Goal: Answer question/provide support: Share knowledge or assist other users

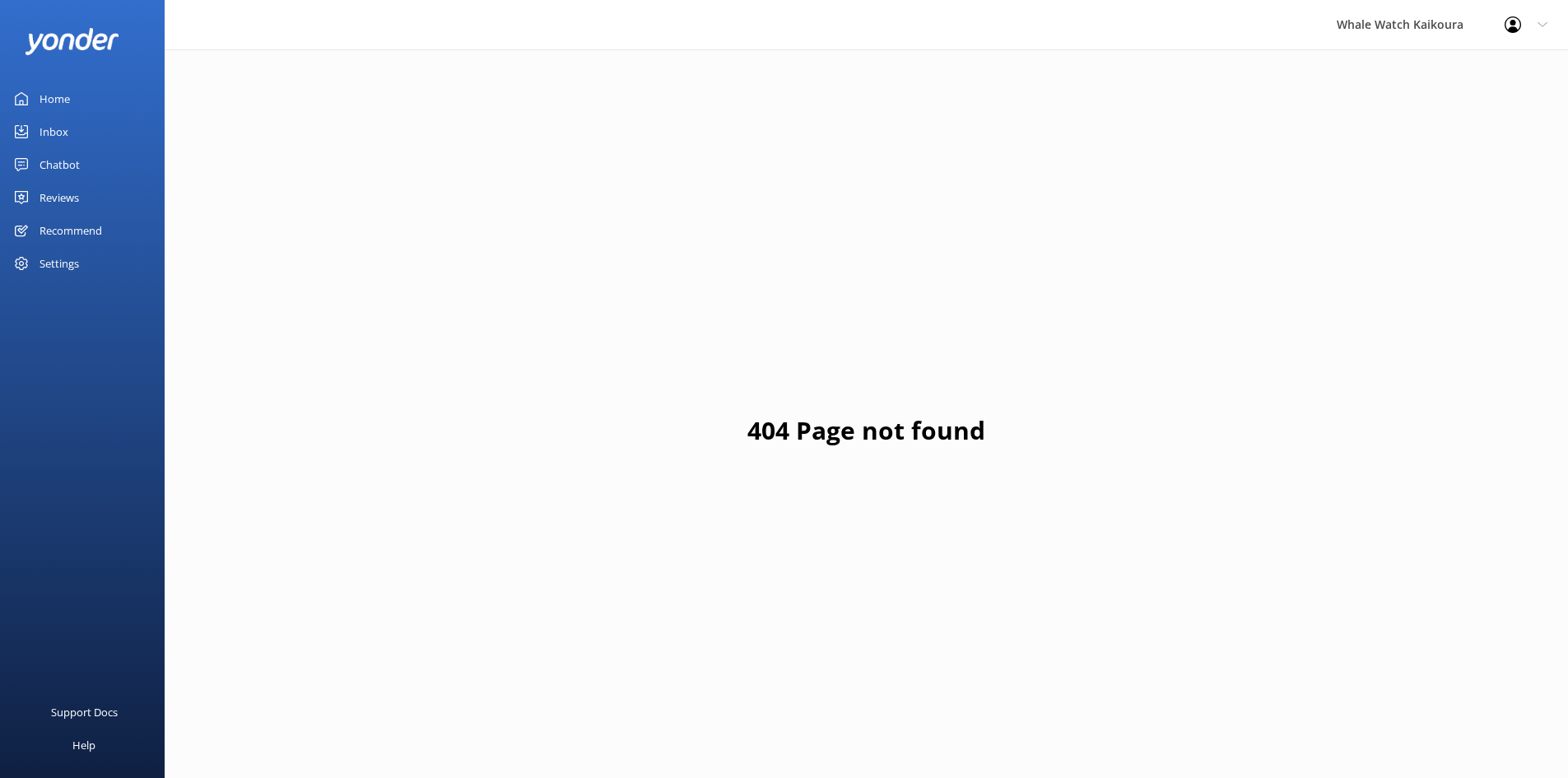
click at [82, 134] on link "Inbox" at bounding box center [82, 132] width 165 height 33
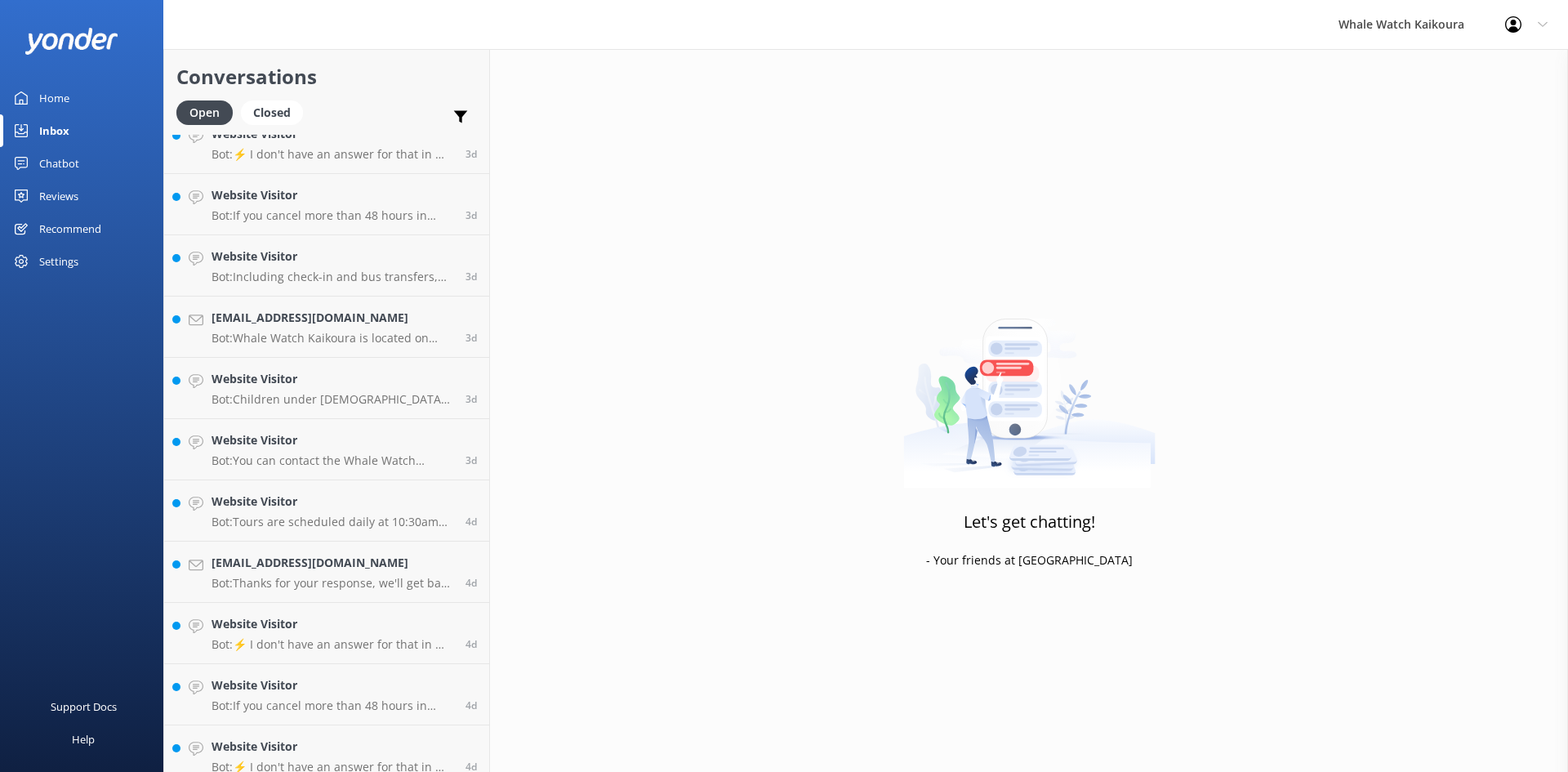
scroll to position [1937, 0]
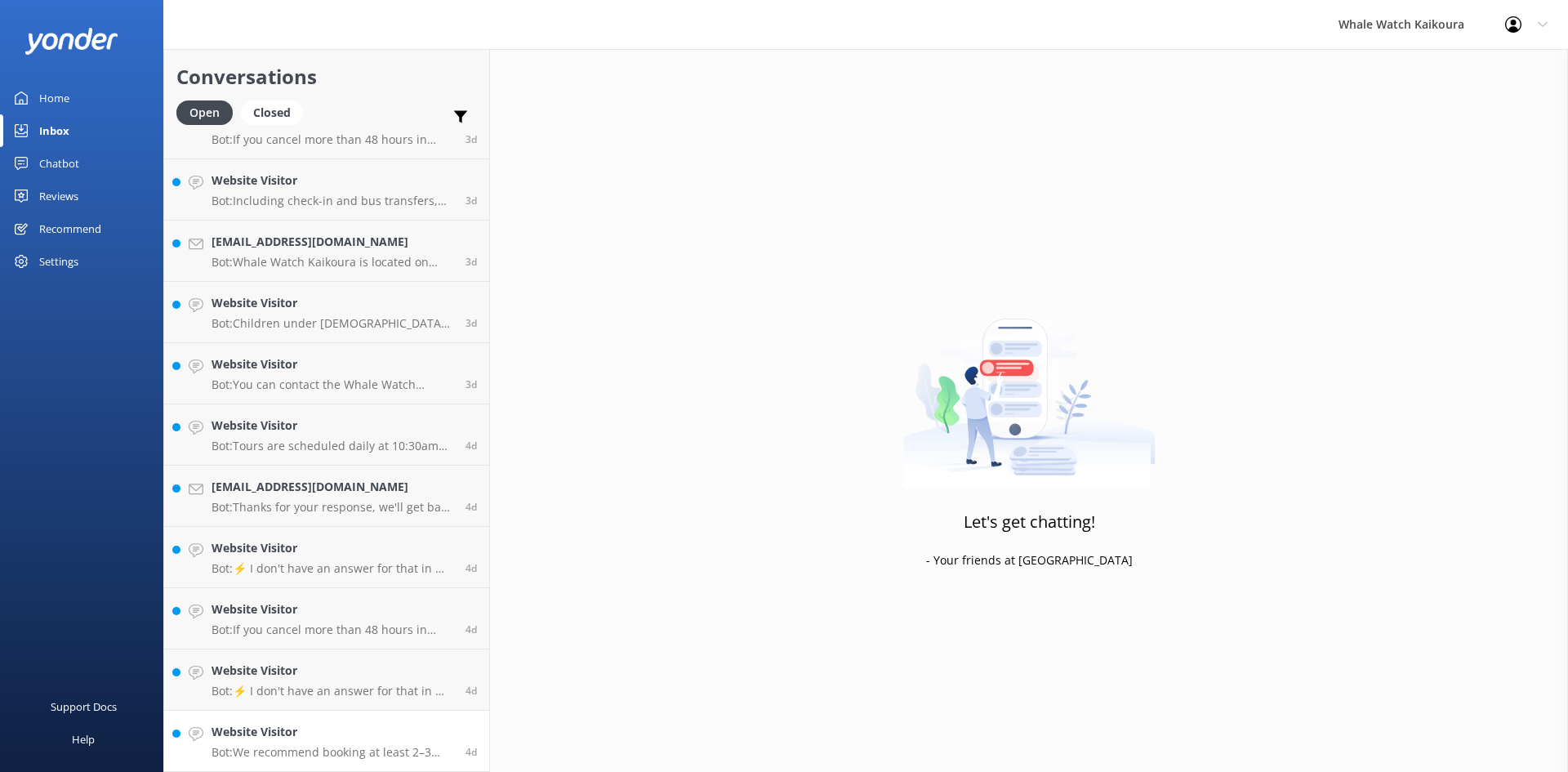
click at [411, 753] on p "Bot: We recommend booking at least 2–3 days in advance to secure your spot, esp…" at bounding box center [333, 753] width 242 height 15
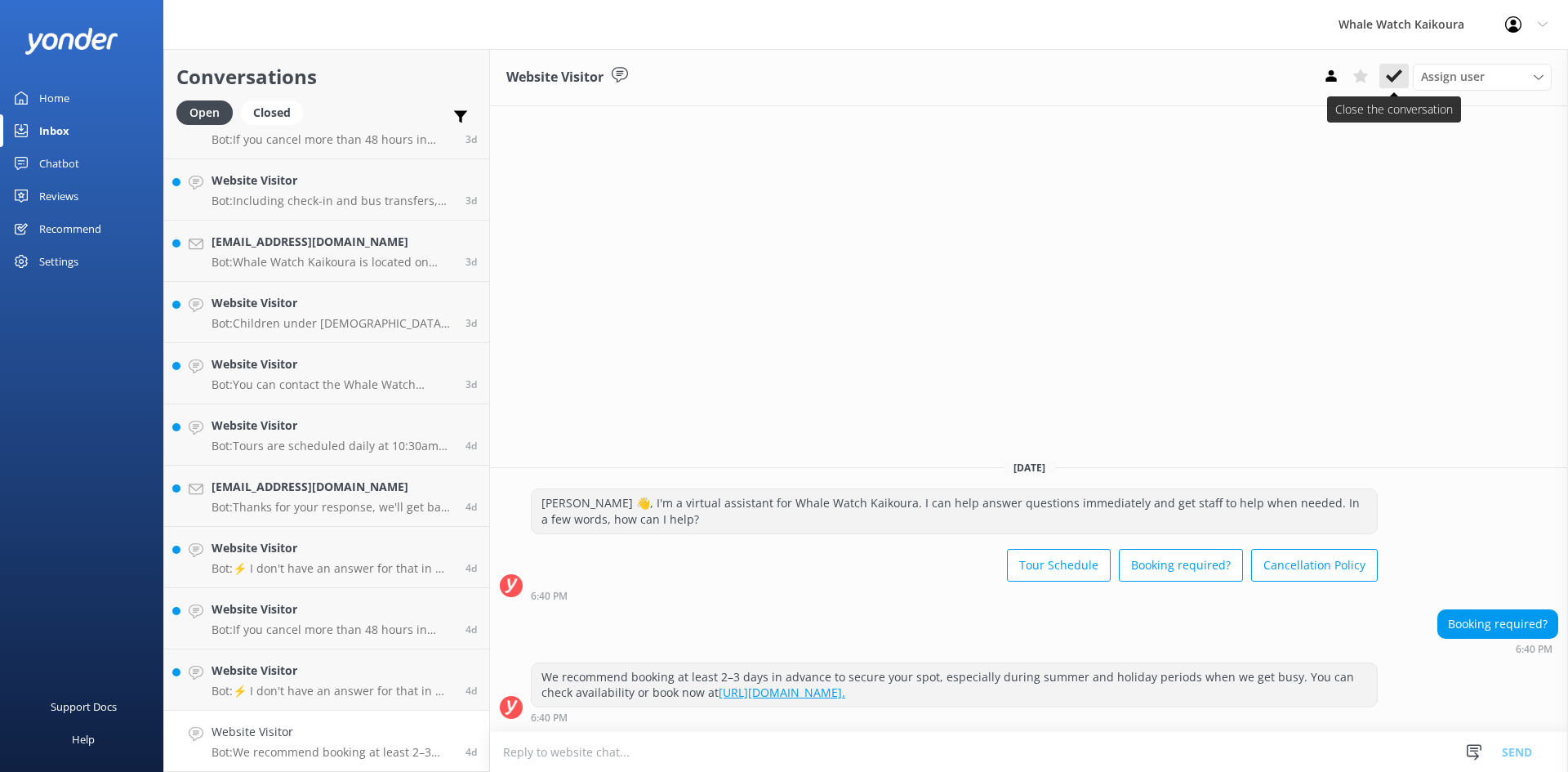
click at [1397, 82] on icon at bounding box center [1394, 76] width 17 height 17
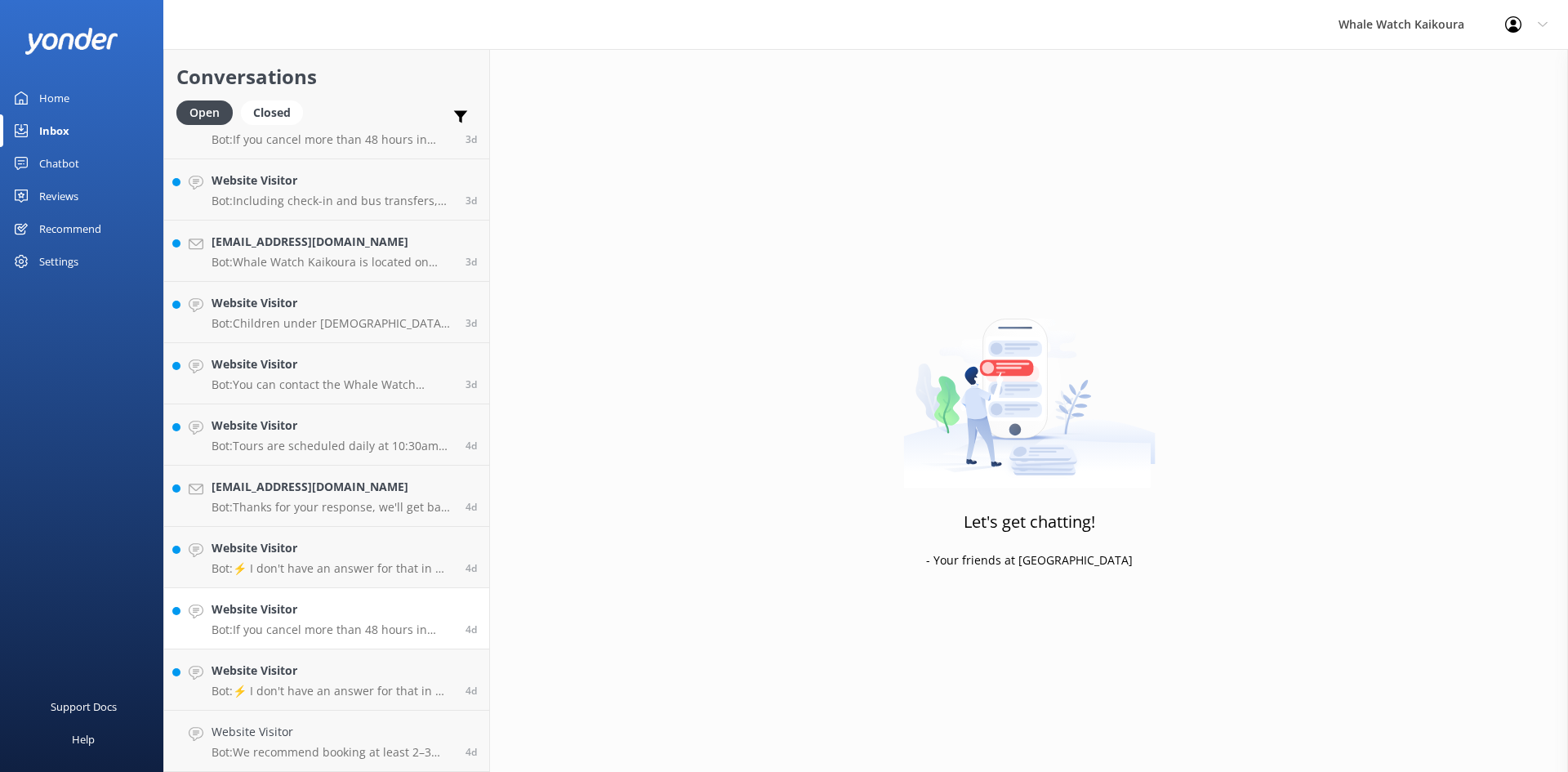
click at [343, 758] on p "Bot: ⚡ I don't have an answer for that in my knowledge base. Please try and rep…" at bounding box center [333, 753] width 242 height 15
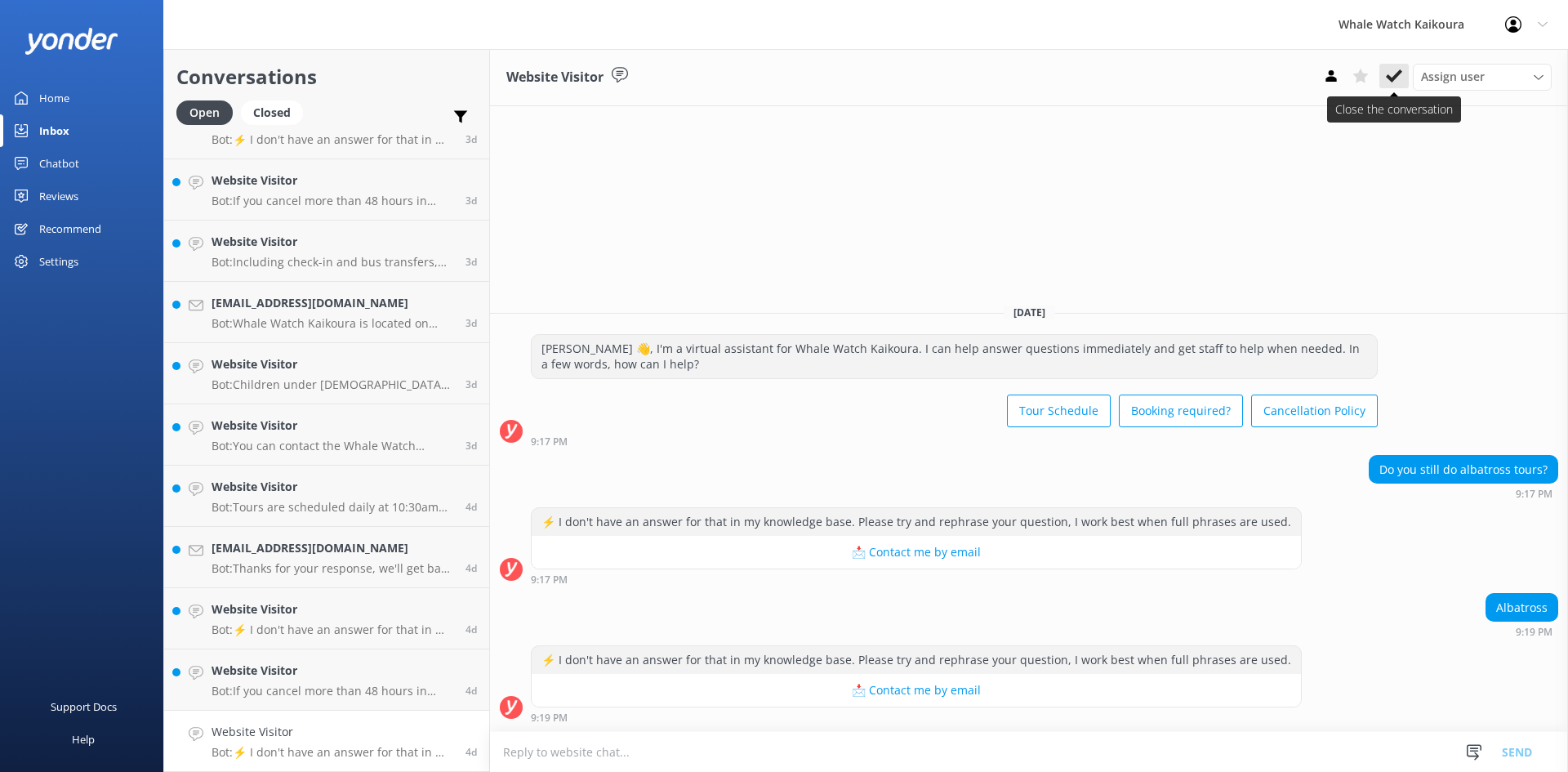
click at [1392, 74] on icon at bounding box center [1394, 76] width 17 height 17
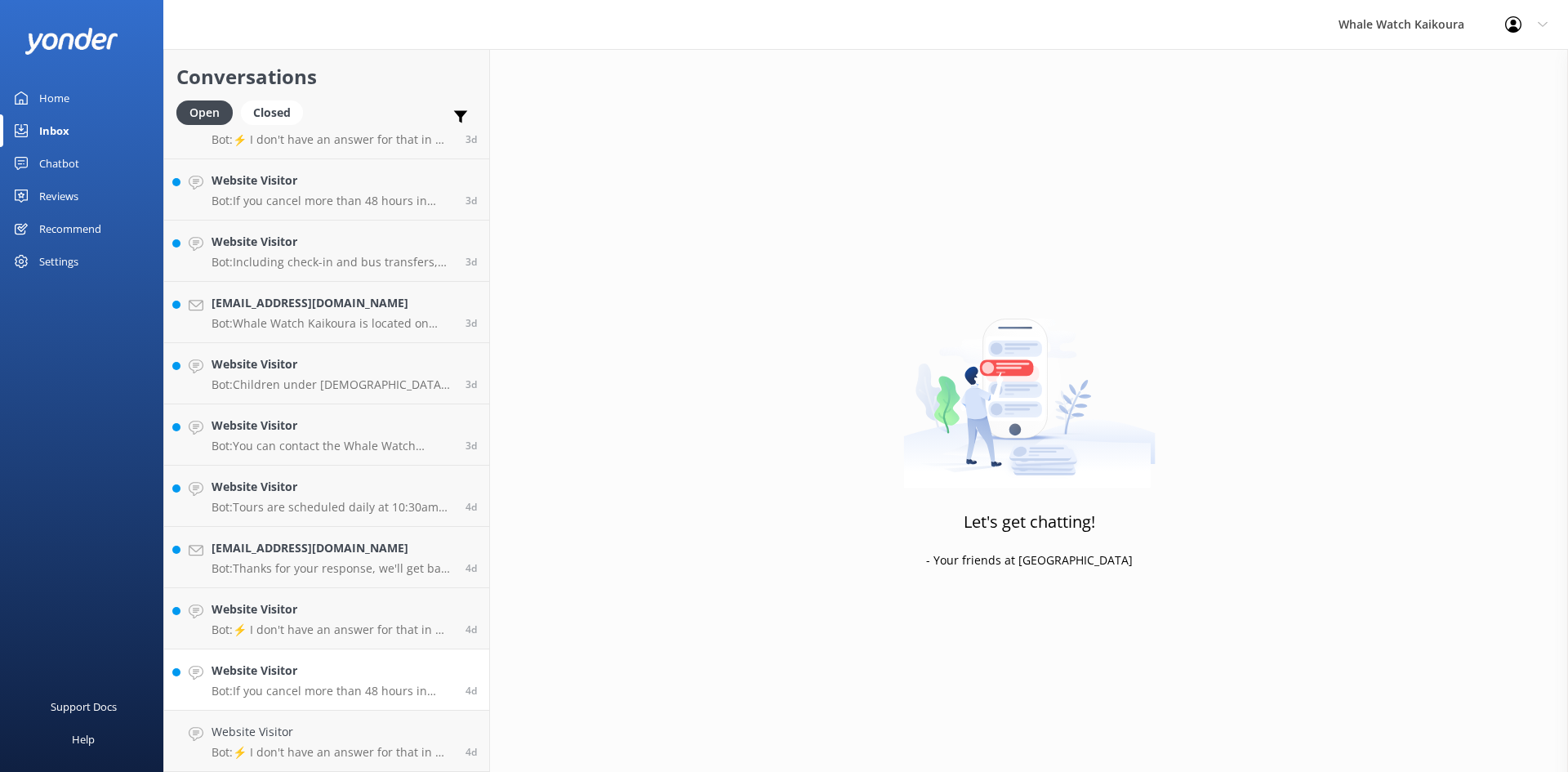
click at [323, 665] on h4 "Website Visitor" at bounding box center [333, 670] width 242 height 18
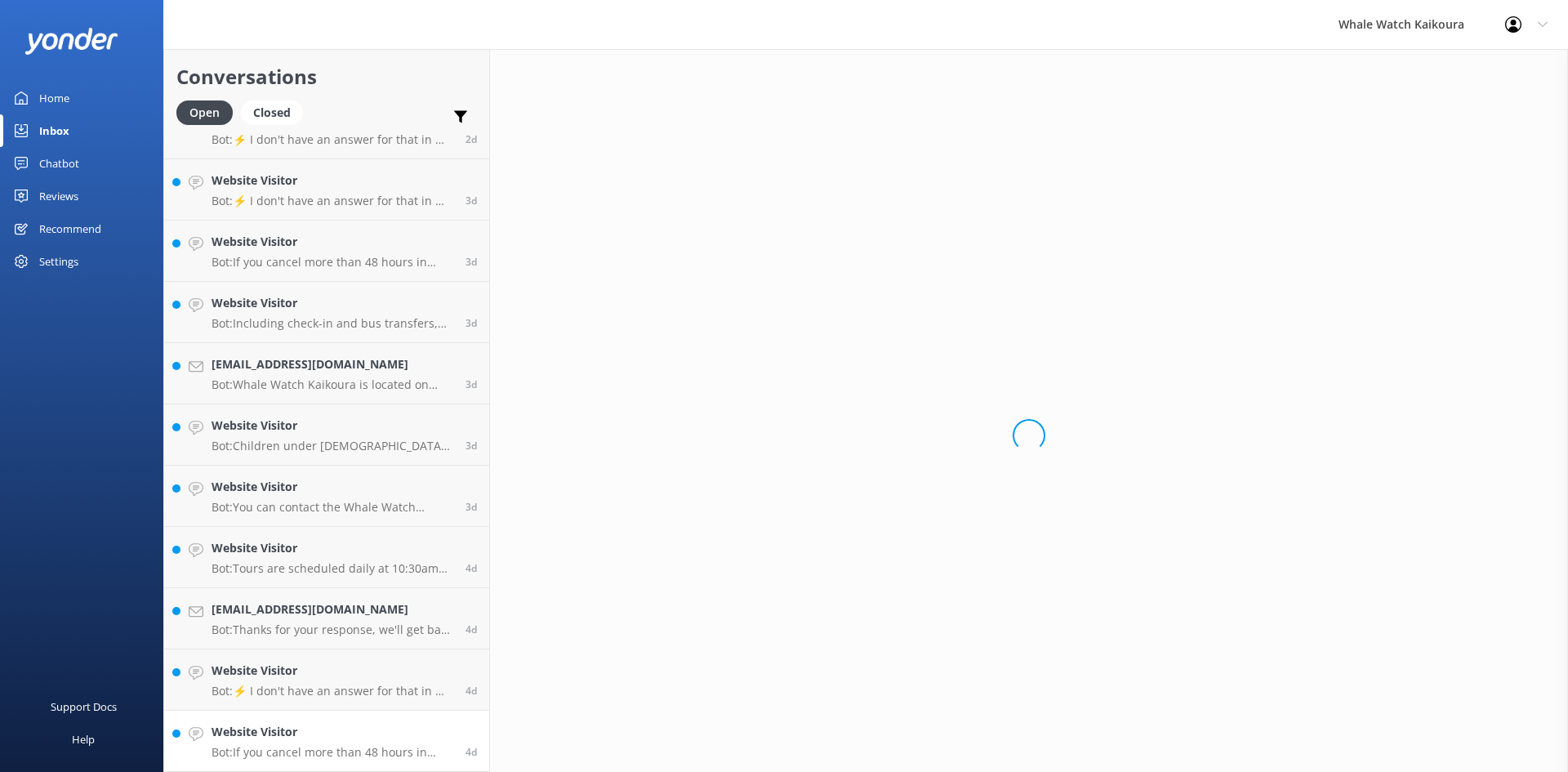
scroll to position [1814, 0]
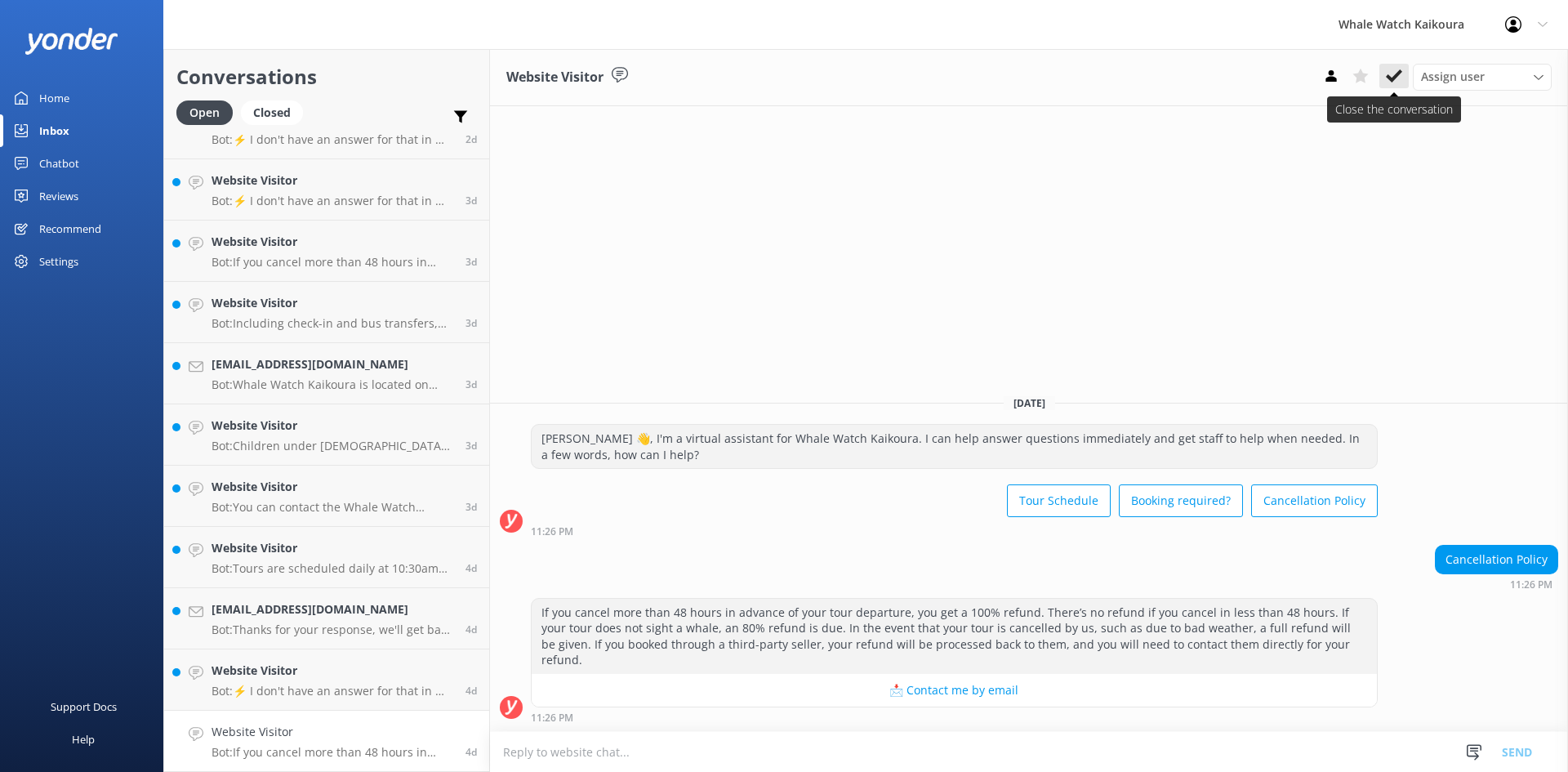
click at [1403, 76] on button at bounding box center [1394, 76] width 29 height 25
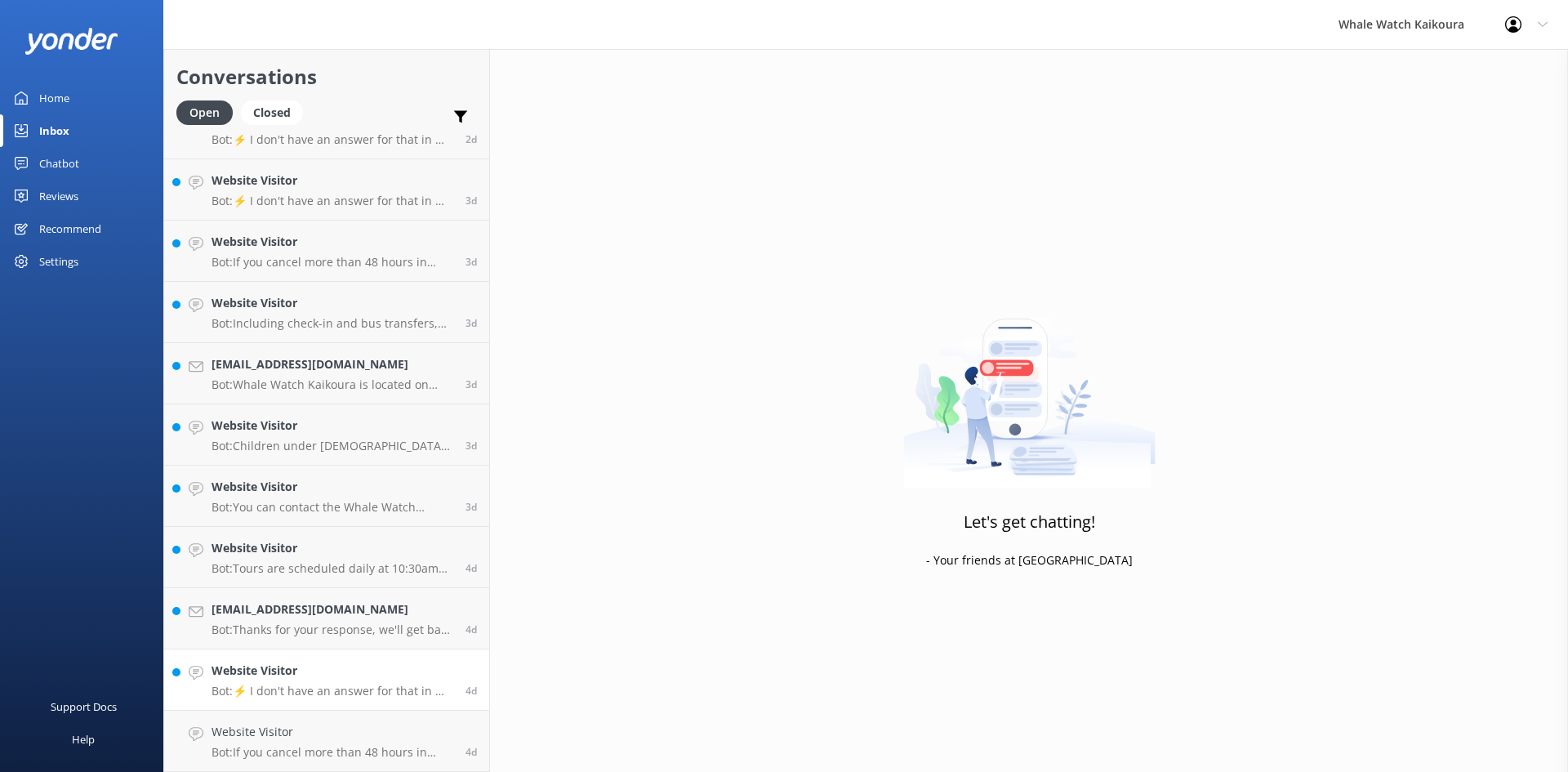
scroll to position [1752, 0]
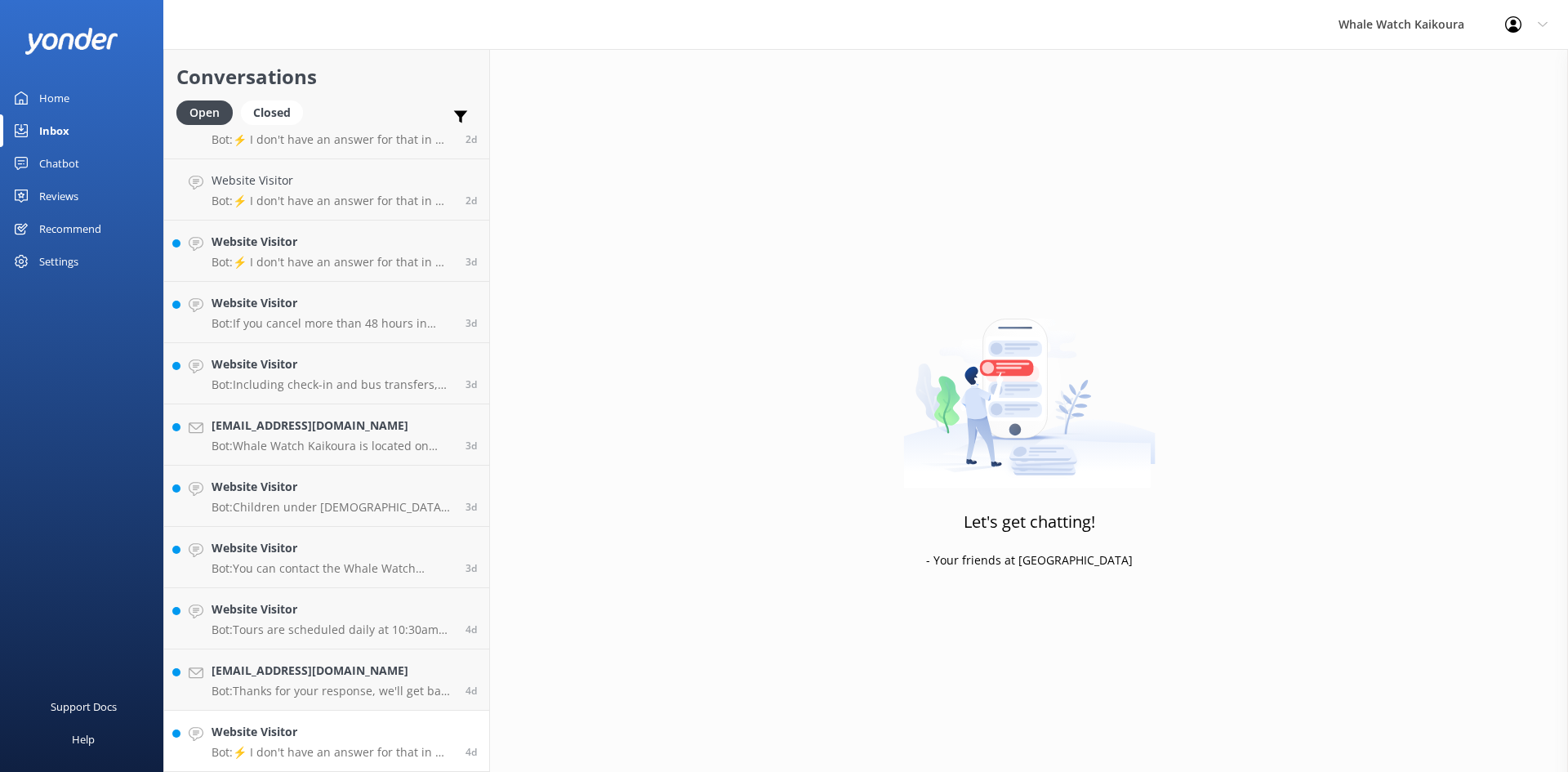
click at [375, 757] on p "Bot: ⚡ I don't have an answer for that in my knowledge base. Please try and rep…" at bounding box center [333, 753] width 242 height 15
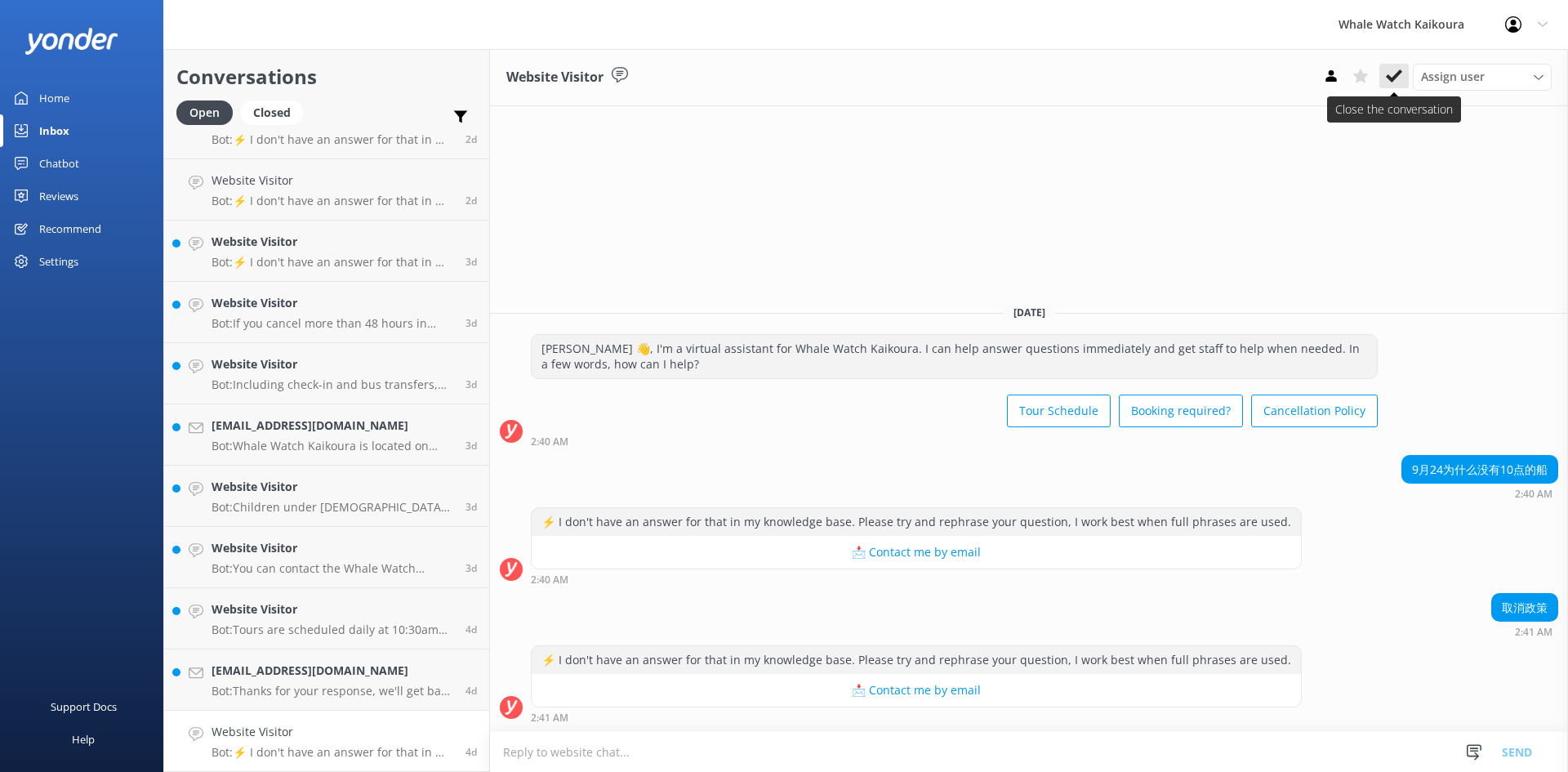
click at [1406, 72] on button at bounding box center [1394, 76] width 29 height 25
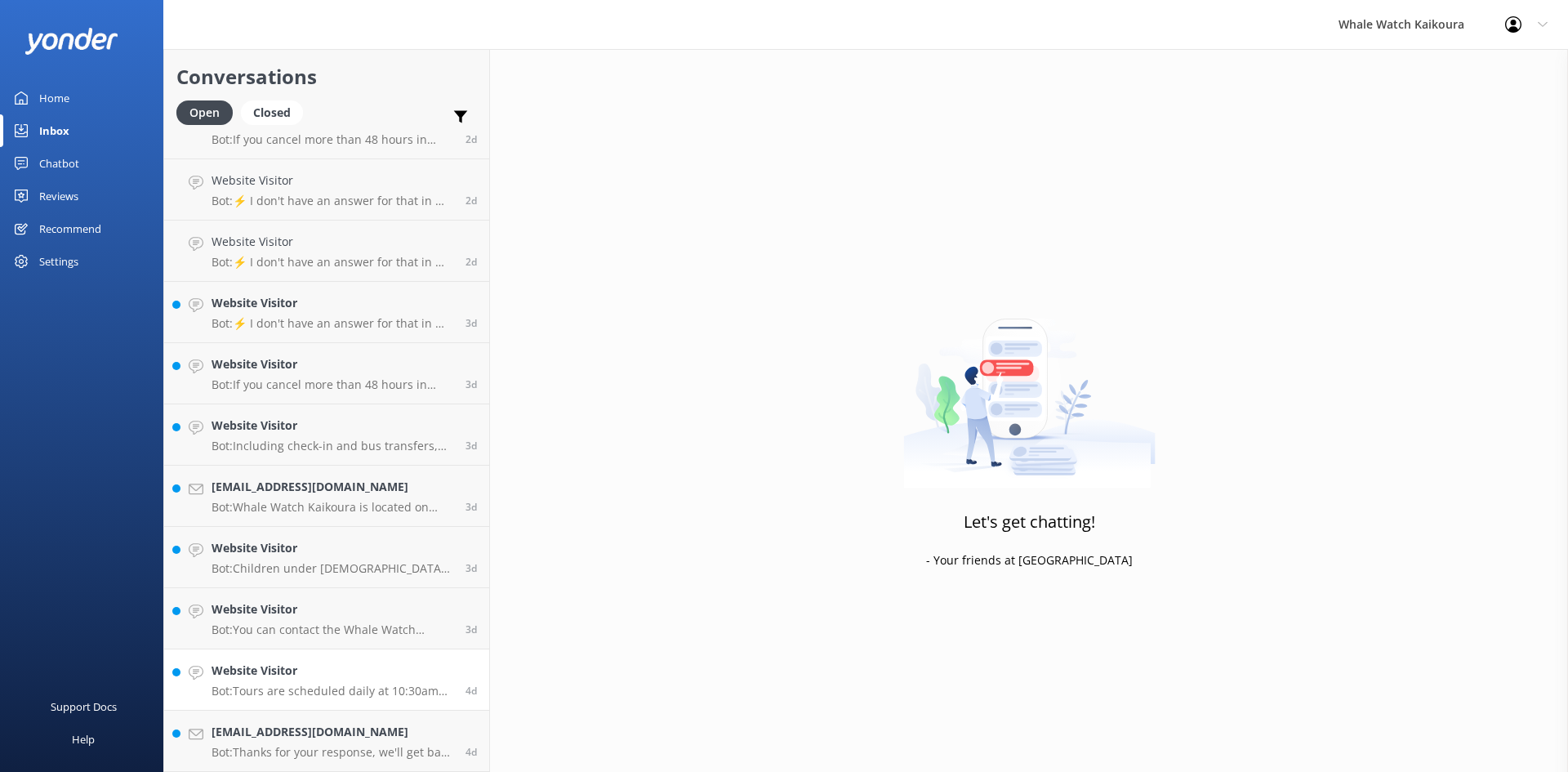
click at [355, 680] on h4 "Website Visitor" at bounding box center [333, 670] width 242 height 18
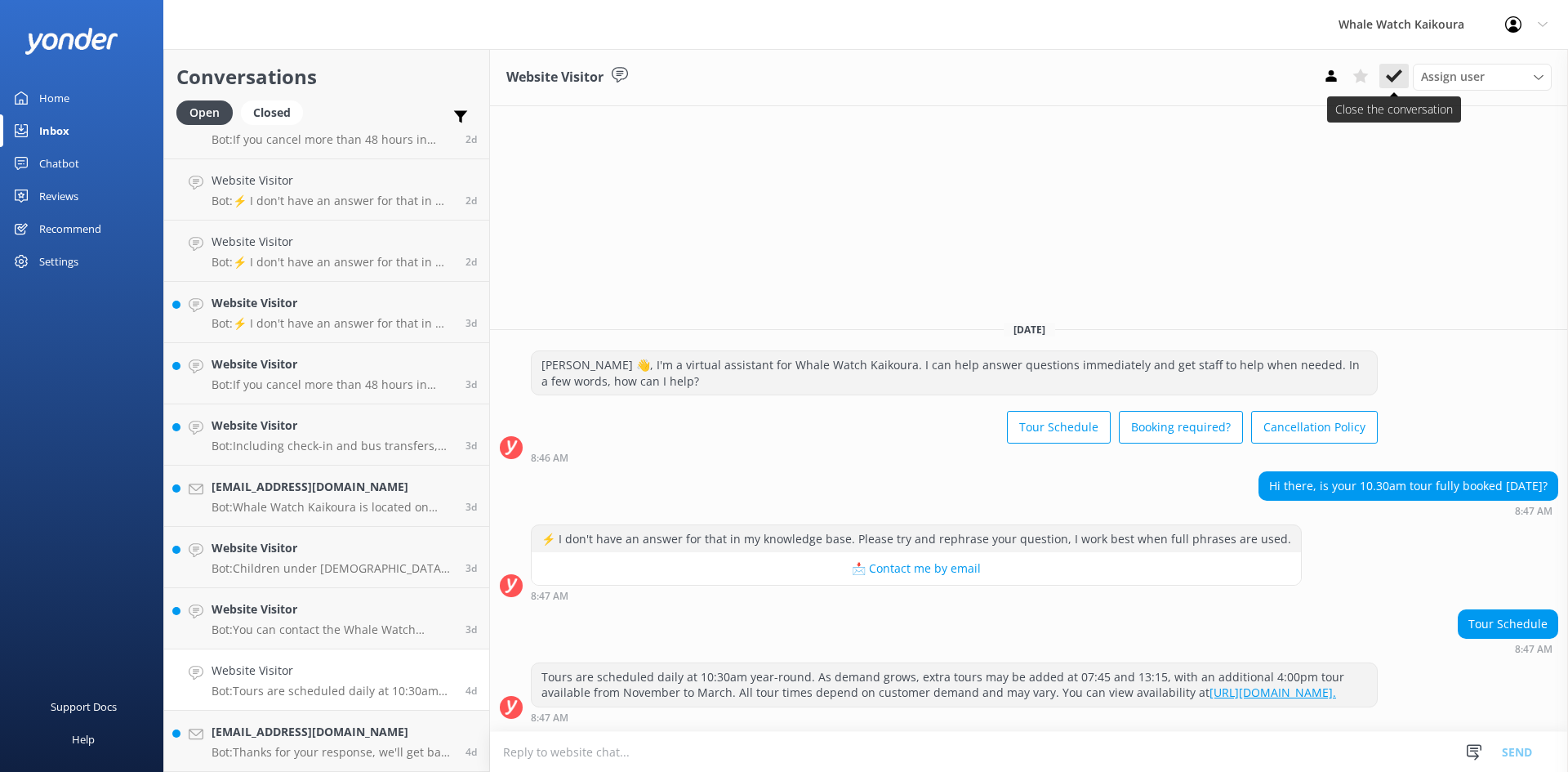
click at [1403, 73] on button at bounding box center [1394, 76] width 29 height 25
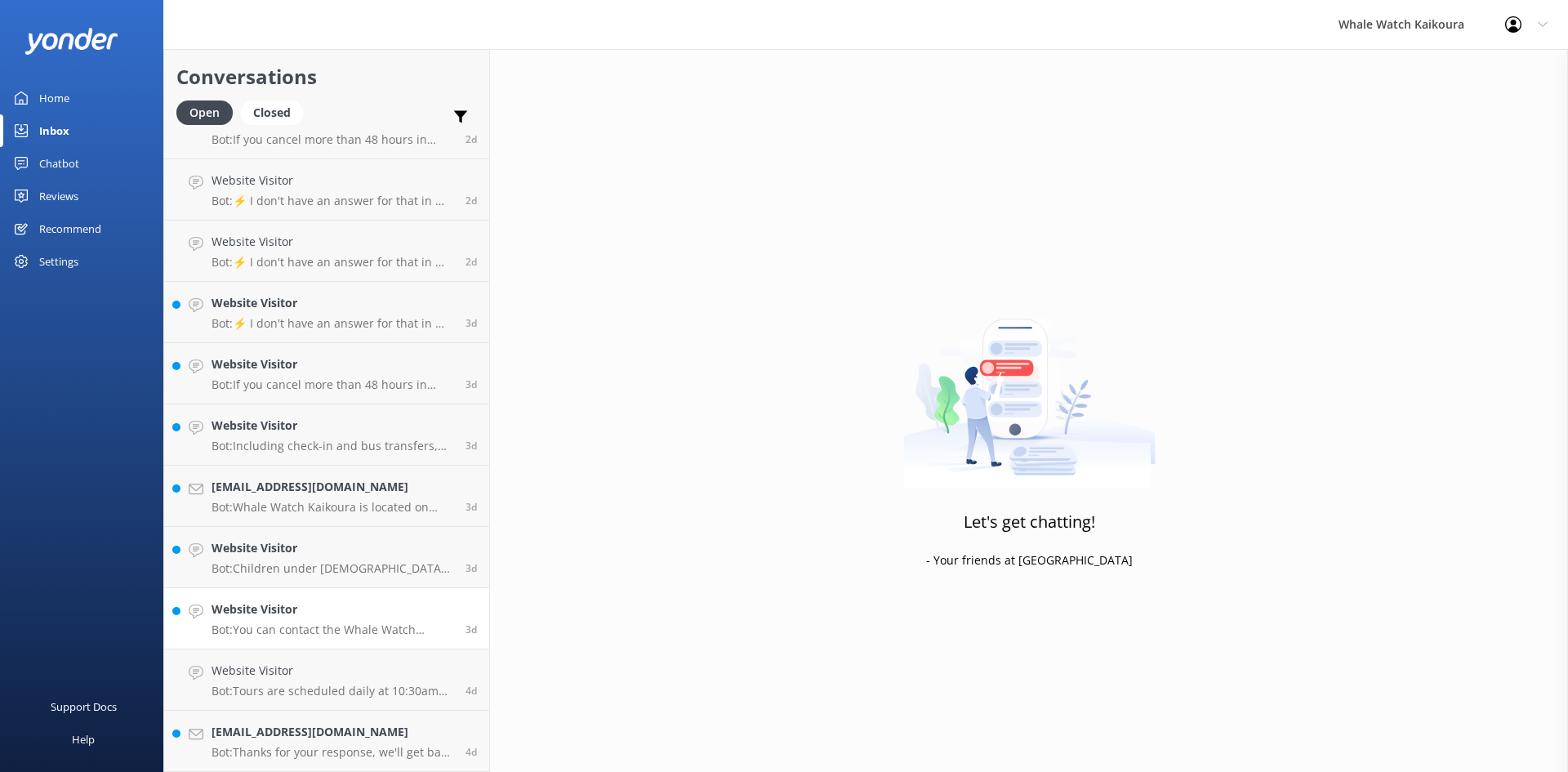
scroll to position [1631, 0]
click at [388, 672] on h4 "Website Visitor" at bounding box center [333, 670] width 242 height 18
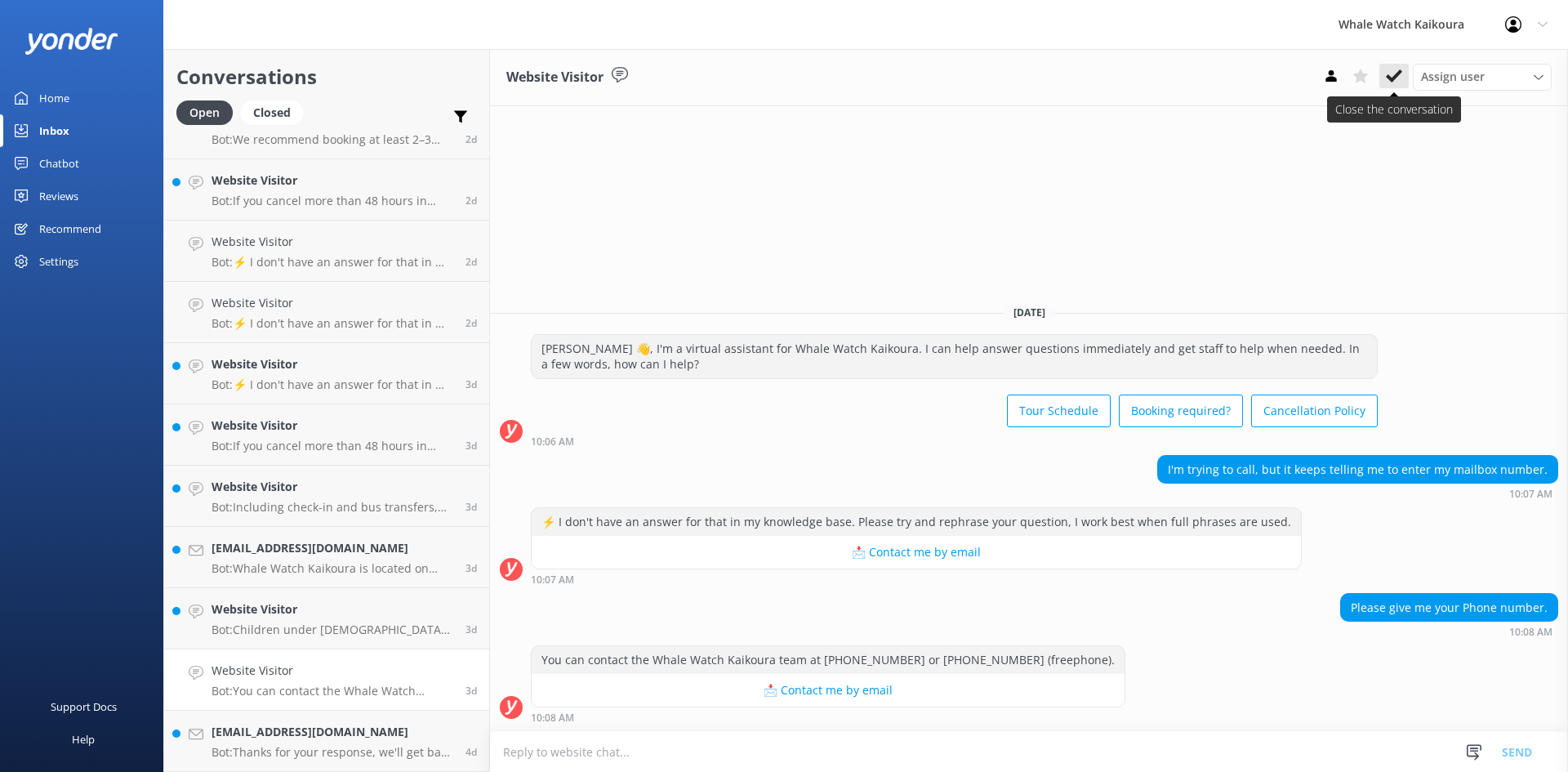
click at [1403, 85] on button at bounding box center [1394, 76] width 29 height 25
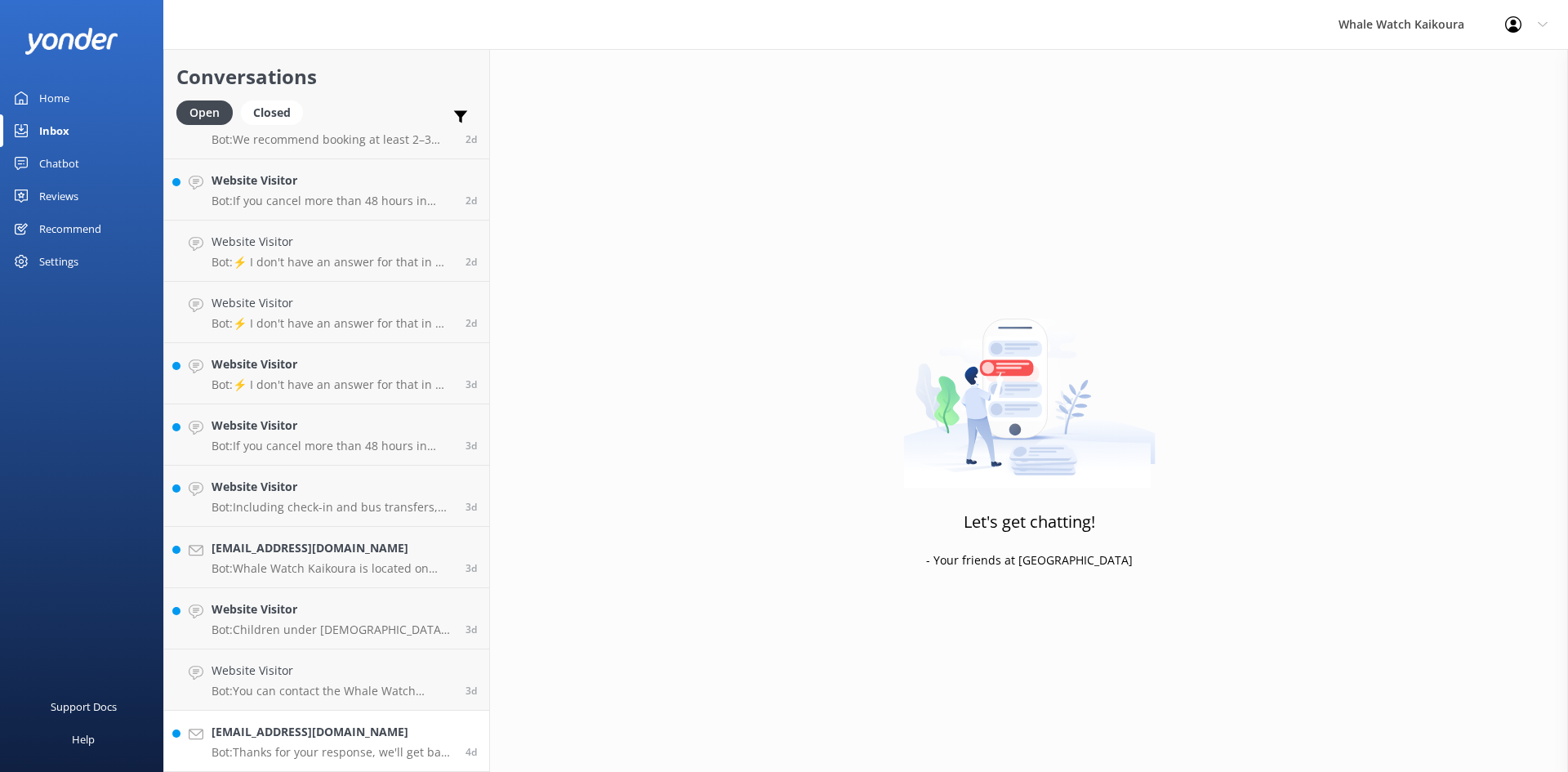
click at [294, 741] on h4 "[EMAIL_ADDRESS][DOMAIN_NAME]" at bounding box center [333, 732] width 242 height 18
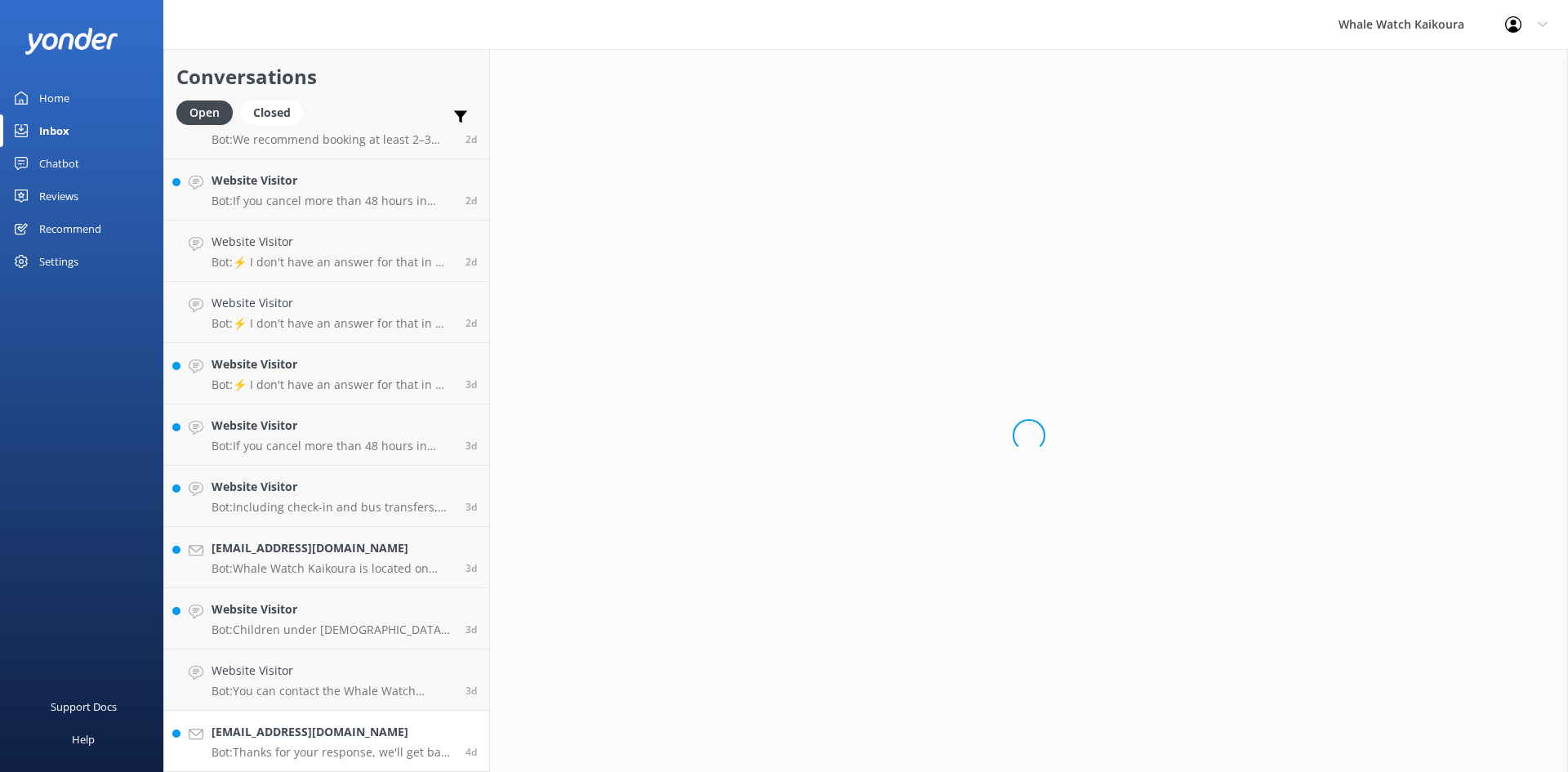
scroll to position [1569, 0]
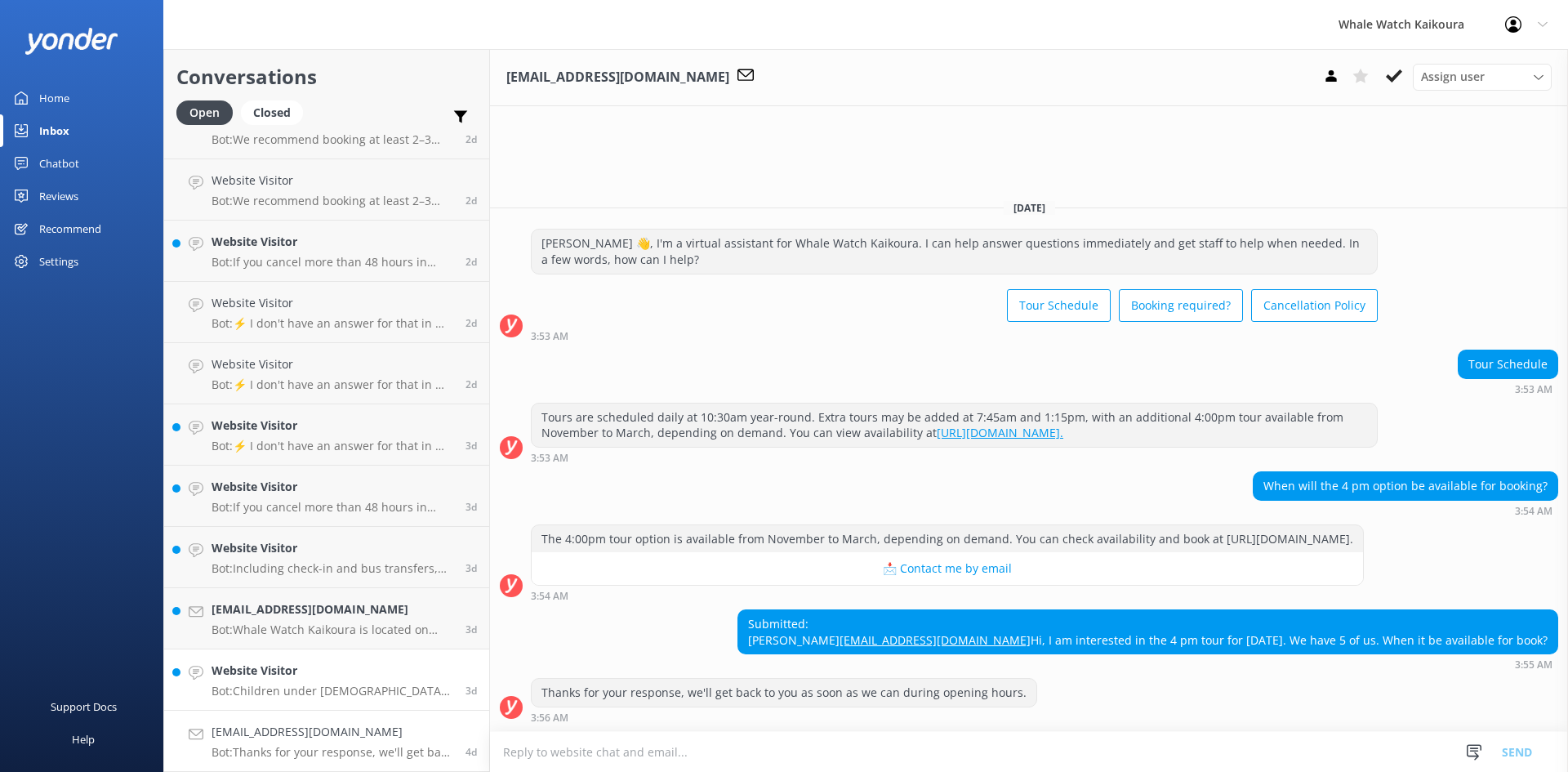
click at [288, 678] on h4 "Website Visitor" at bounding box center [333, 670] width 242 height 18
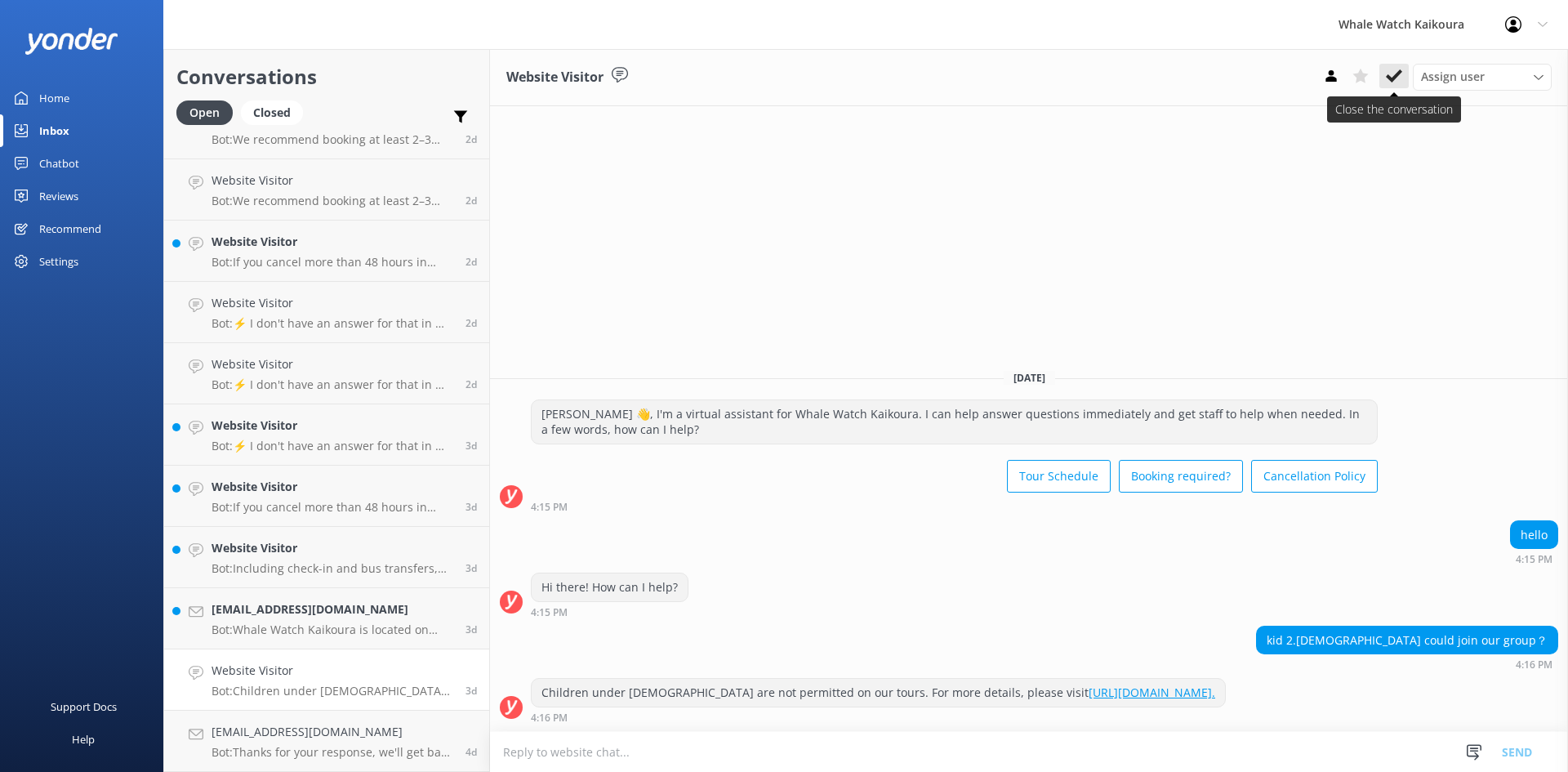
click at [1396, 73] on icon at bounding box center [1394, 76] width 17 height 17
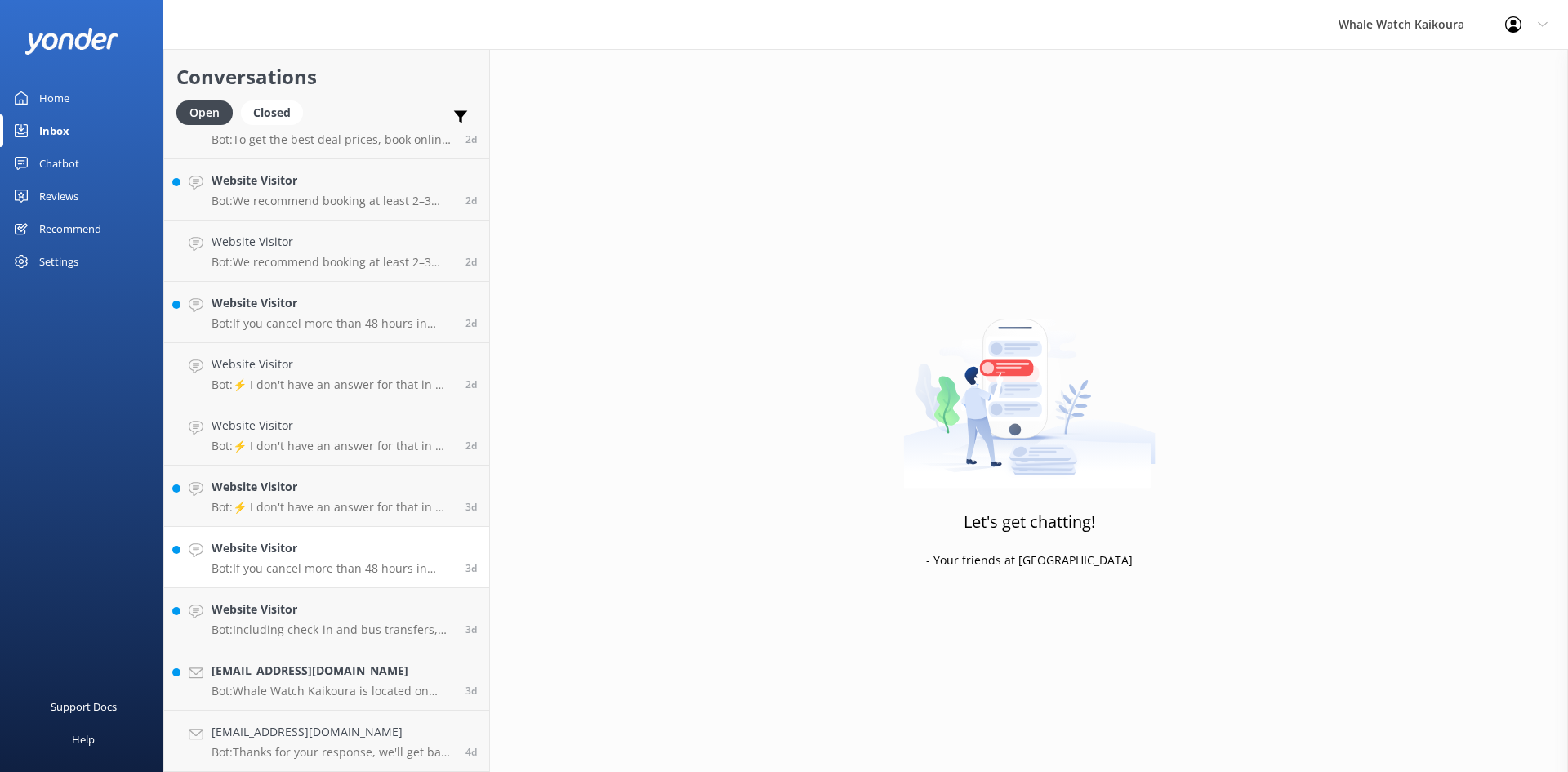
scroll to position [1508, 0]
click at [325, 541] on h4 "Website Visitor" at bounding box center [333, 549] width 242 height 18
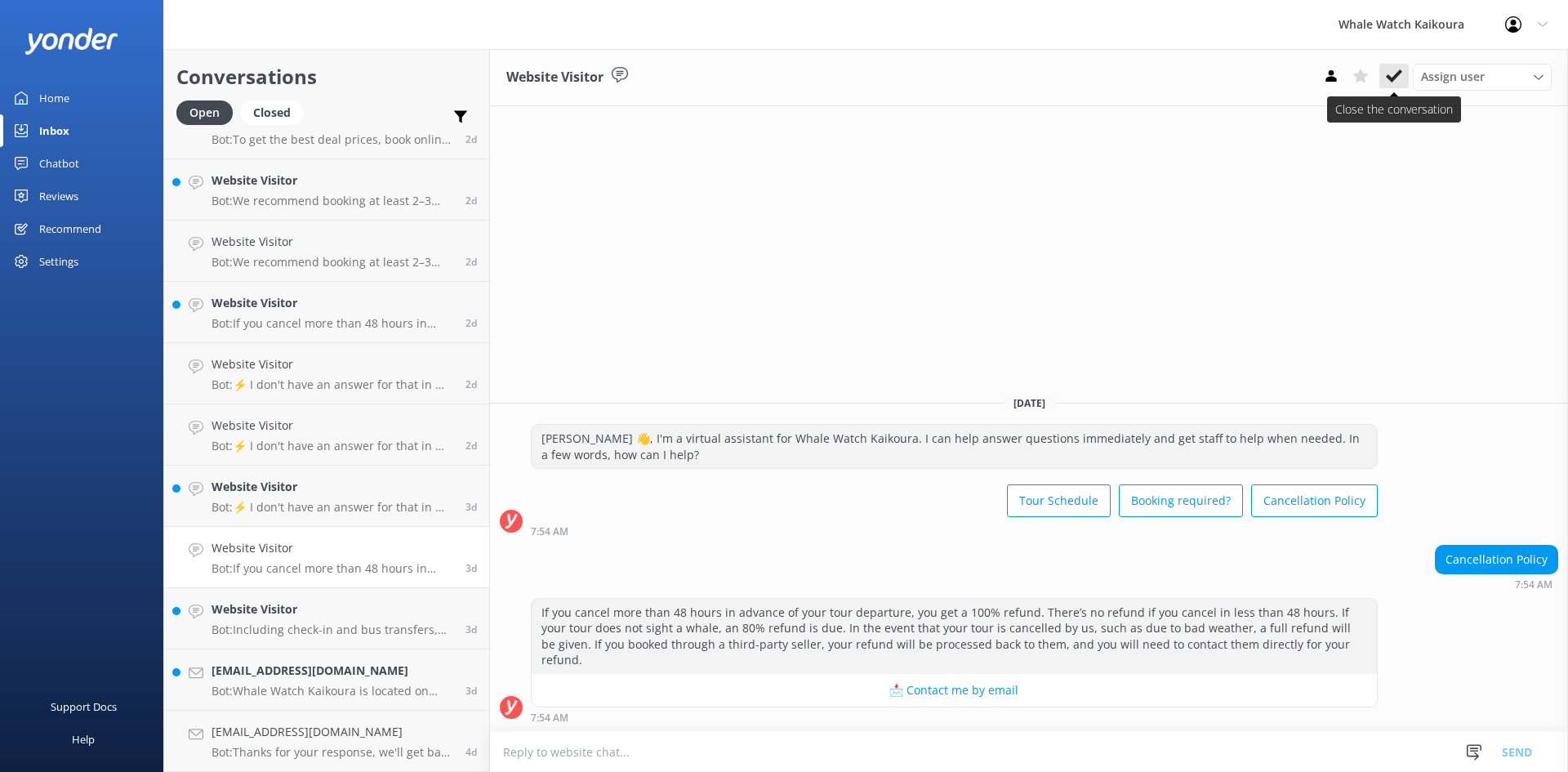
click at [1389, 77] on use at bounding box center [1394, 76] width 17 height 13
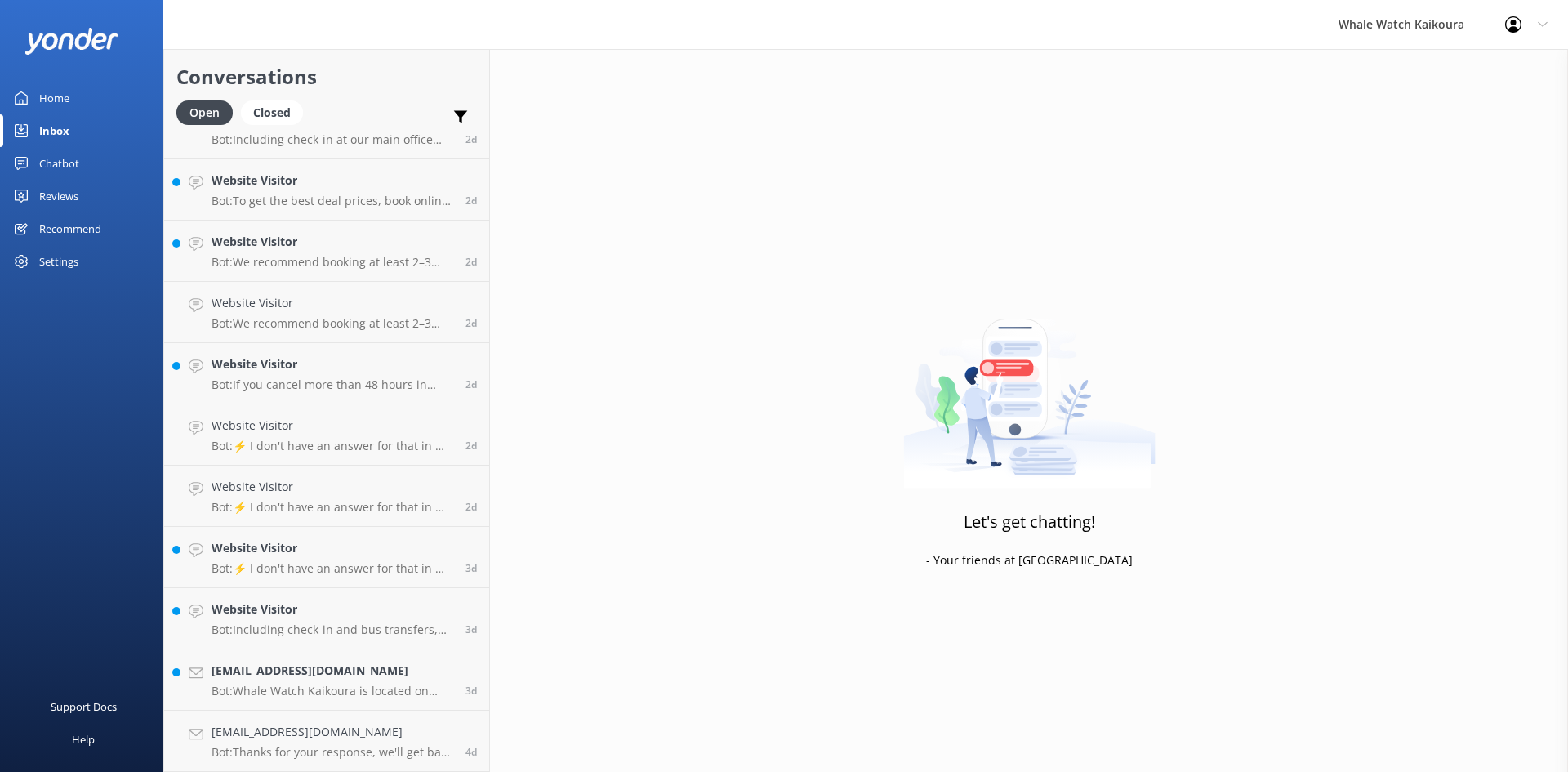
scroll to position [1447, 0]
click at [275, 746] on p "Bot: Thanks for your response, we'll get back to you as soon as we can during o…" at bounding box center [333, 753] width 242 height 15
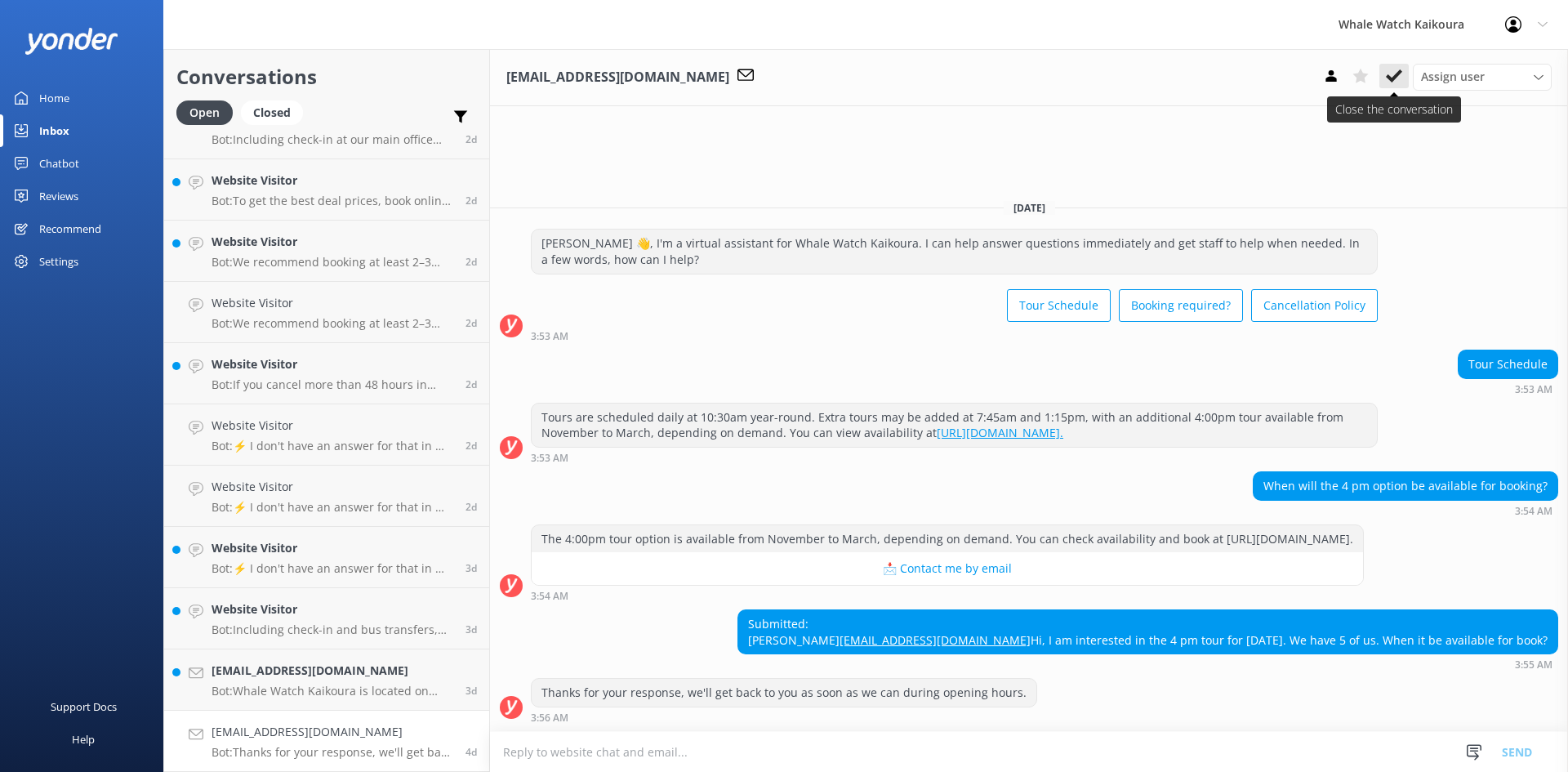
click at [1403, 82] on button at bounding box center [1394, 76] width 29 height 25
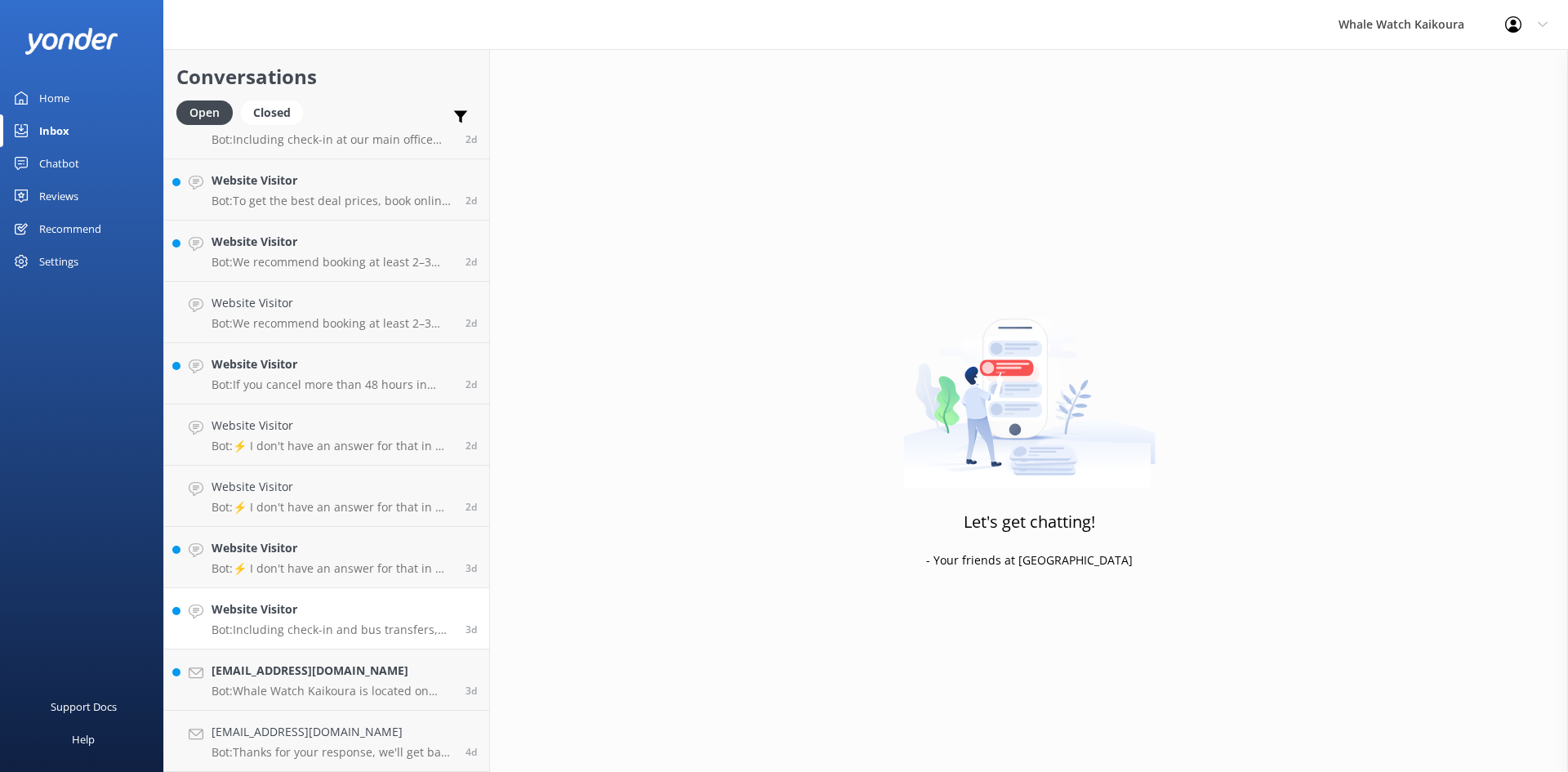
scroll to position [1385, 0]
drag, startPoint x: 230, startPoint y: 685, endPoint x: 237, endPoint y: 674, distance: 13.0
click at [230, 685] on p "Bot: Including check-in and bus transfers, the total duration of the tour is 3 …" at bounding box center [333, 691] width 242 height 15
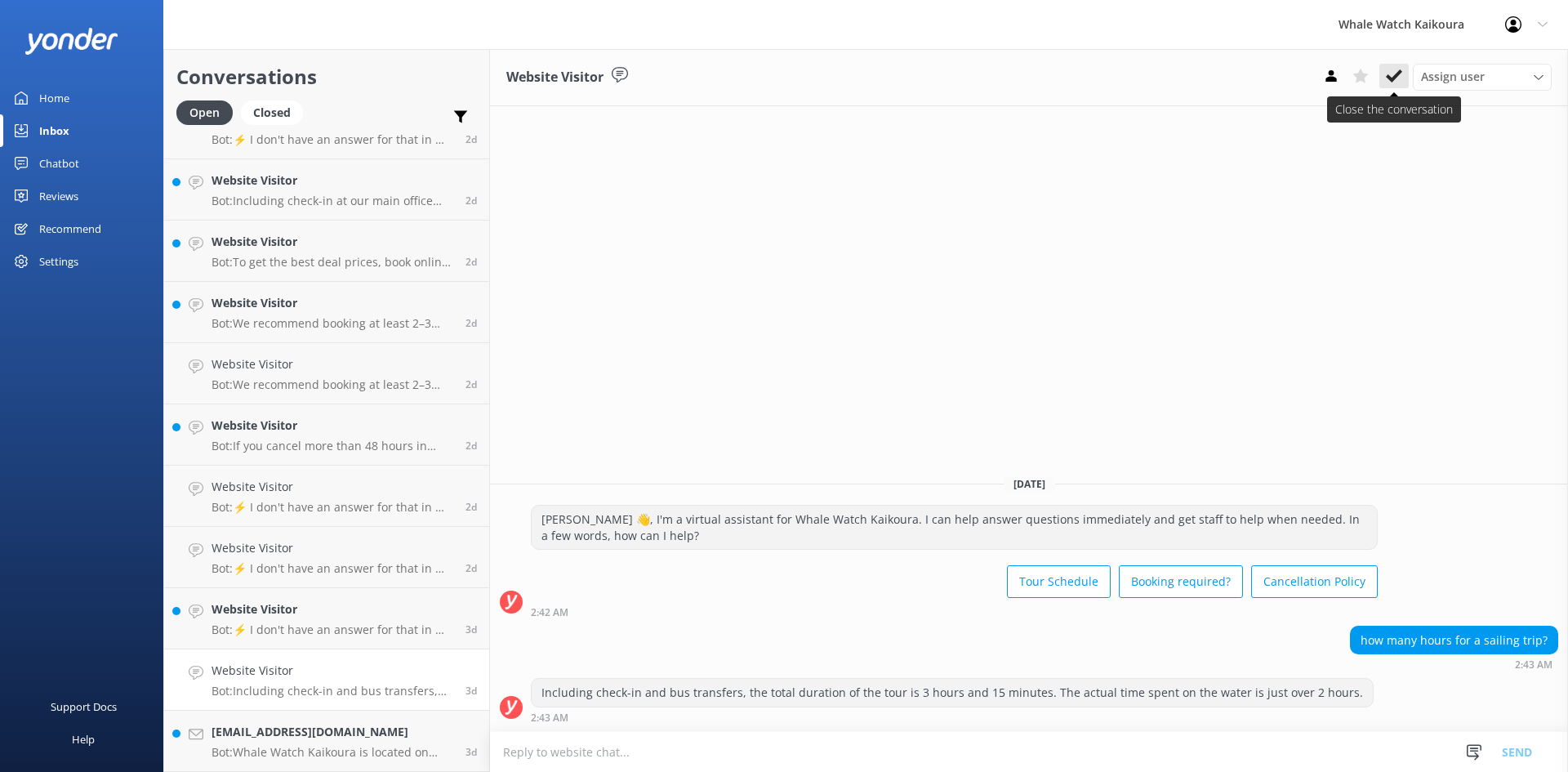
click at [1400, 73] on use at bounding box center [1394, 76] width 17 height 13
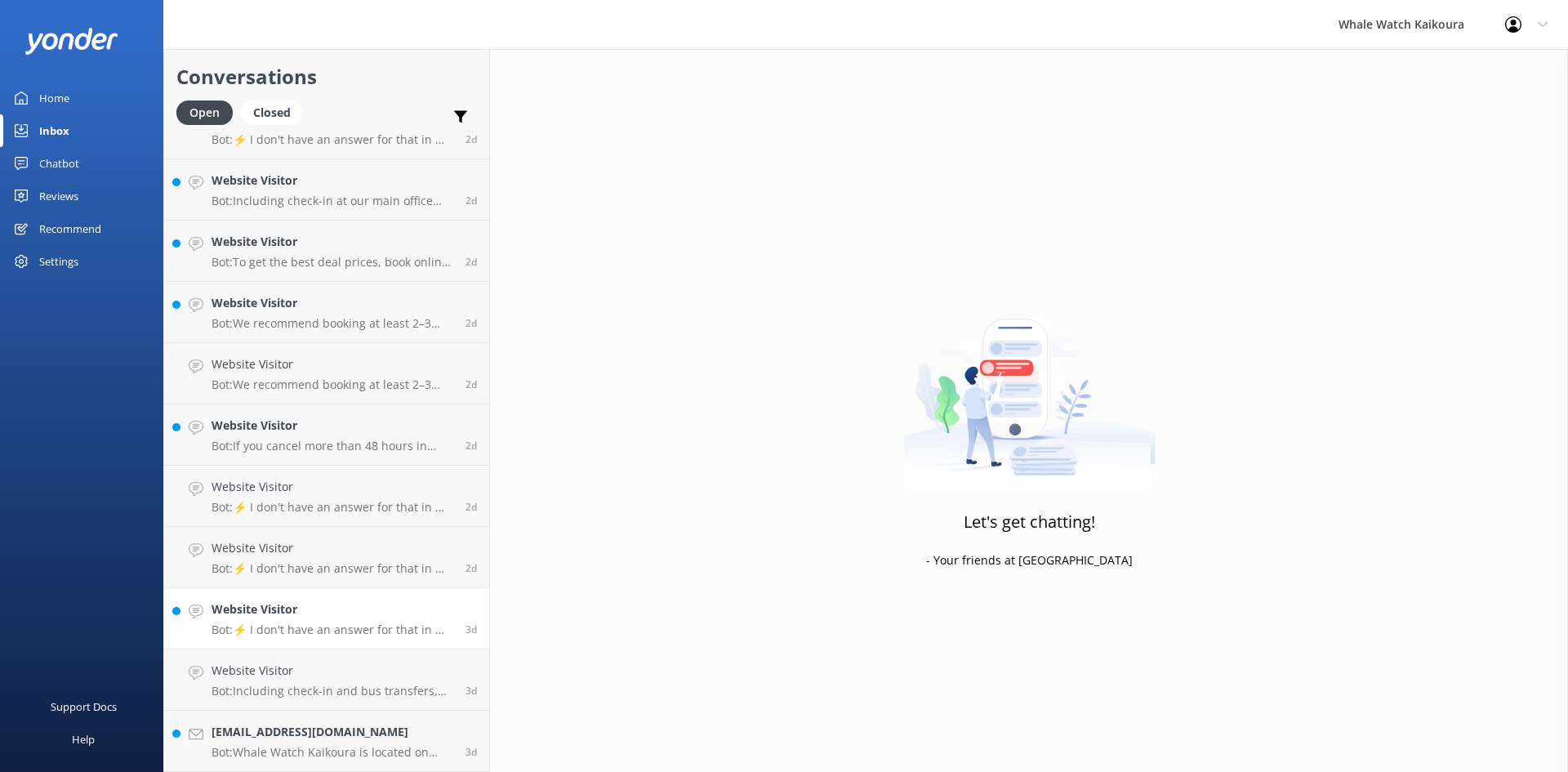
scroll to position [1324, 0]
click at [272, 752] on p "Bot: Whale Watch Kaikoura is located on [GEOGRAPHIC_DATA], [STREET_ADDRESS]. It…" at bounding box center [333, 753] width 242 height 15
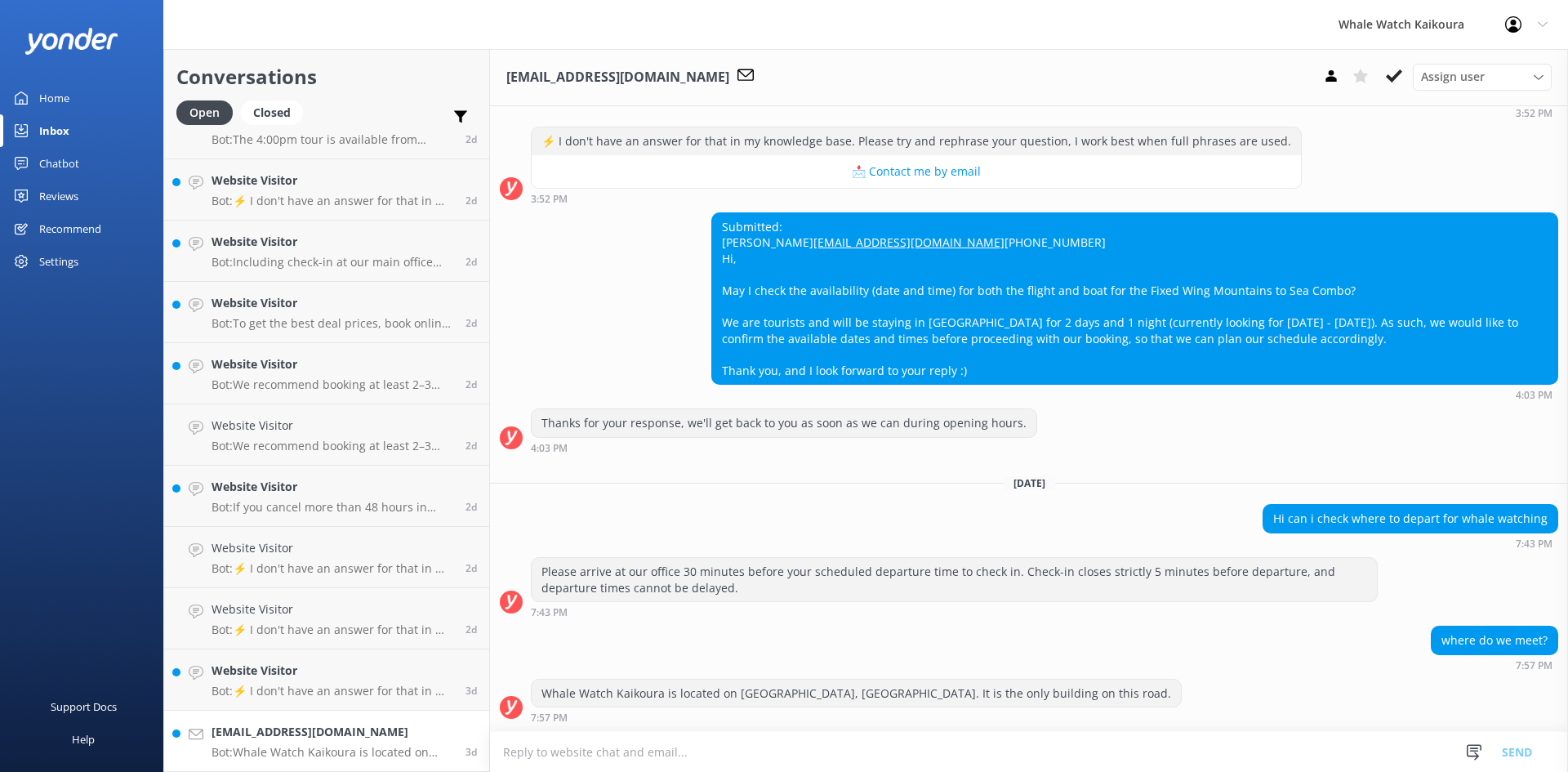
scroll to position [488, 0]
click at [1398, 75] on use at bounding box center [1394, 76] width 17 height 13
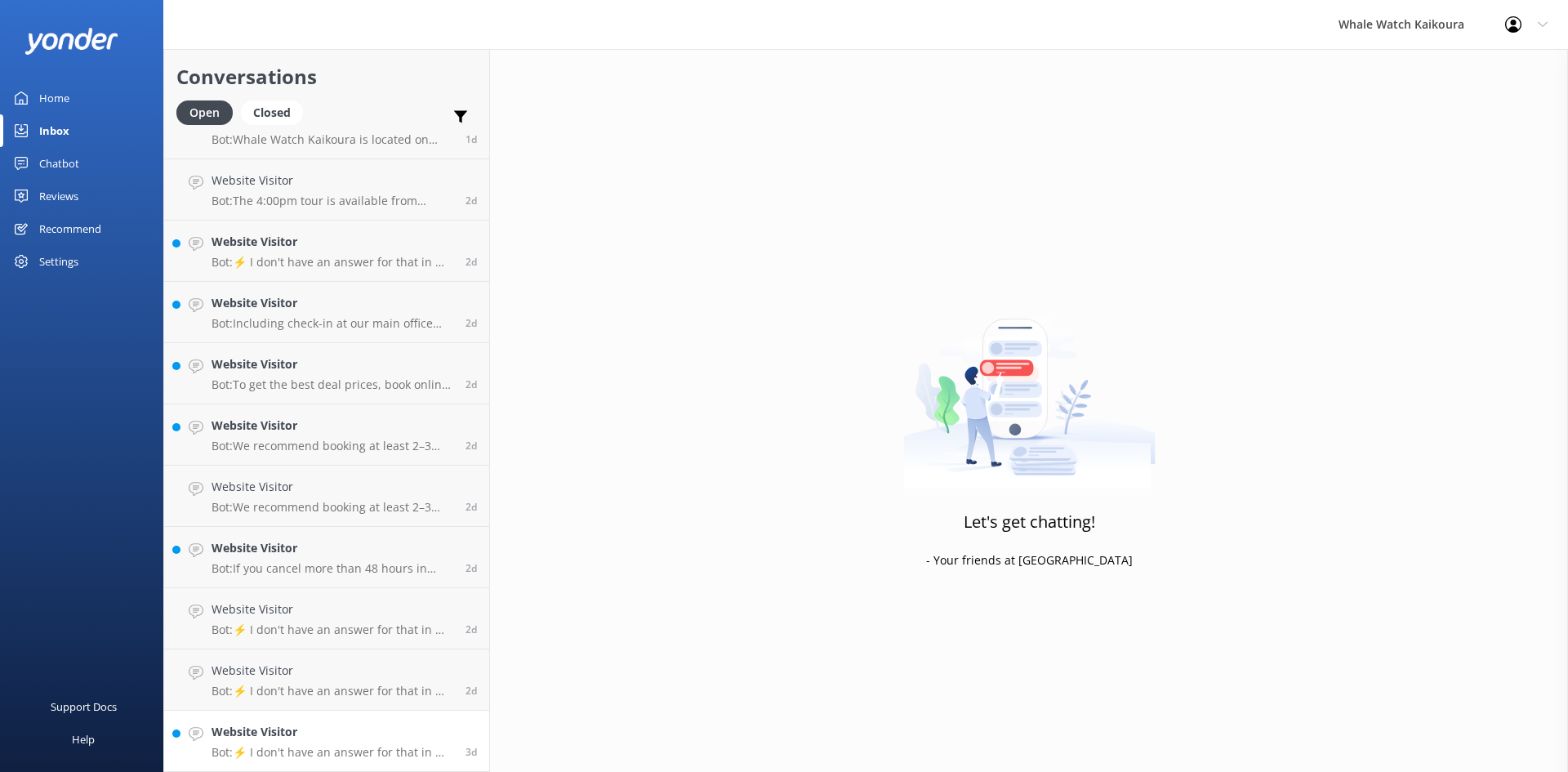
scroll to position [1262, 0]
click at [353, 681] on div "Website Visitor Bot: ⚡ I don't have an answer for that in my knowledge base. Pl…" at bounding box center [333, 679] width 242 height 36
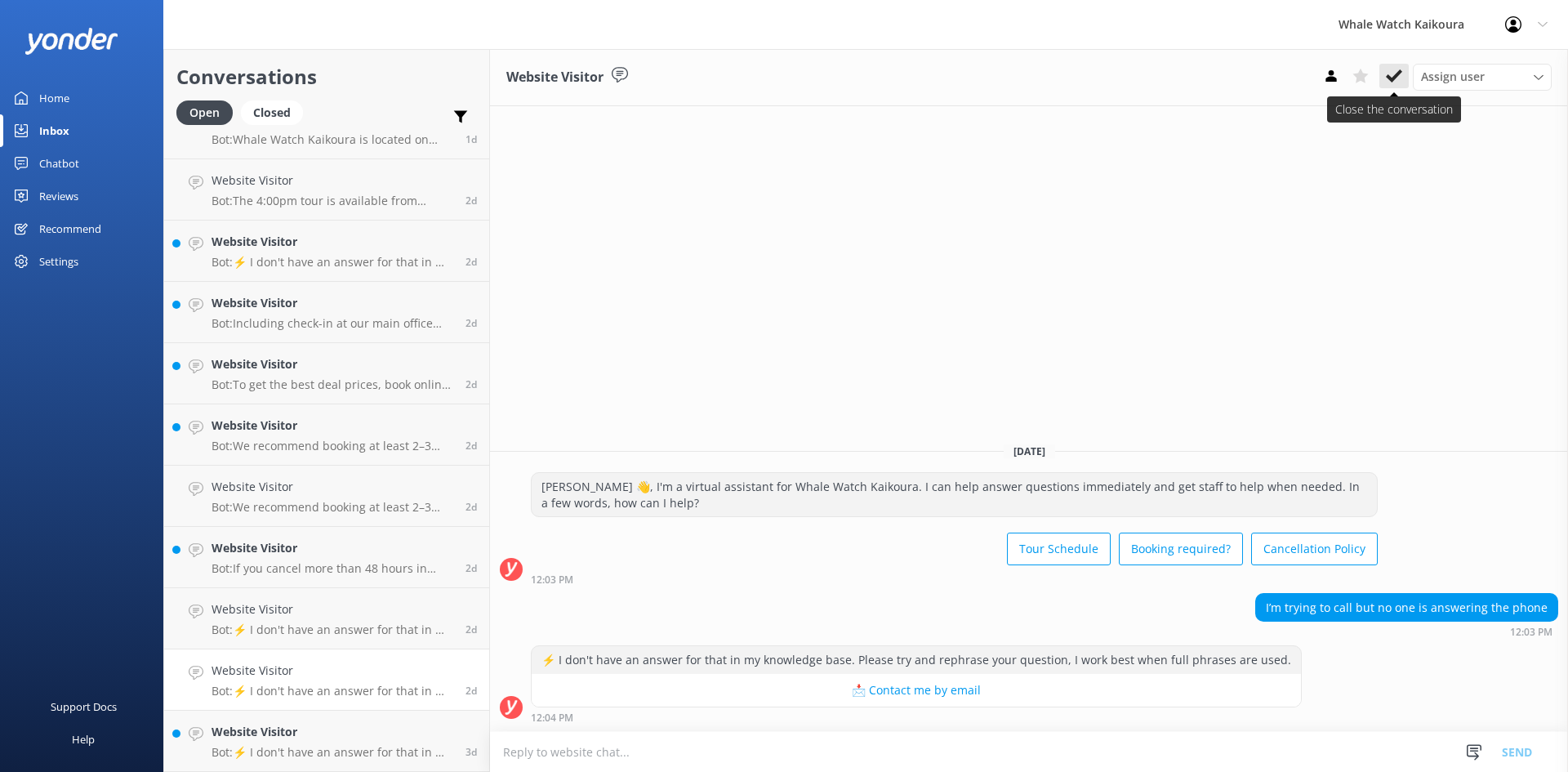
click at [1391, 82] on icon at bounding box center [1394, 76] width 17 height 17
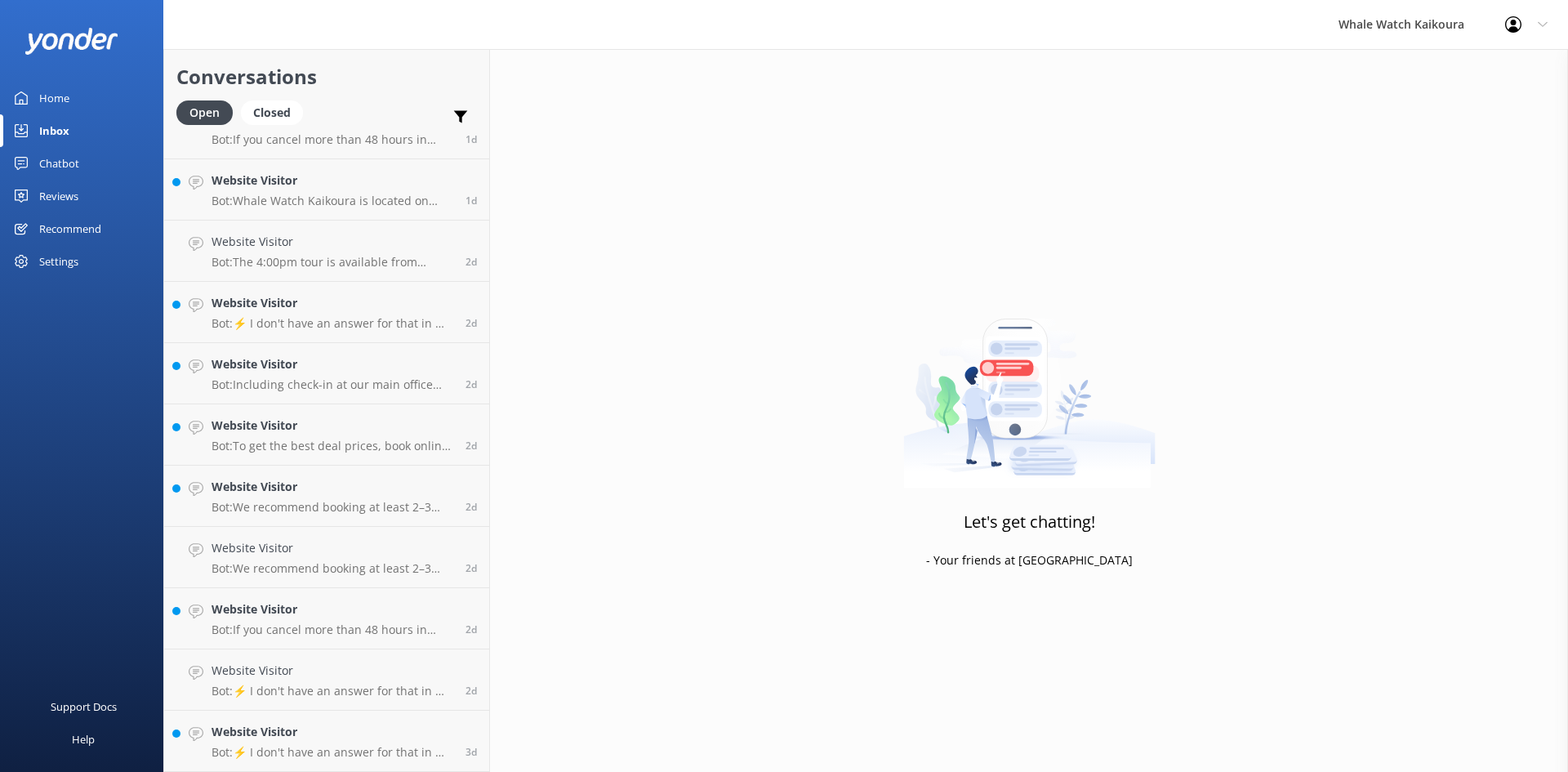
scroll to position [1201, 0]
click at [398, 738] on h4 "Website Visitor" at bounding box center [333, 732] width 242 height 18
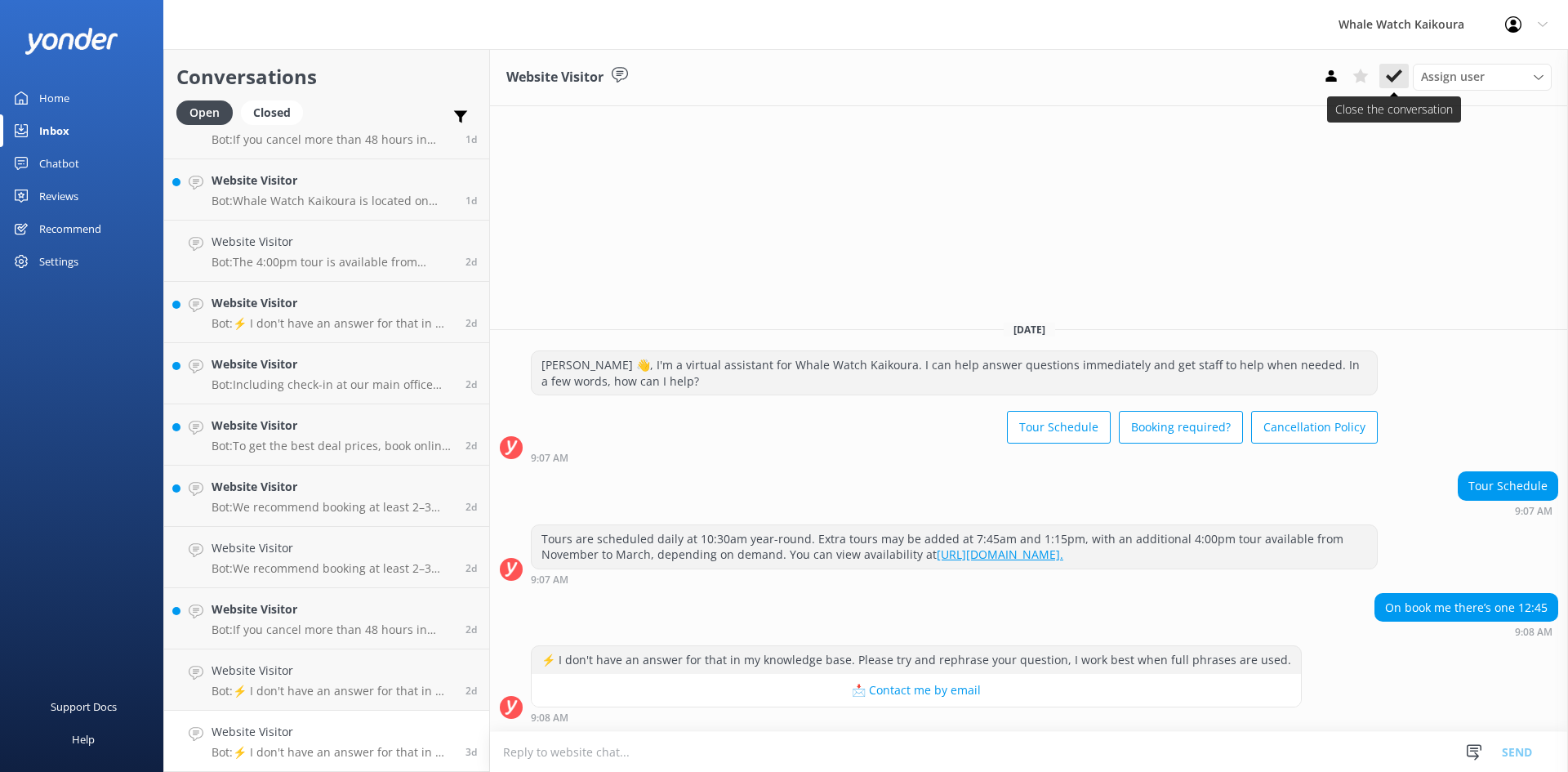
click at [1395, 65] on button at bounding box center [1394, 76] width 29 height 25
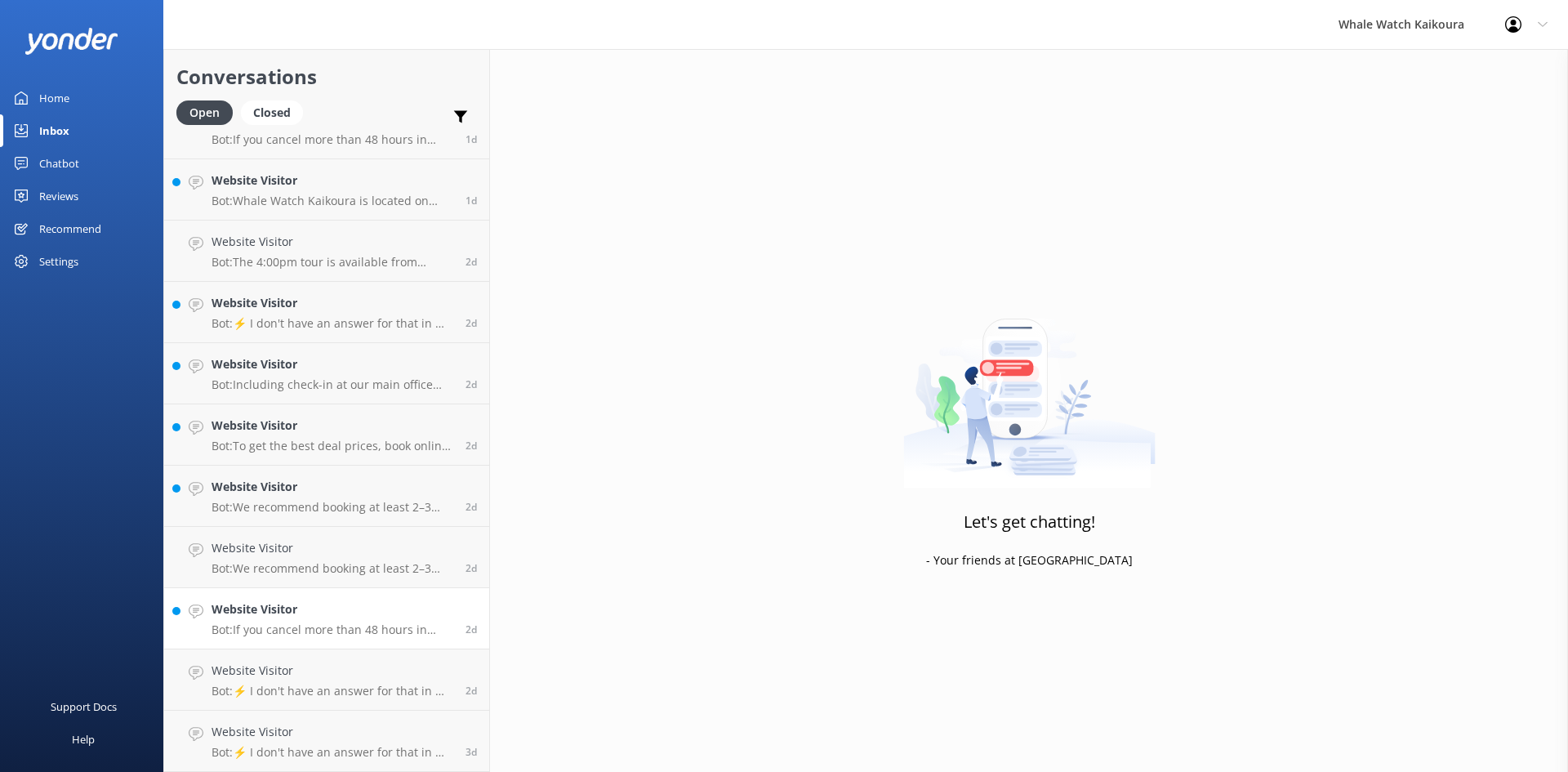
scroll to position [1140, 0]
click at [349, 688] on p "Bot: If you cancel more than 48 hours in advance of your tour departure, you ca…" at bounding box center [333, 691] width 242 height 15
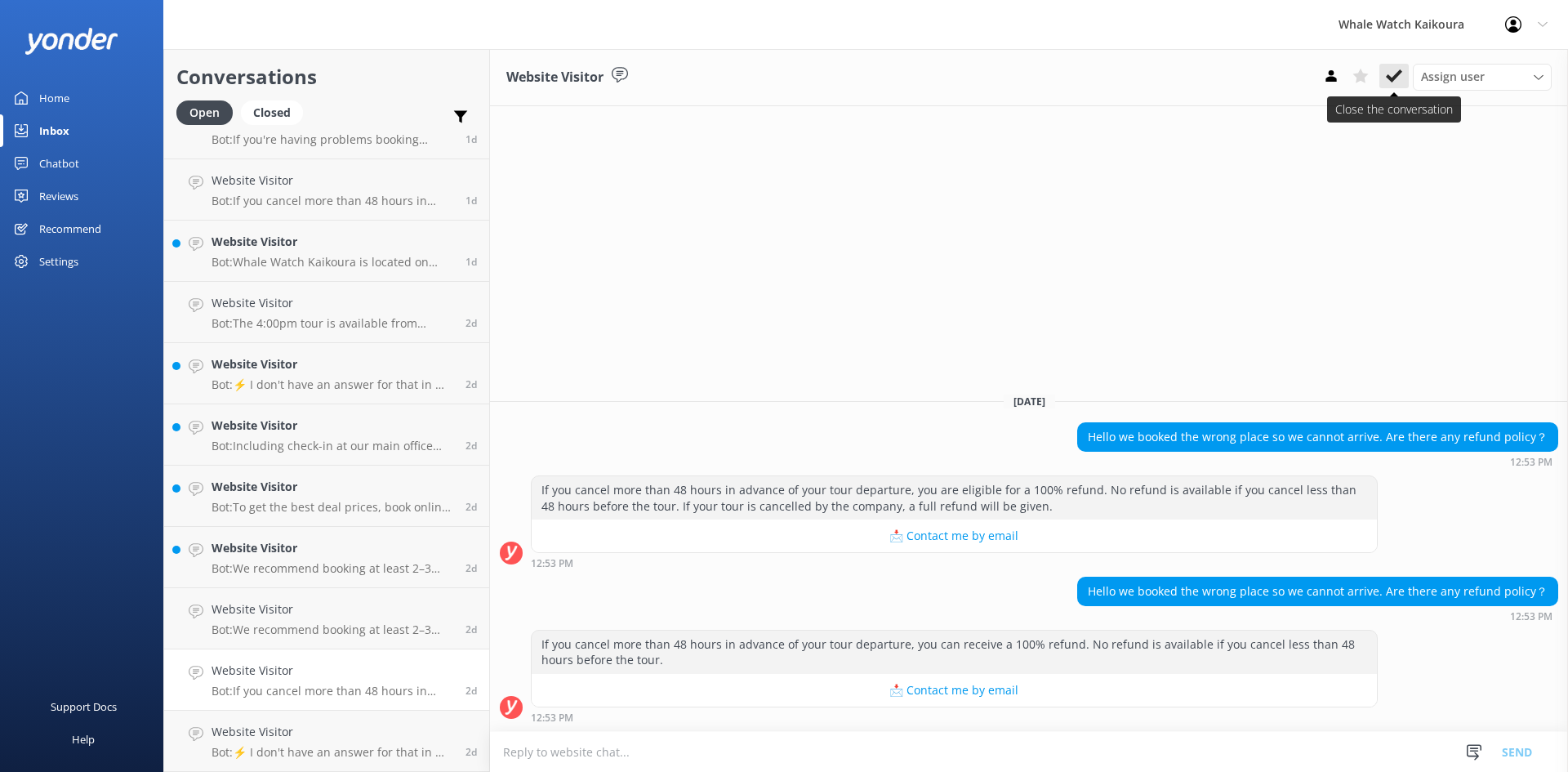
click at [1394, 77] on use at bounding box center [1394, 76] width 17 height 13
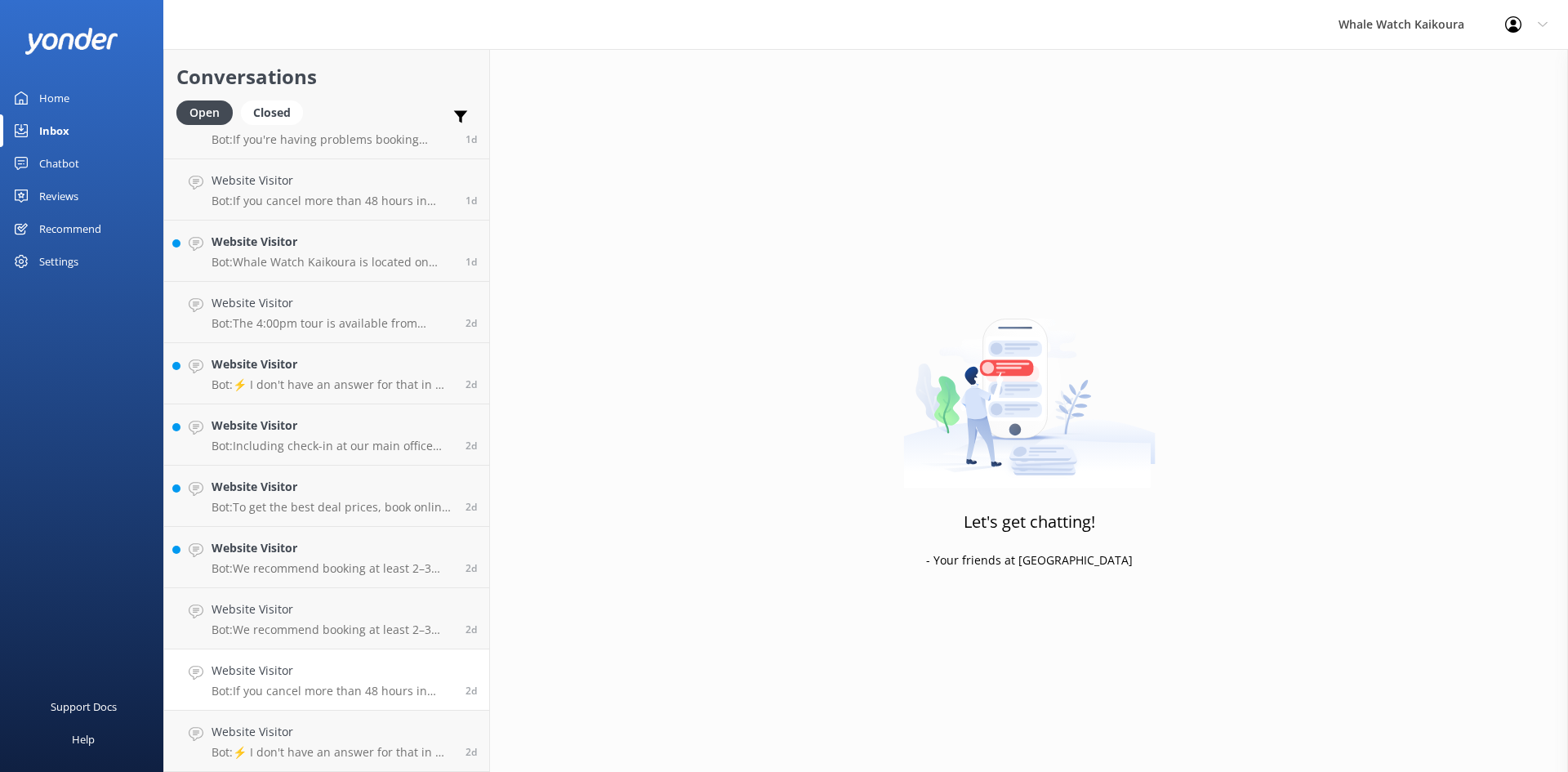
click at [306, 684] on p "Bot: If you cancel more than 48 hours in advance of your tour departure, you ca…" at bounding box center [333, 691] width 242 height 15
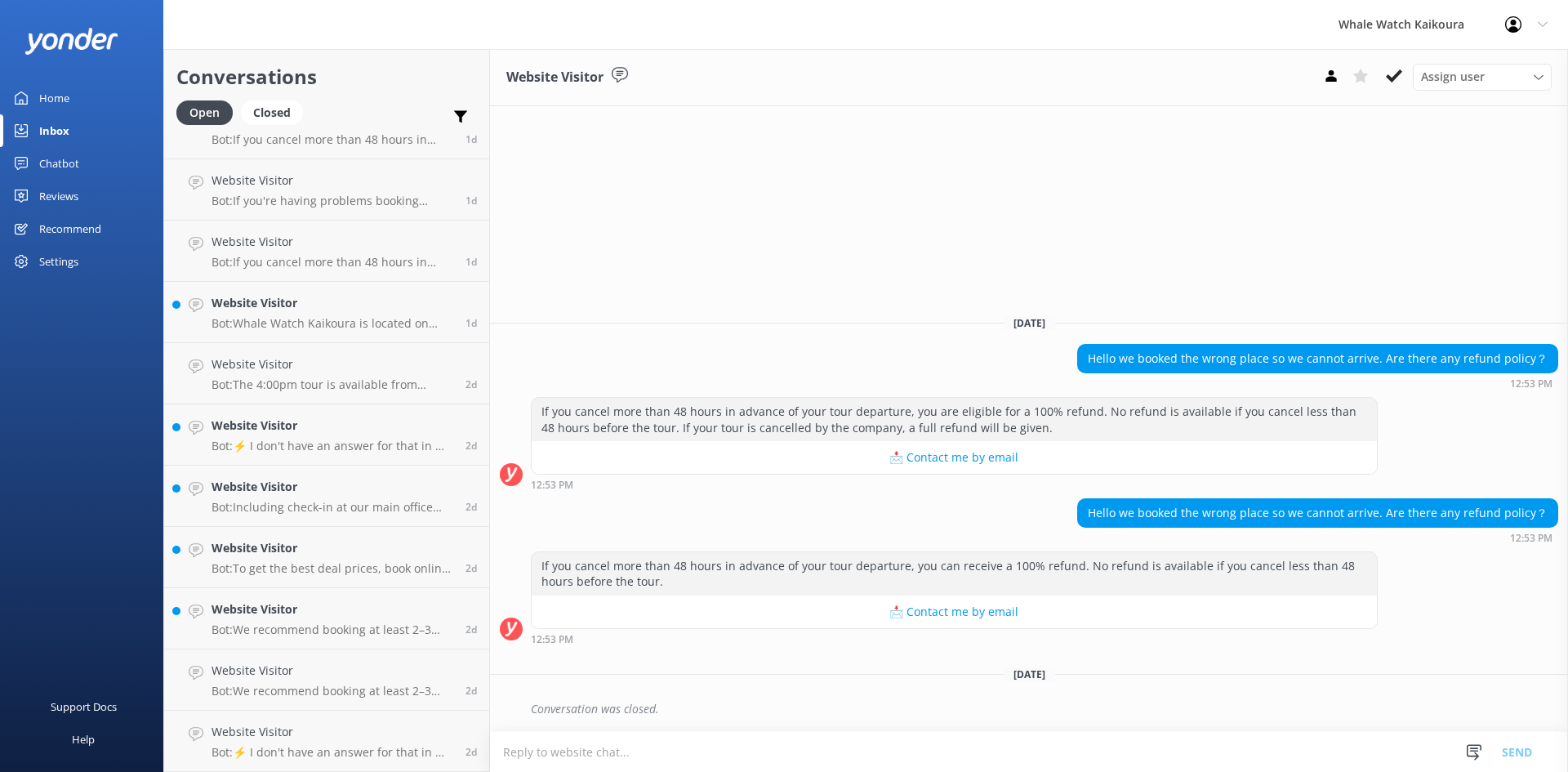
scroll to position [1079, 0]
click at [1399, 75] on use at bounding box center [1394, 76] width 17 height 13
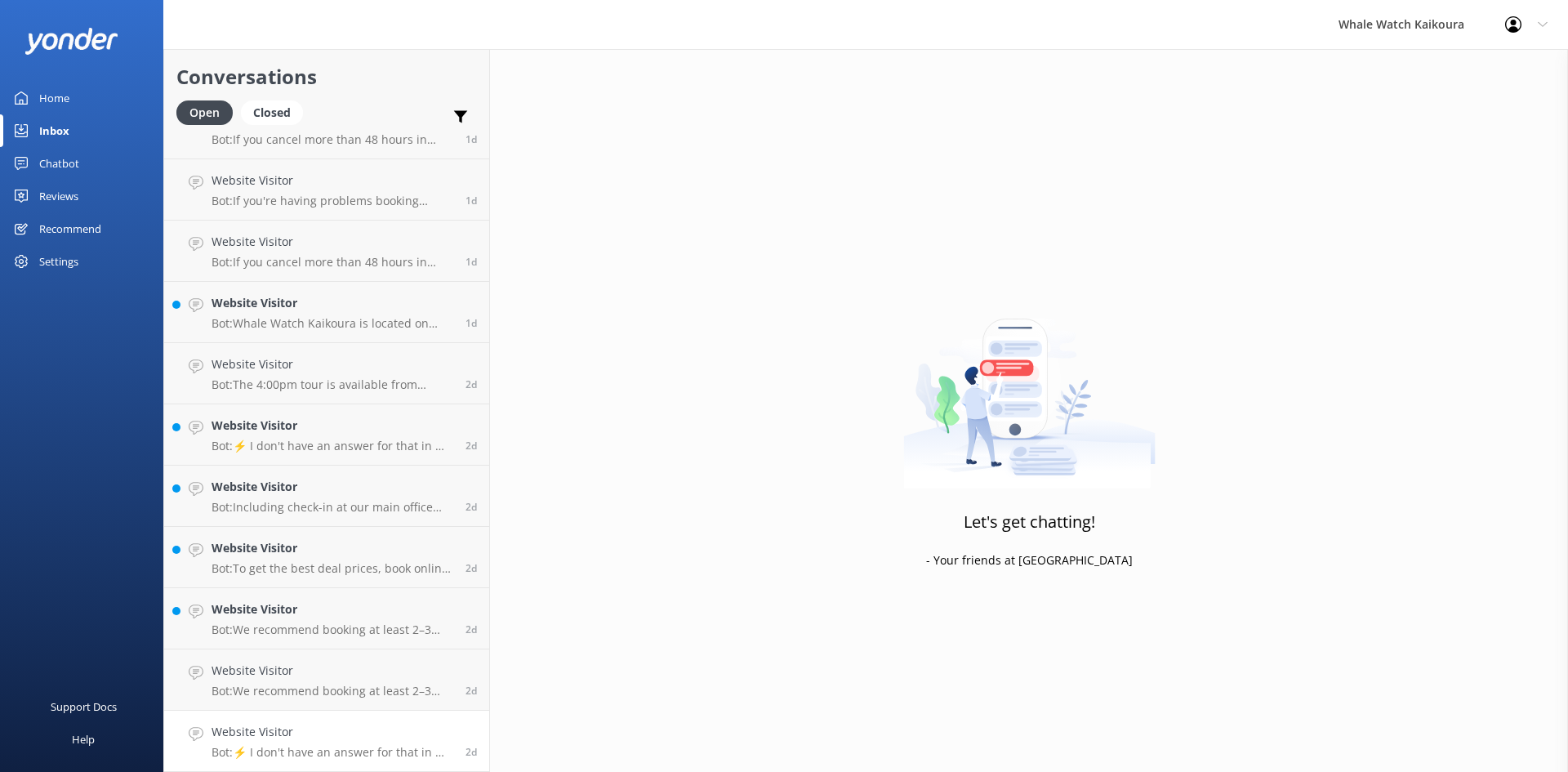
click at [291, 727] on h4 "Website Visitor" at bounding box center [333, 732] width 242 height 18
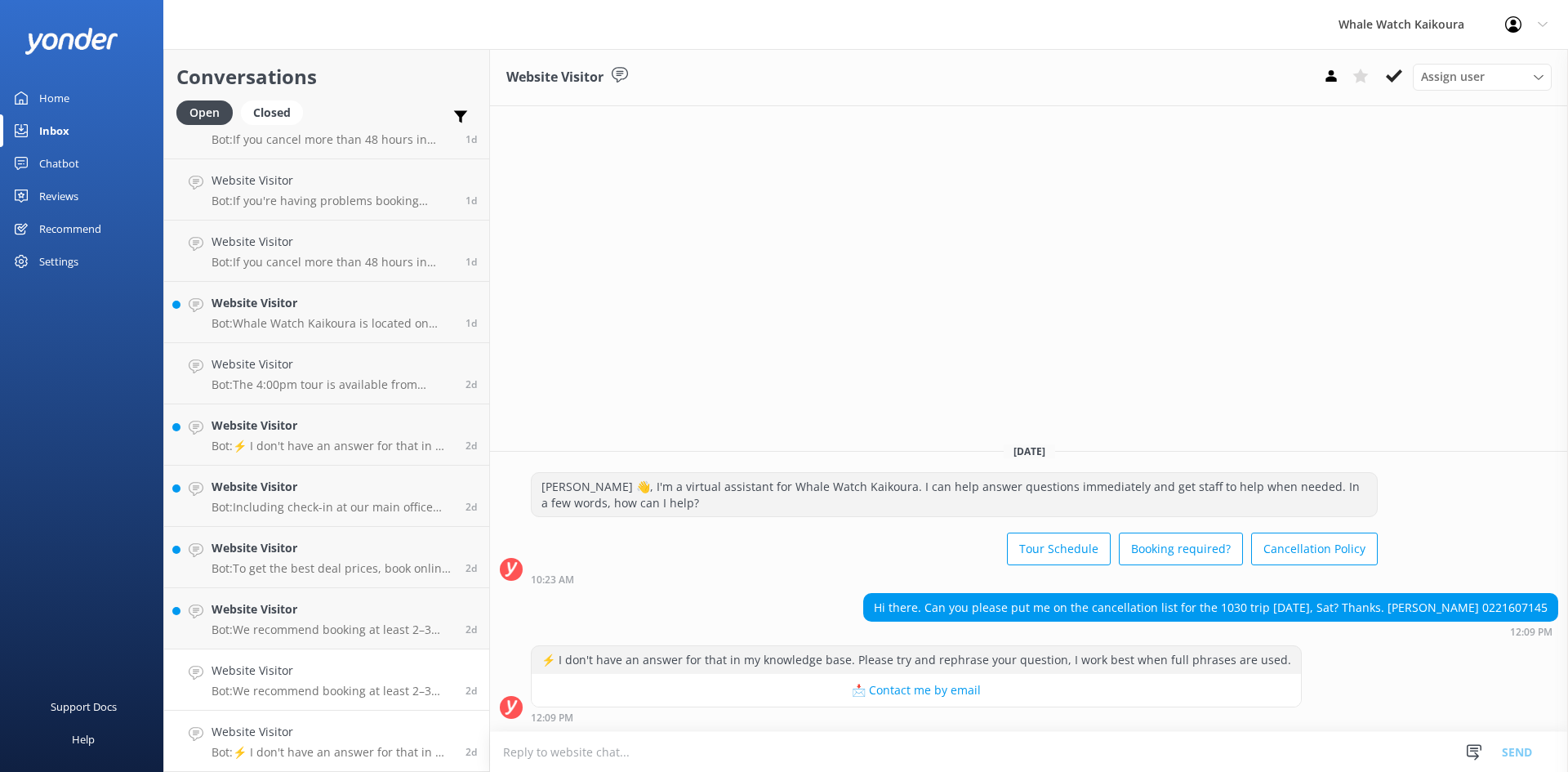
click at [371, 677] on h4 "Website Visitor" at bounding box center [333, 670] width 242 height 18
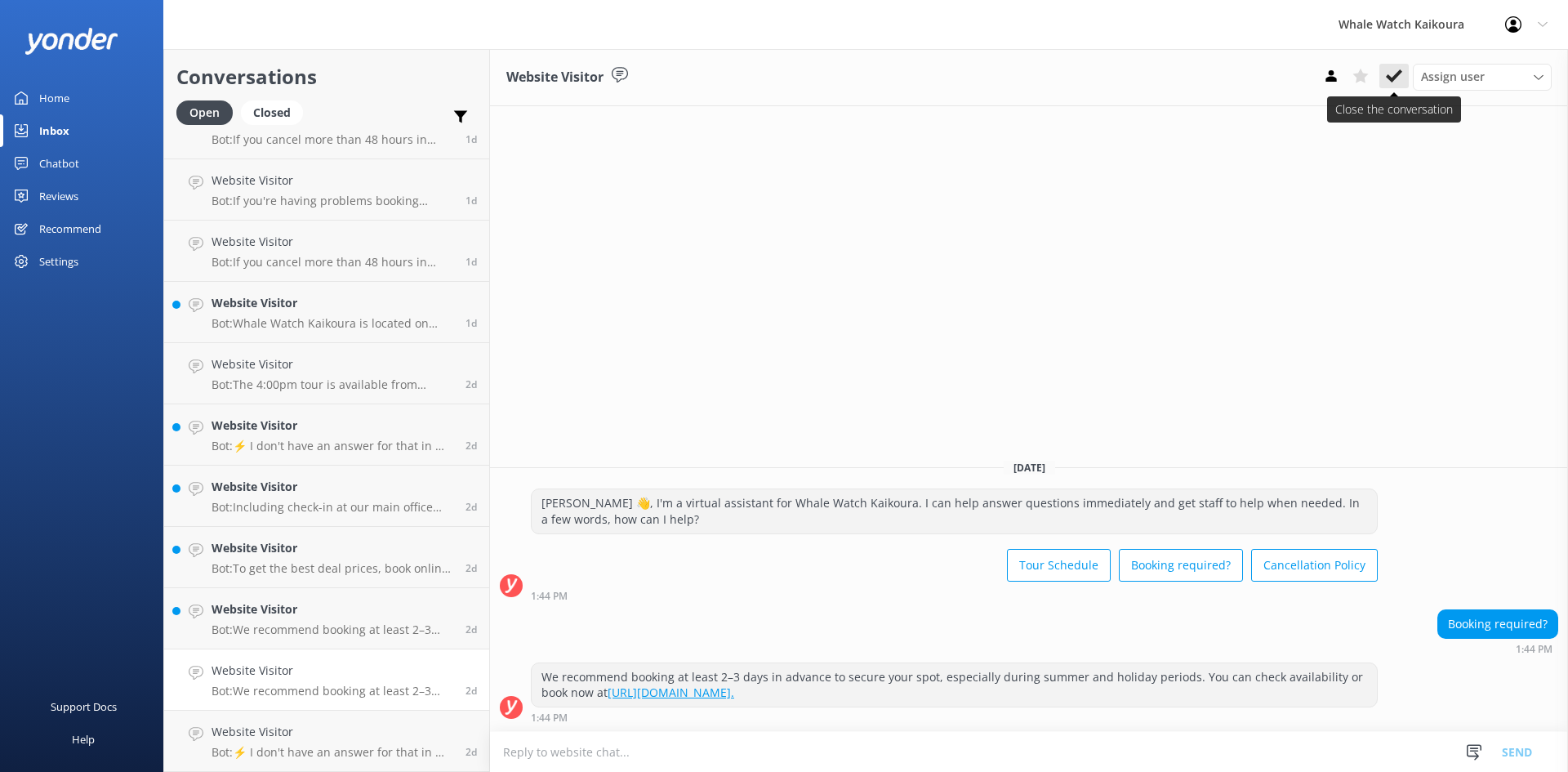
click at [1405, 82] on button at bounding box center [1394, 76] width 29 height 25
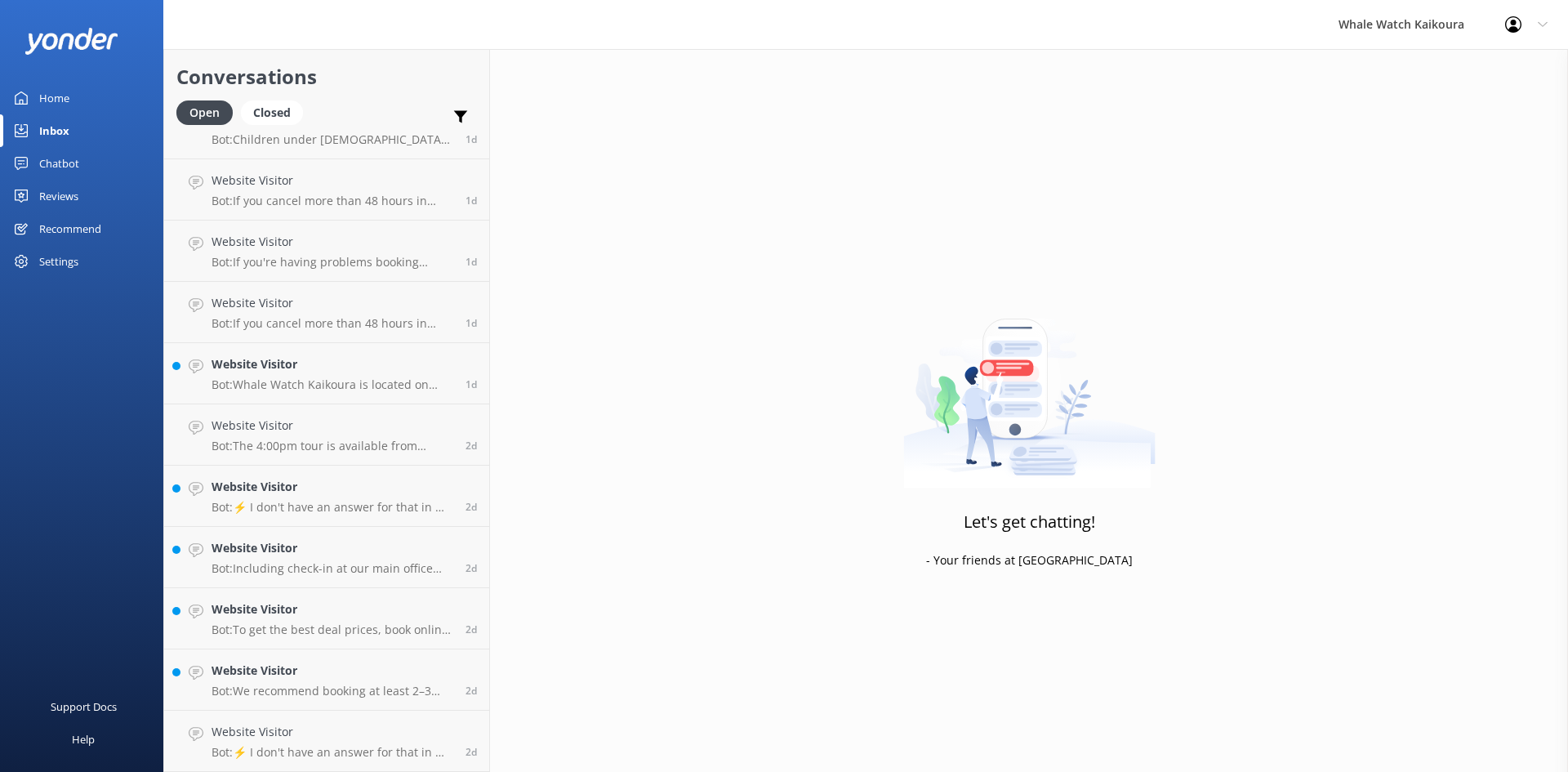
scroll to position [1018, 0]
click at [368, 723] on link "Website Visitor Bot: ⚡ I don't have an answer for that in my knowledge base. Pl…" at bounding box center [327, 741] width 325 height 61
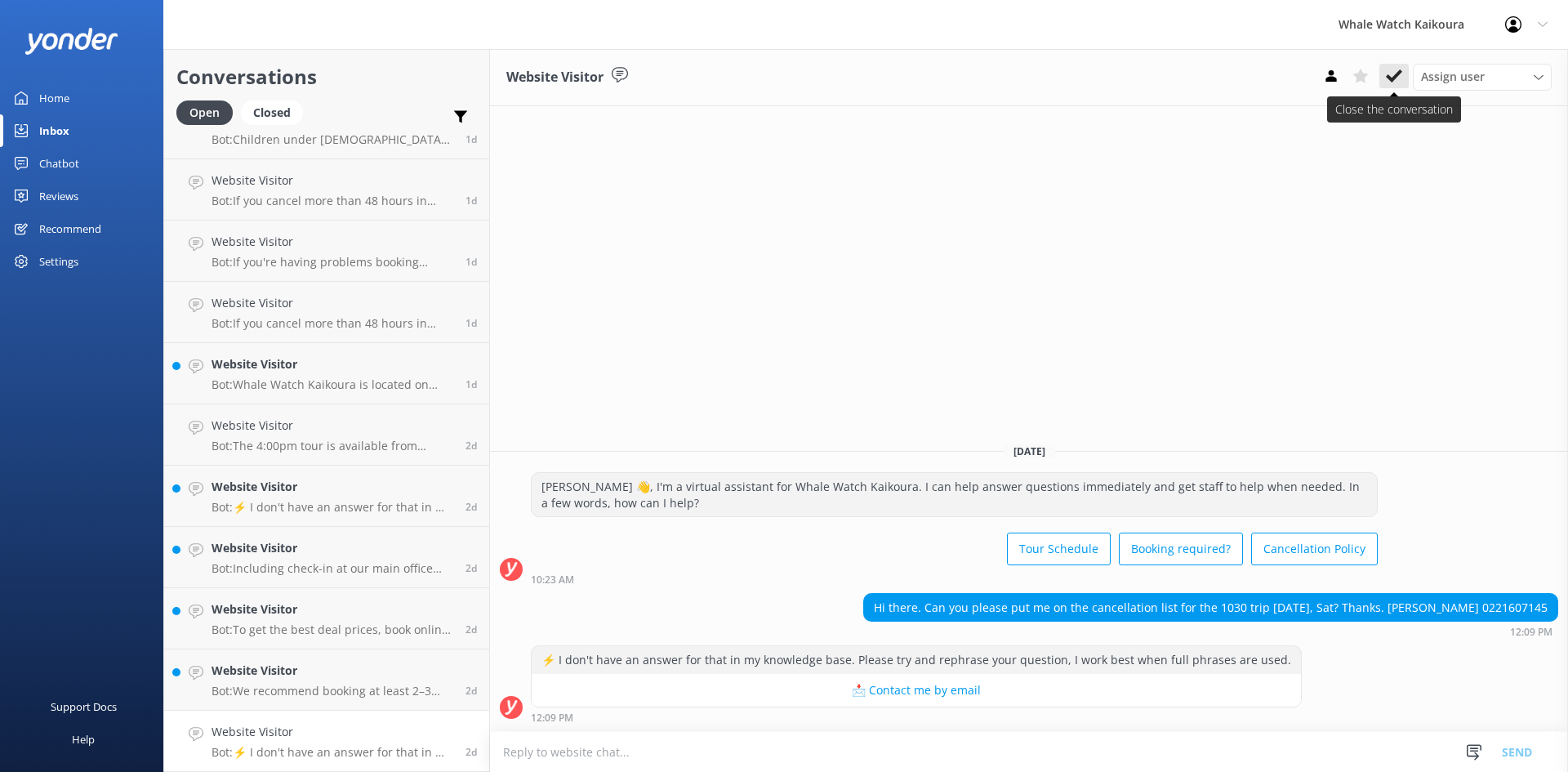
click at [1399, 72] on use at bounding box center [1394, 76] width 17 height 13
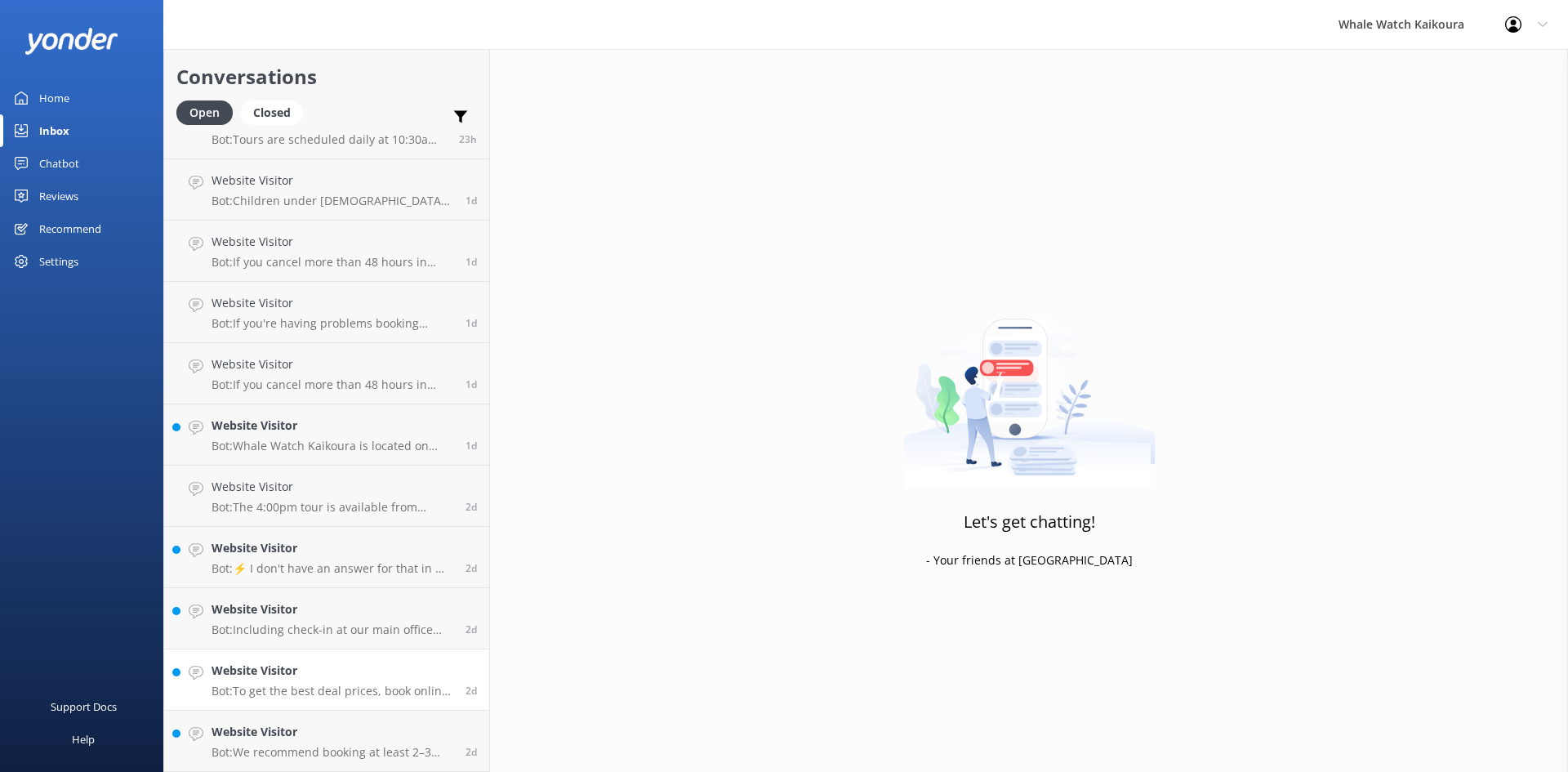
scroll to position [956, 0]
click at [352, 686] on p "Bot: To get the best deal prices, book online through our website. The best off…" at bounding box center [333, 691] width 242 height 15
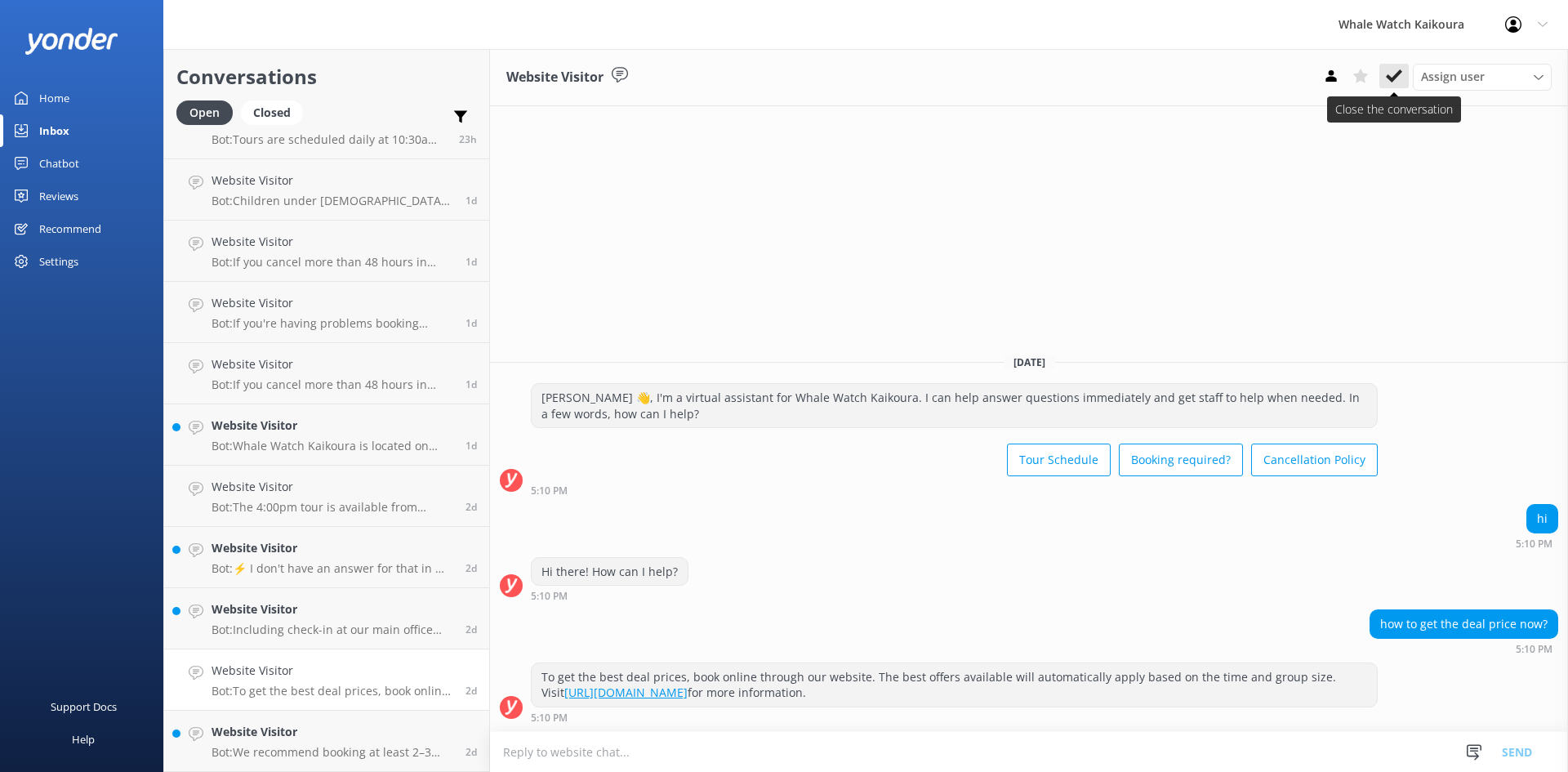
click at [1389, 73] on icon at bounding box center [1394, 76] width 17 height 17
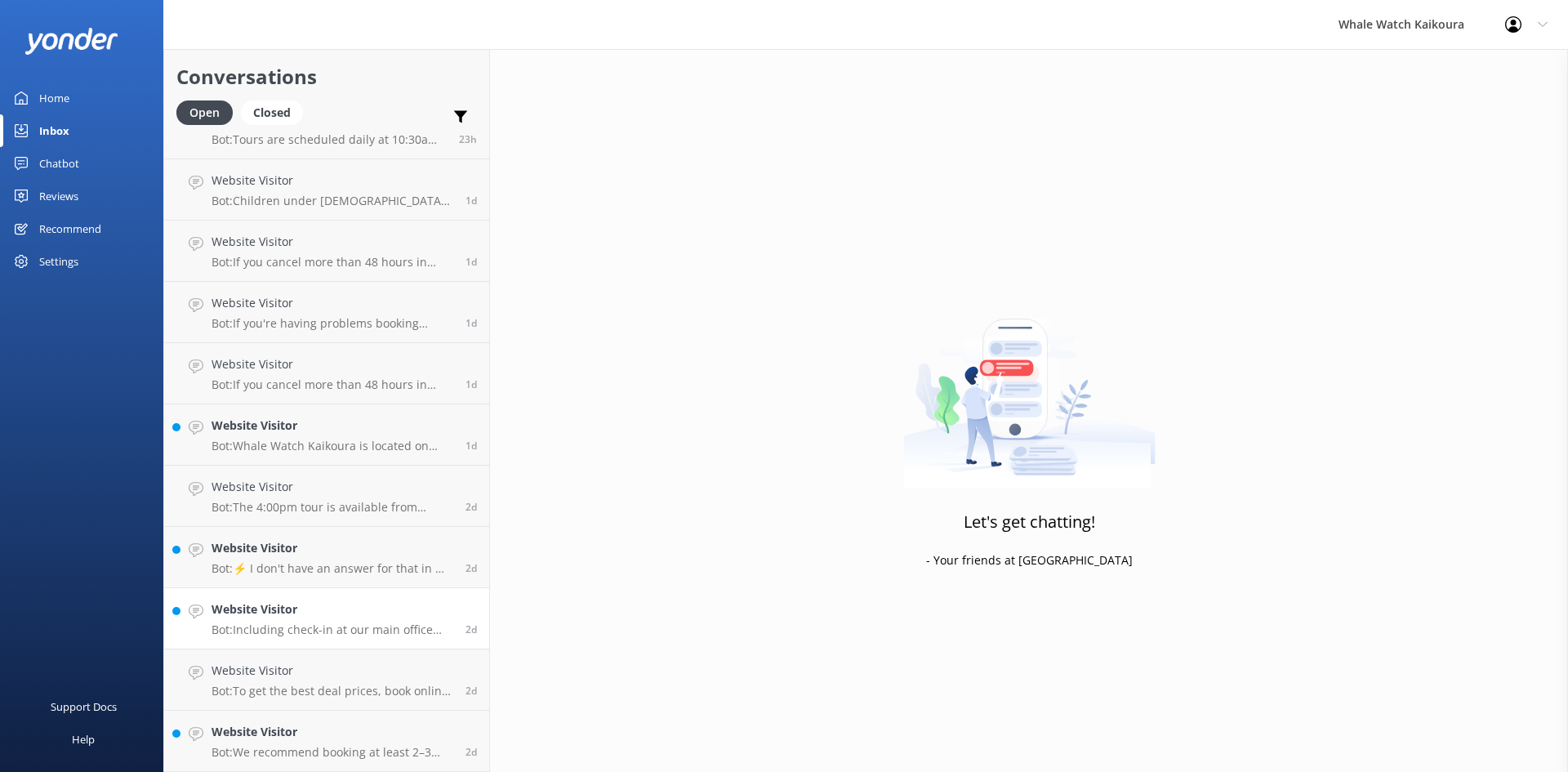
click at [290, 624] on p "Bot: Including check-in at our main office and bus transfers to and from our ma…" at bounding box center [333, 630] width 242 height 15
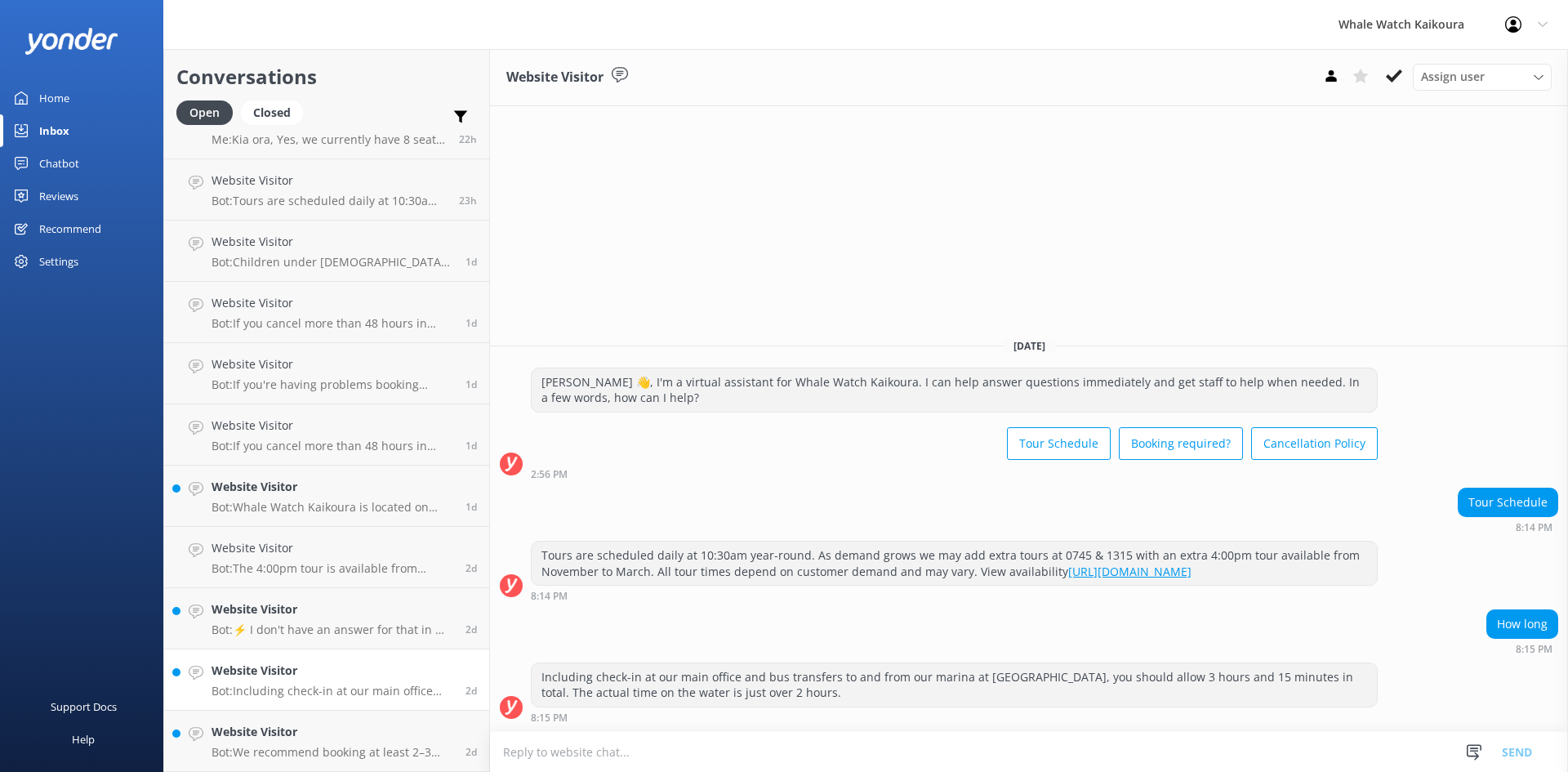
scroll to position [895, 0]
click at [1391, 78] on use at bounding box center [1394, 76] width 17 height 13
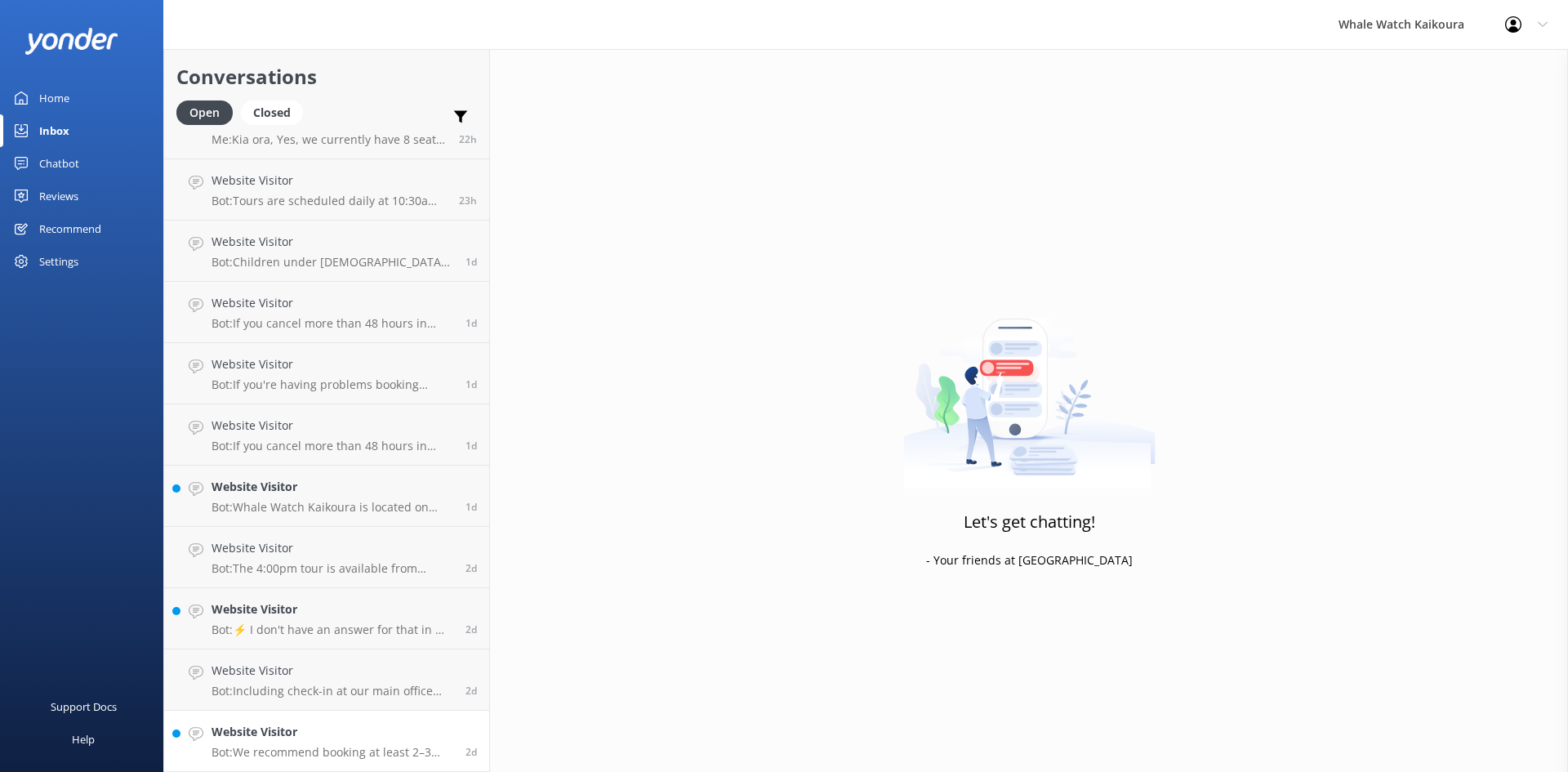
scroll to position [834, 0]
click at [317, 723] on h4 "Website Visitor" at bounding box center [333, 732] width 242 height 18
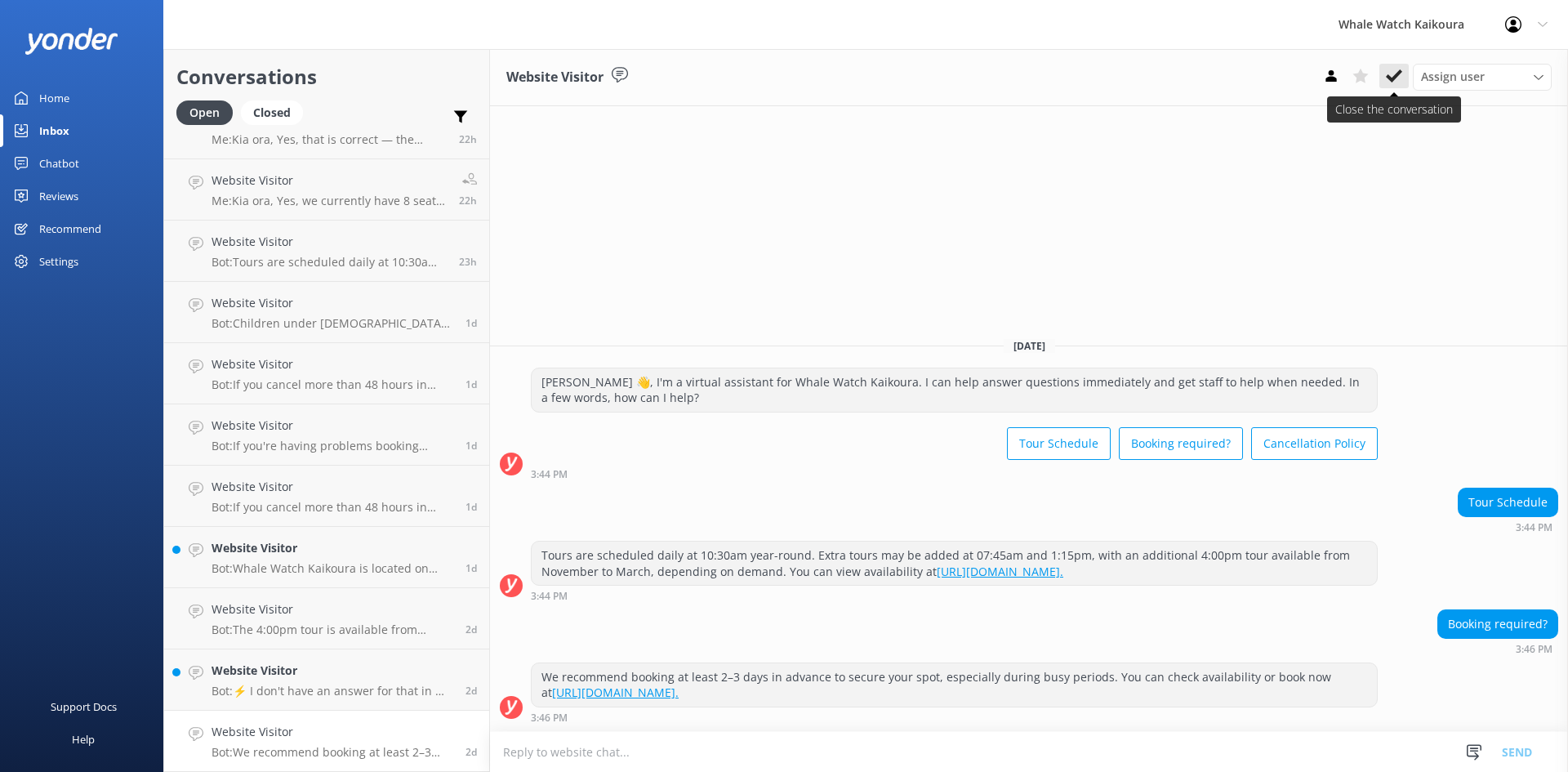
click at [1403, 87] on button at bounding box center [1394, 76] width 29 height 25
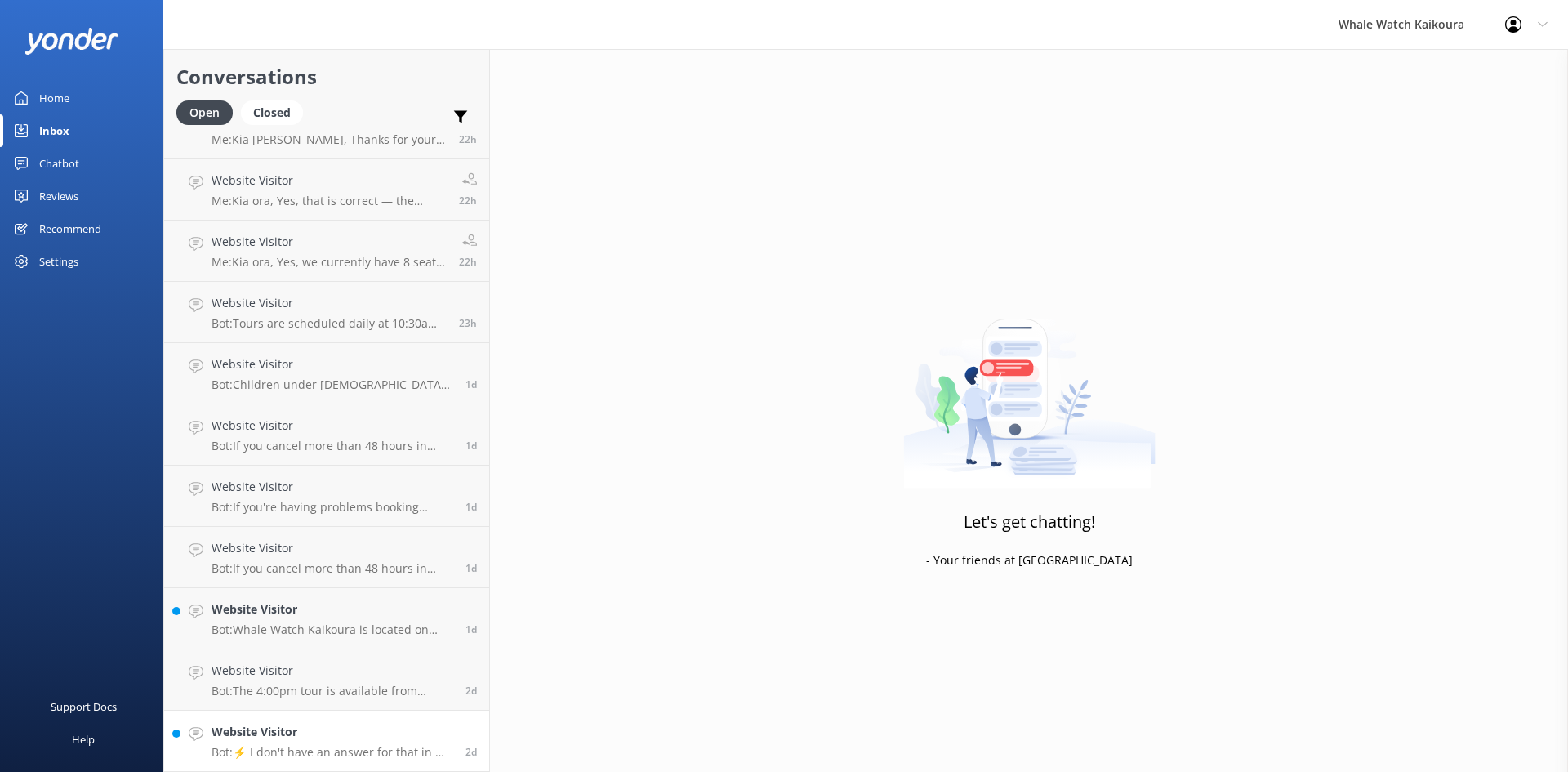
scroll to position [772, 0]
click at [287, 732] on h4 "Website Visitor" at bounding box center [333, 732] width 242 height 18
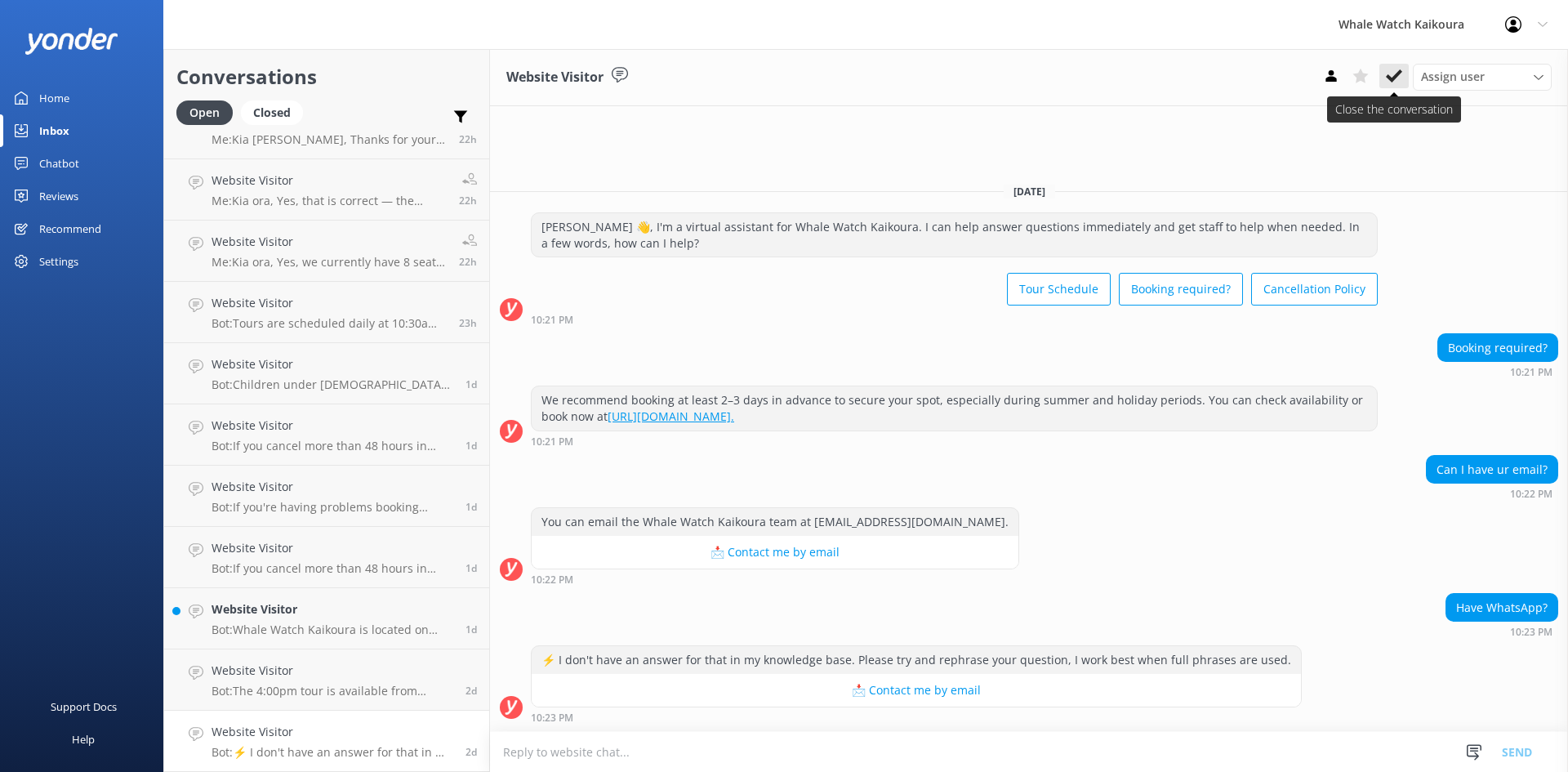
click at [1403, 81] on button at bounding box center [1394, 76] width 29 height 25
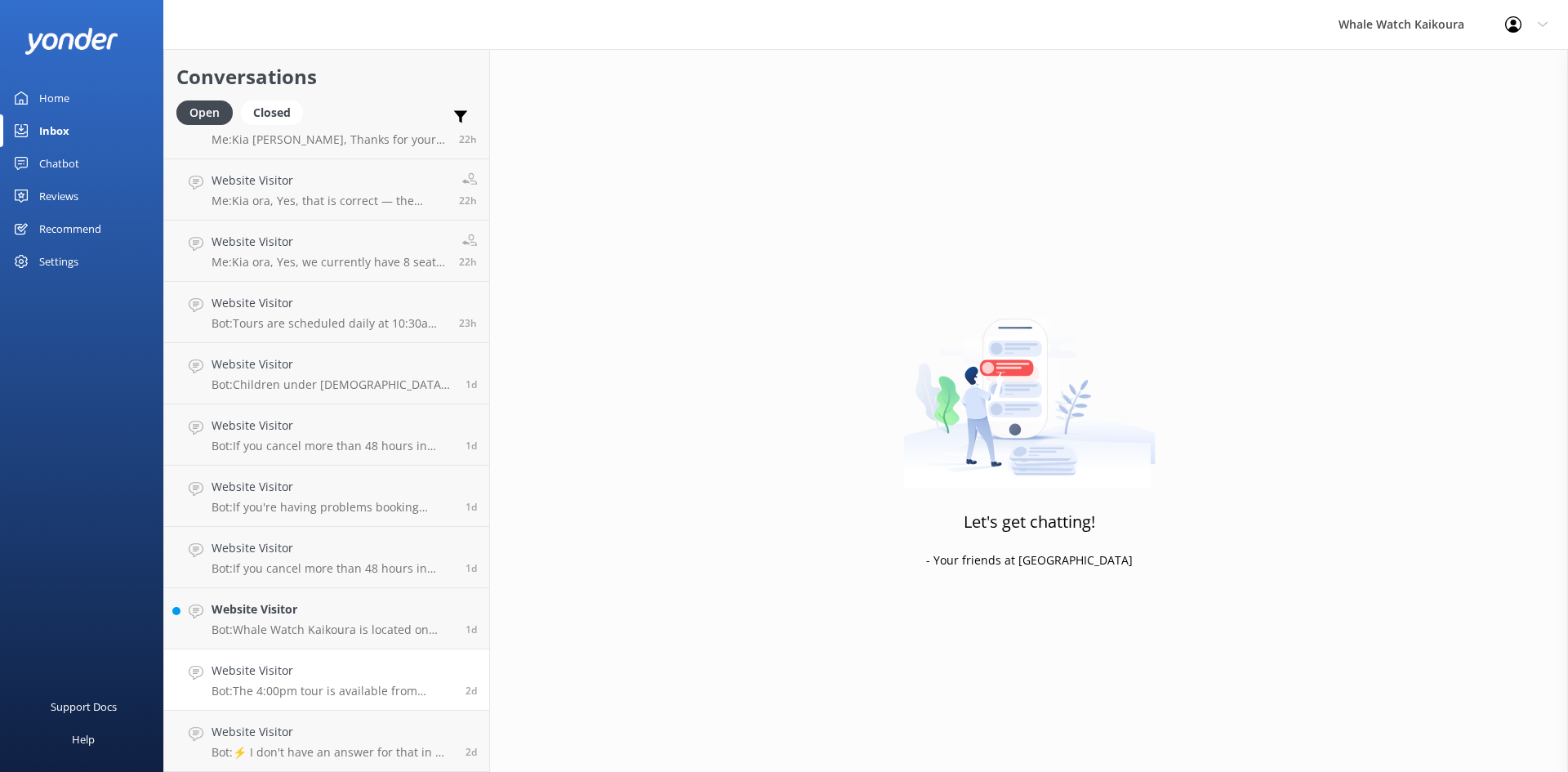
click at [414, 670] on h4 "Website Visitor" at bounding box center [333, 670] width 242 height 18
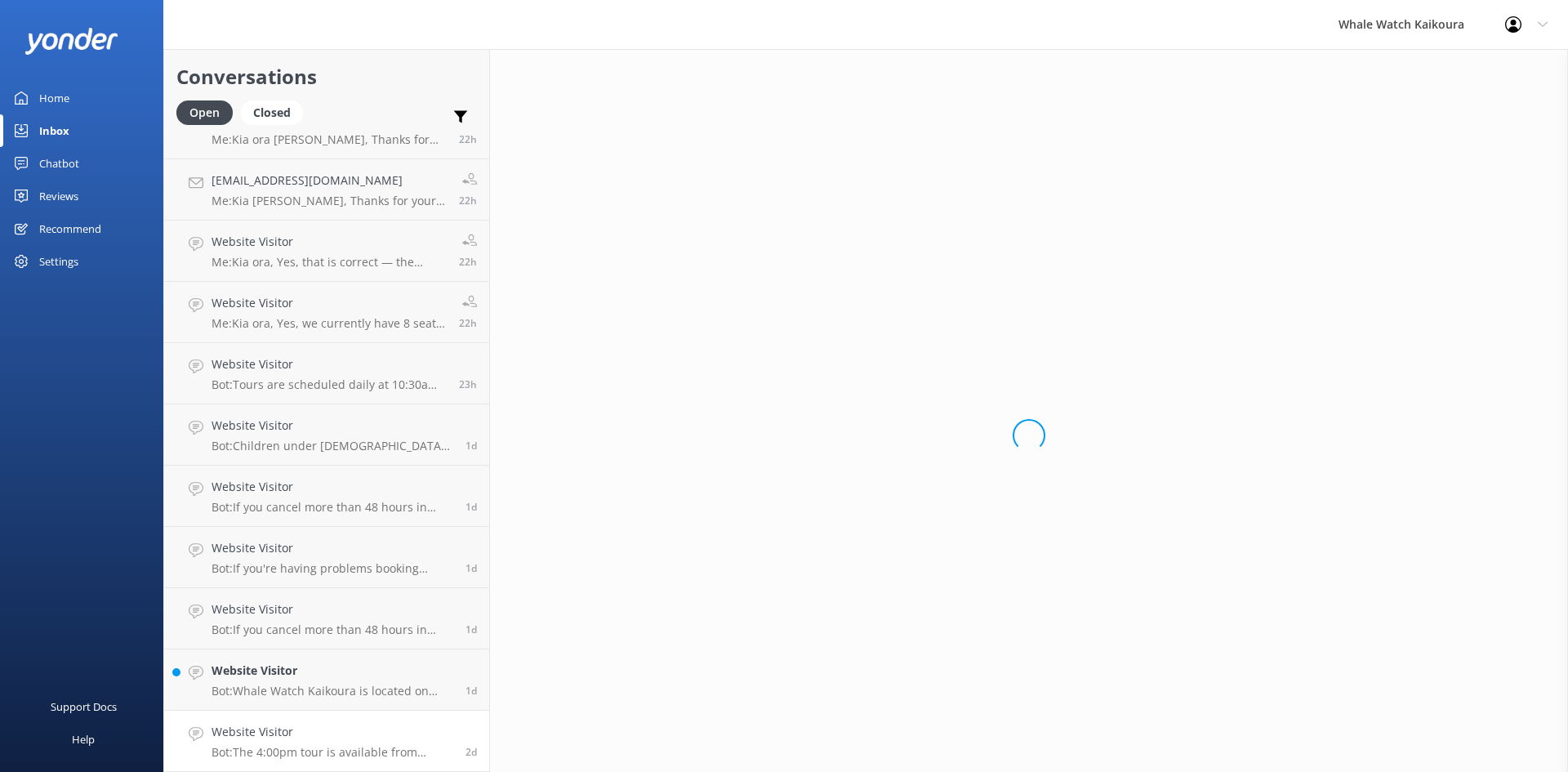
scroll to position [711, 0]
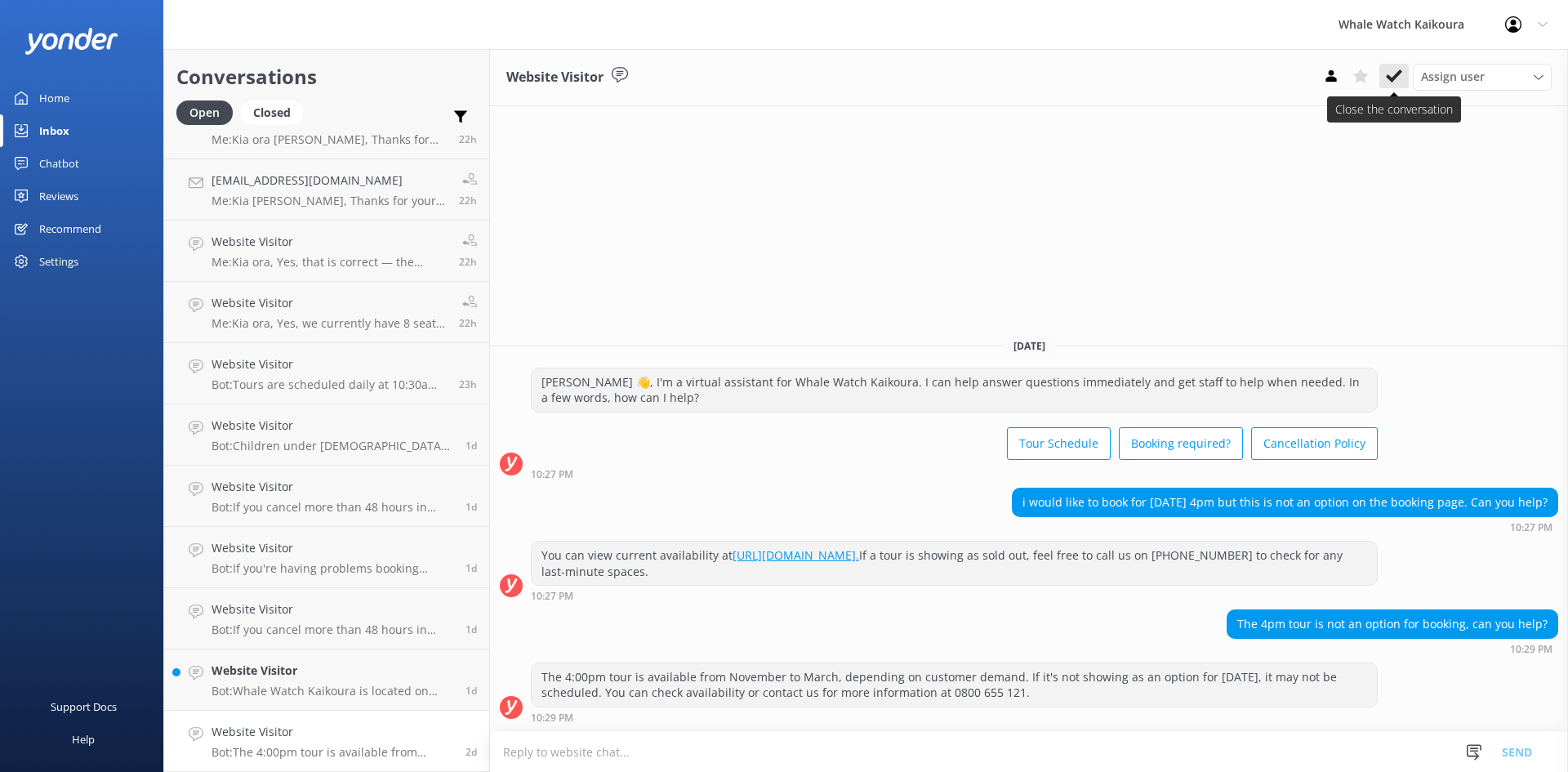
click at [1399, 76] on icon at bounding box center [1394, 76] width 17 height 17
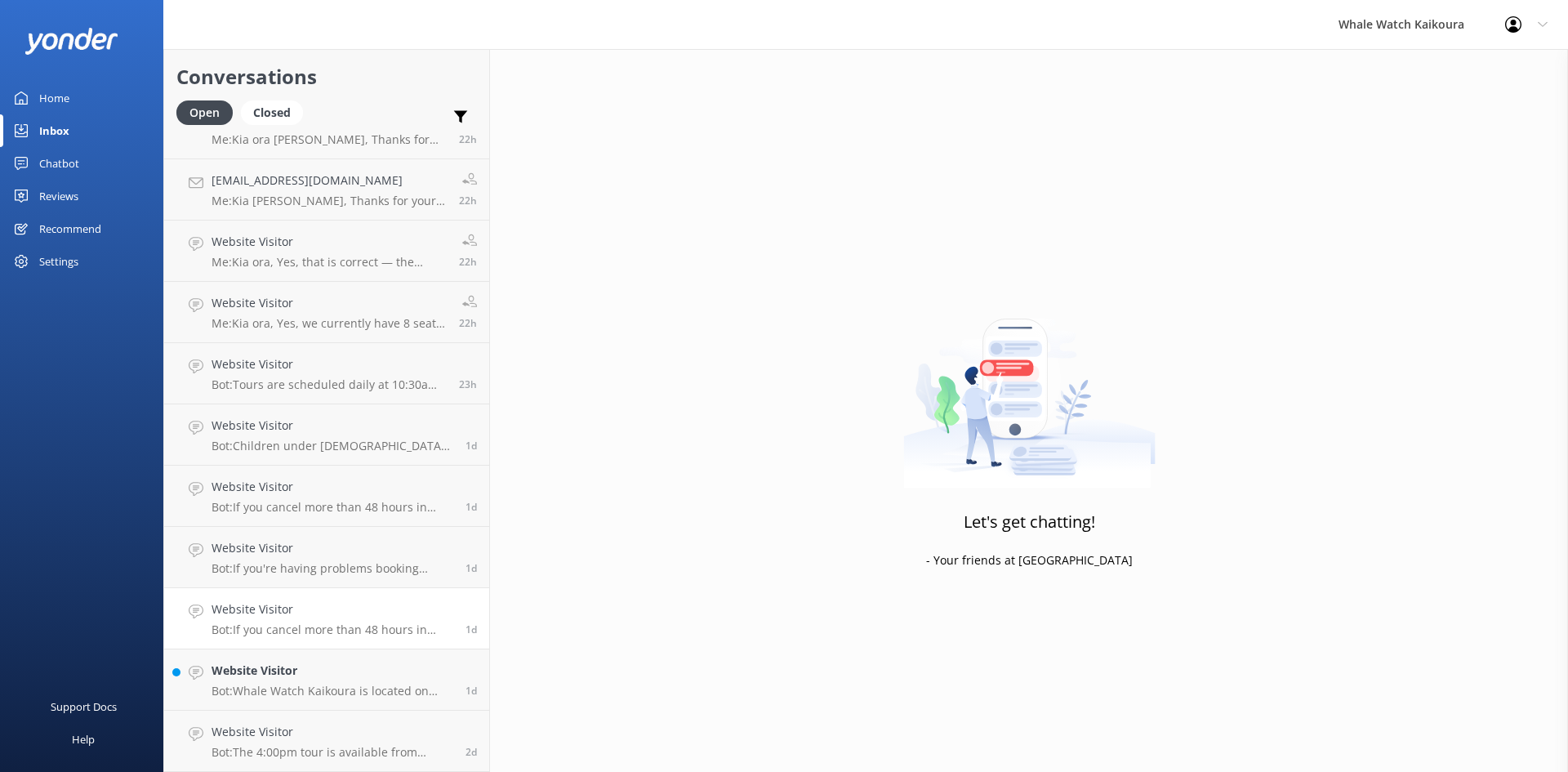
scroll to position [650, 0]
click at [304, 740] on h4 "Website Visitor" at bounding box center [333, 732] width 242 height 18
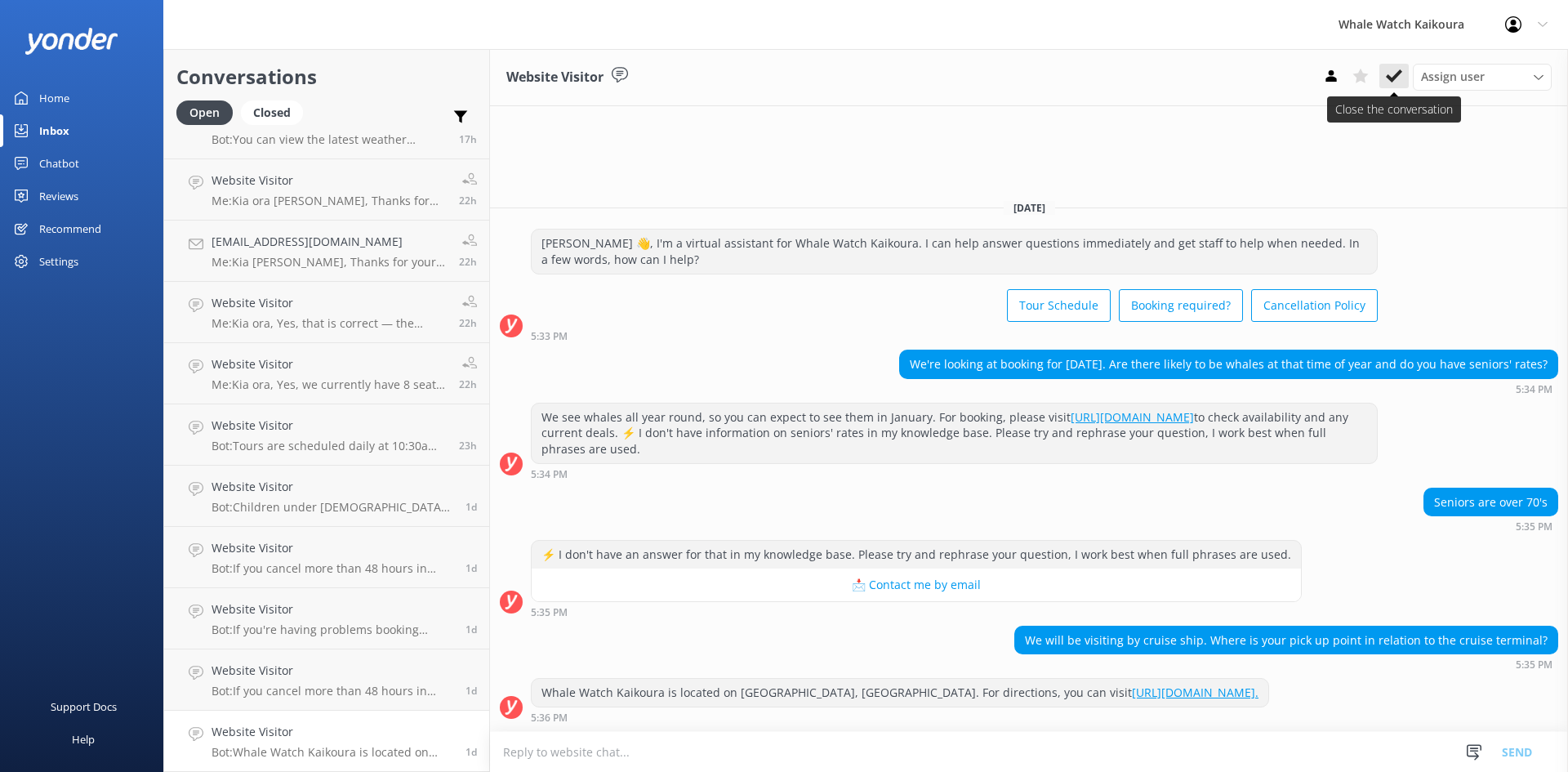
click at [1392, 79] on use at bounding box center [1394, 76] width 17 height 13
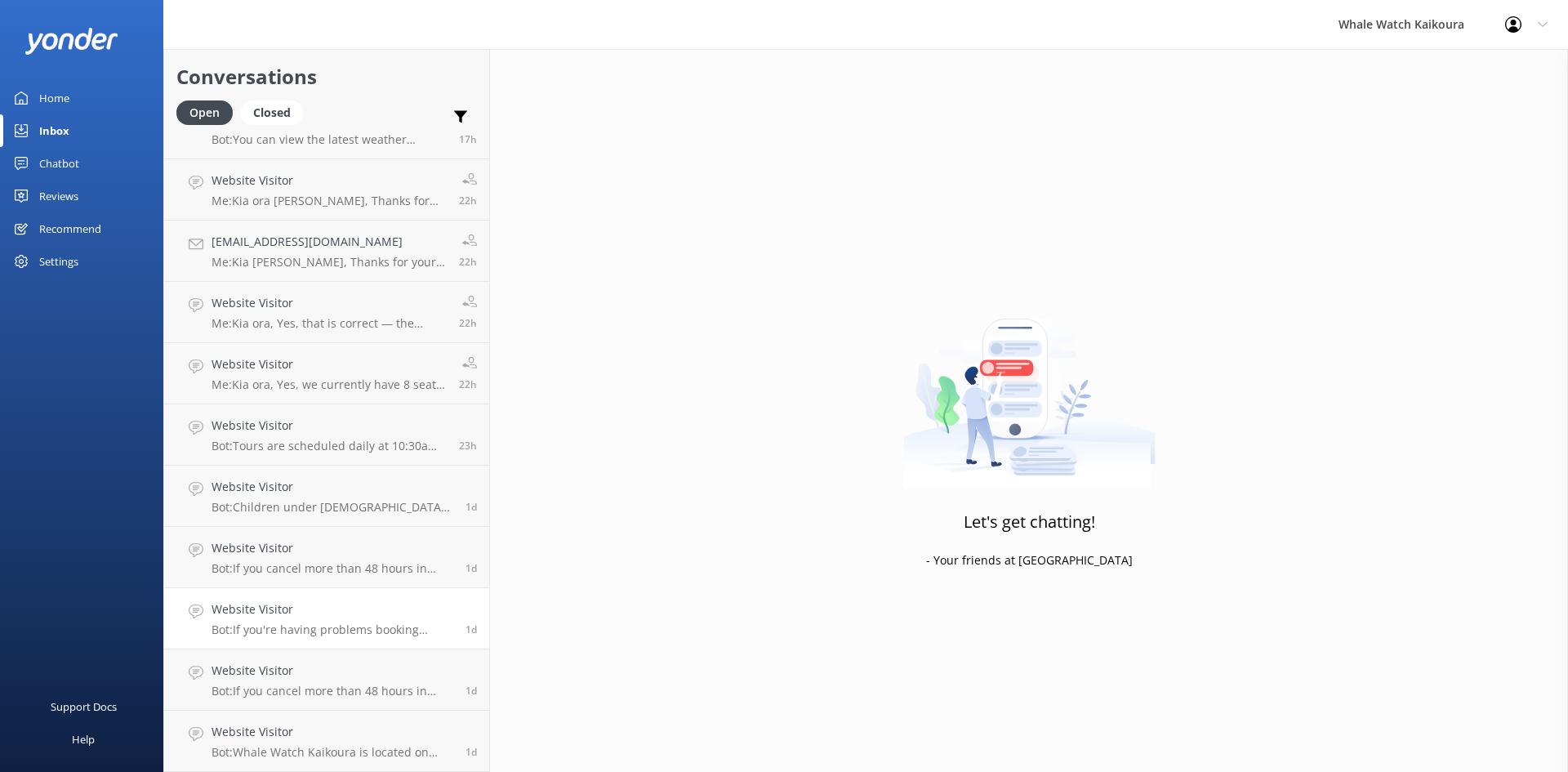
scroll to position [588, 0]
click at [282, 683] on div "Website Visitor Bot: If you're having problems booking online, please email you…" at bounding box center [333, 679] width 242 height 36
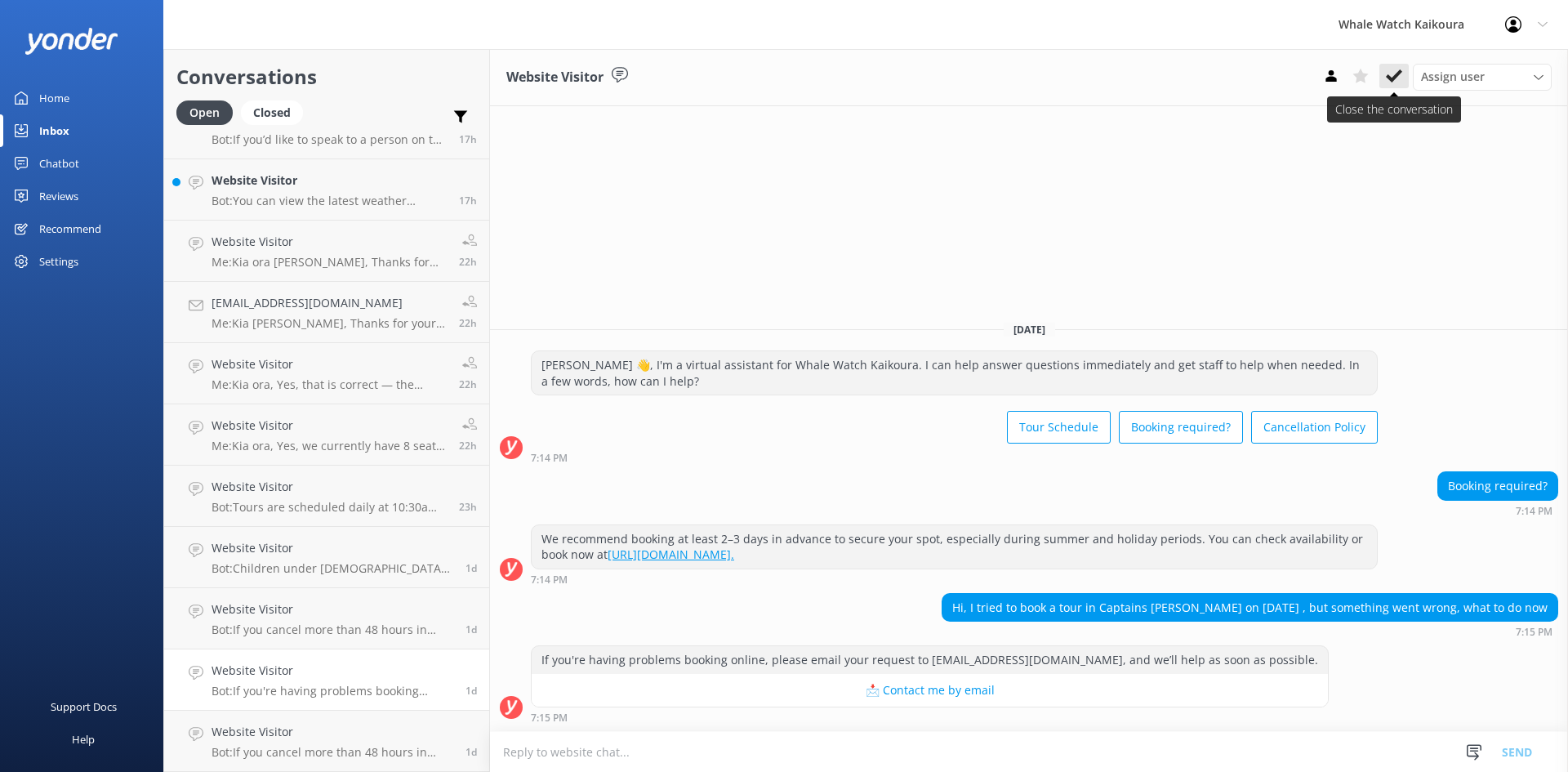
click at [1398, 72] on icon at bounding box center [1394, 76] width 17 height 17
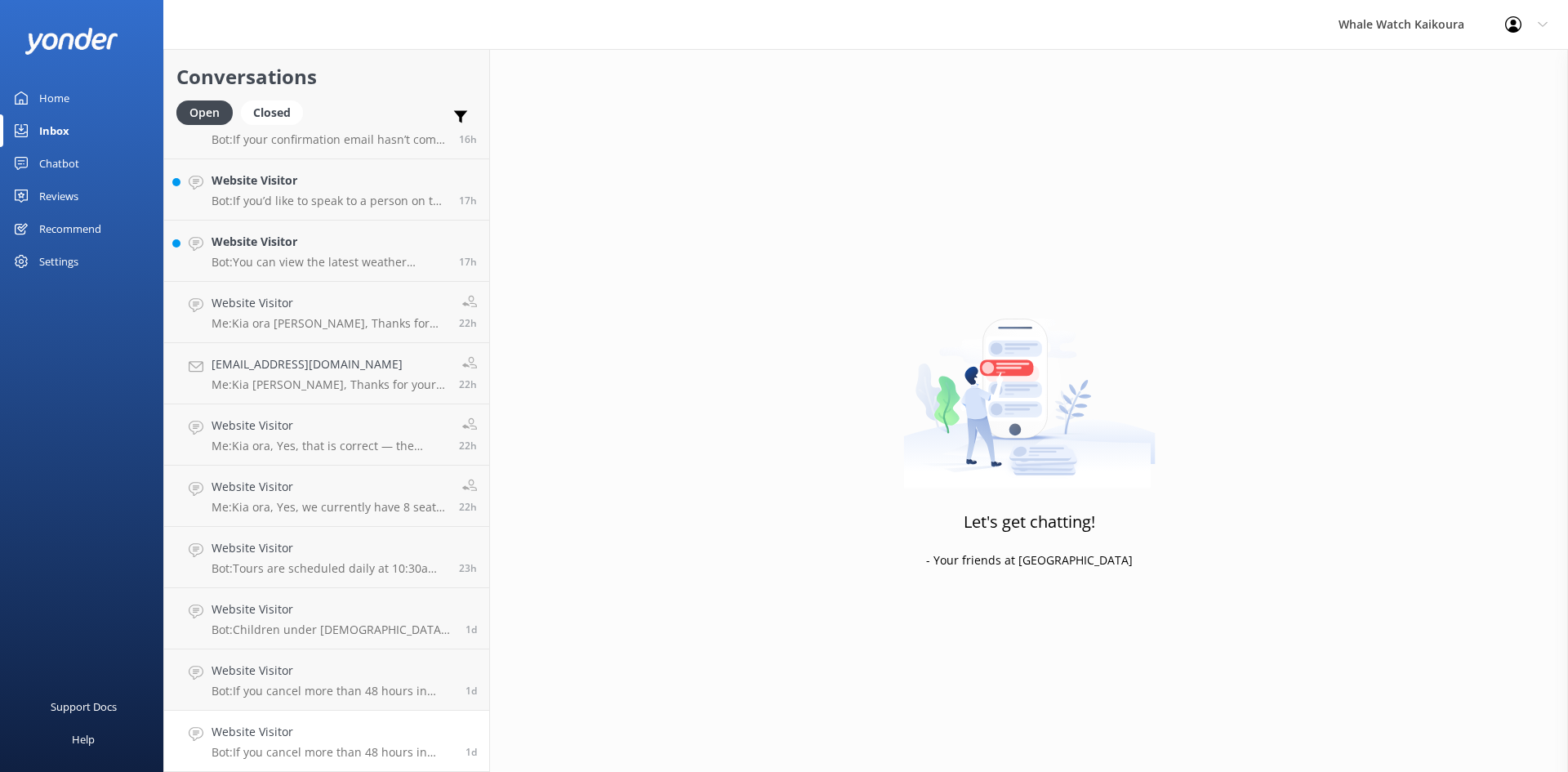
scroll to position [527, 0]
click at [278, 745] on div "Website Visitor Bot: If you cancel more than 48 hours in advance of your tour d…" at bounding box center [333, 741] width 242 height 36
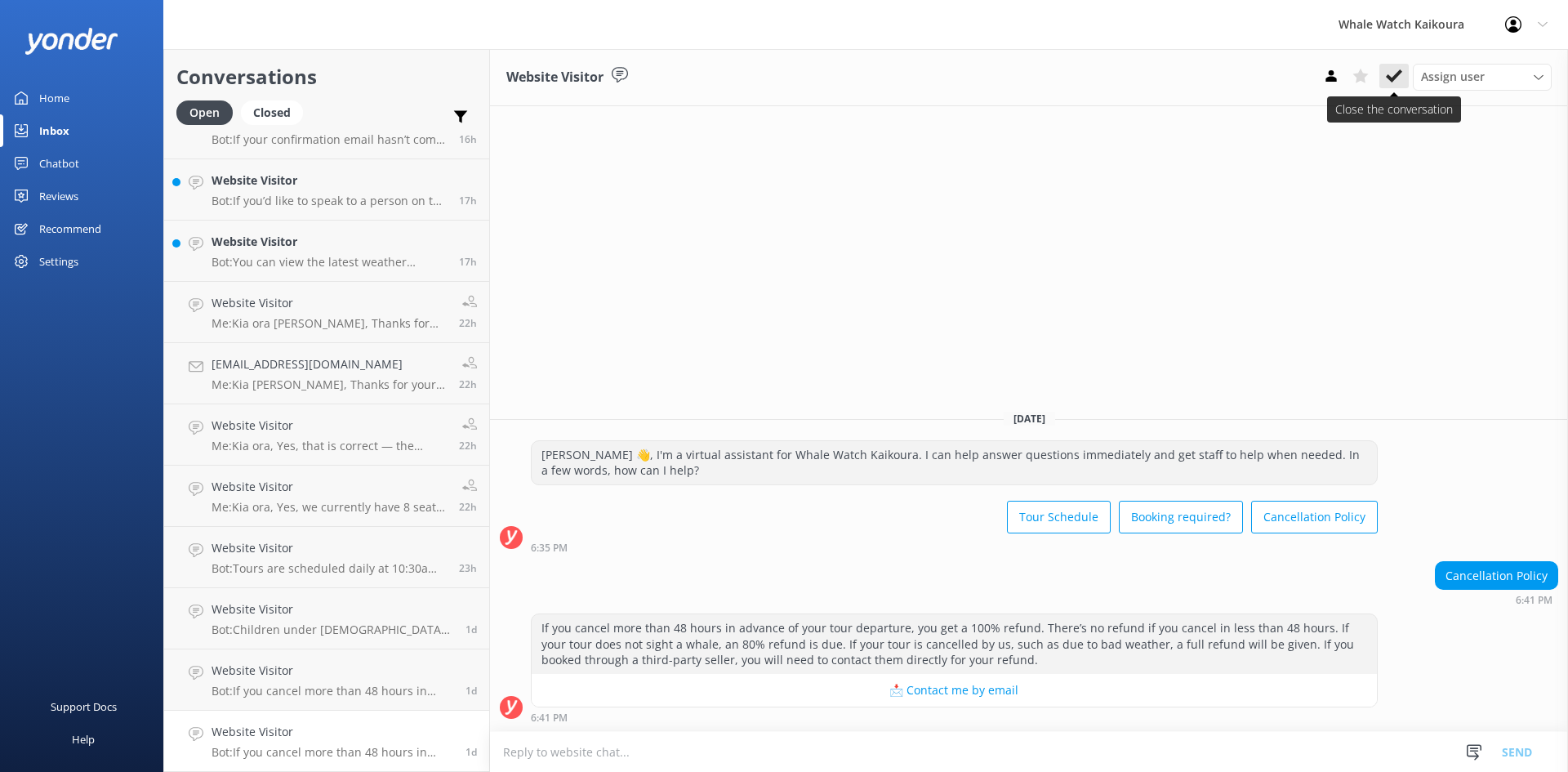
click at [1384, 82] on button at bounding box center [1394, 76] width 29 height 25
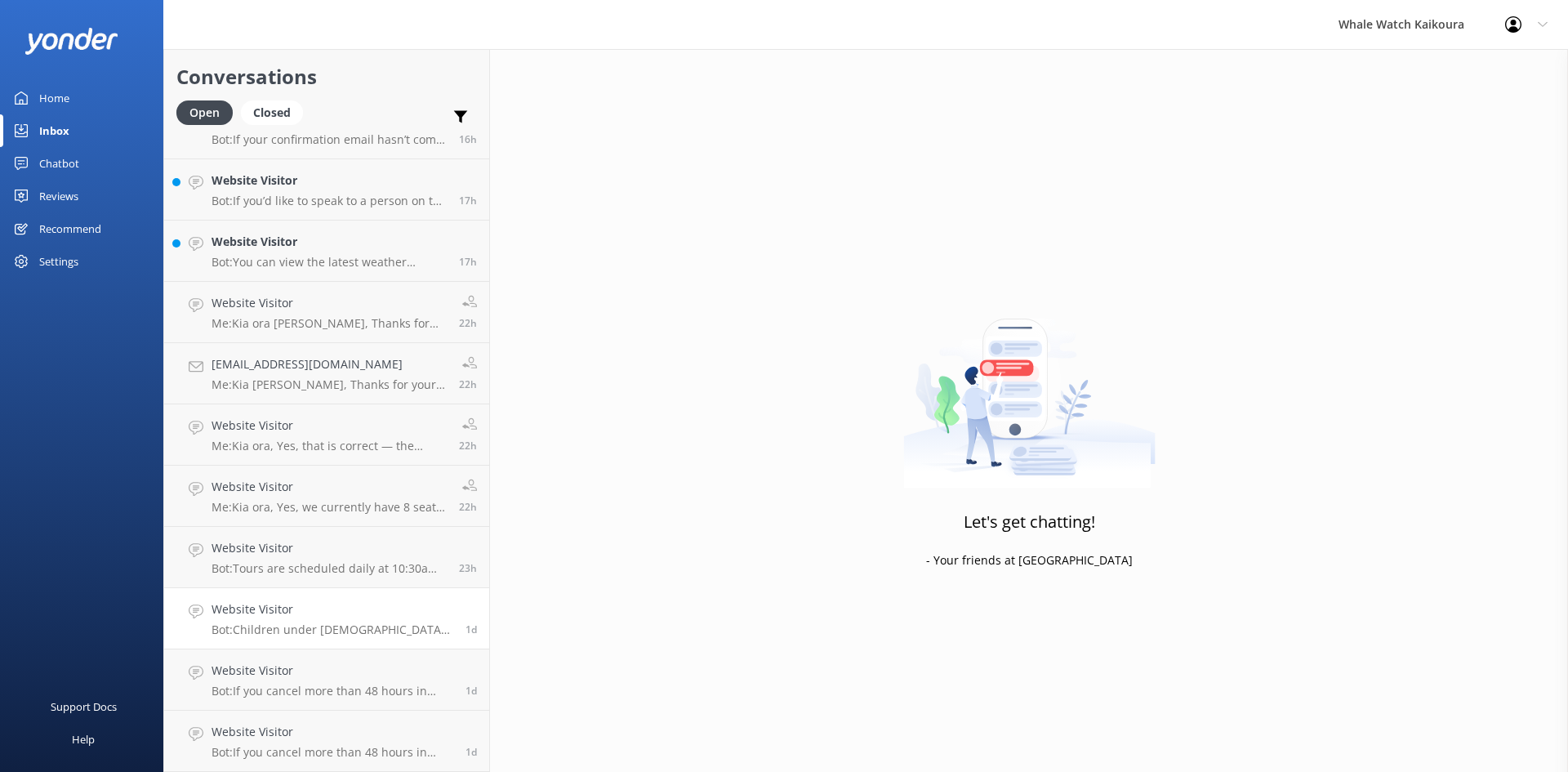
scroll to position [465, 0]
click at [338, 728] on h4 "Website Visitor" at bounding box center [333, 732] width 242 height 18
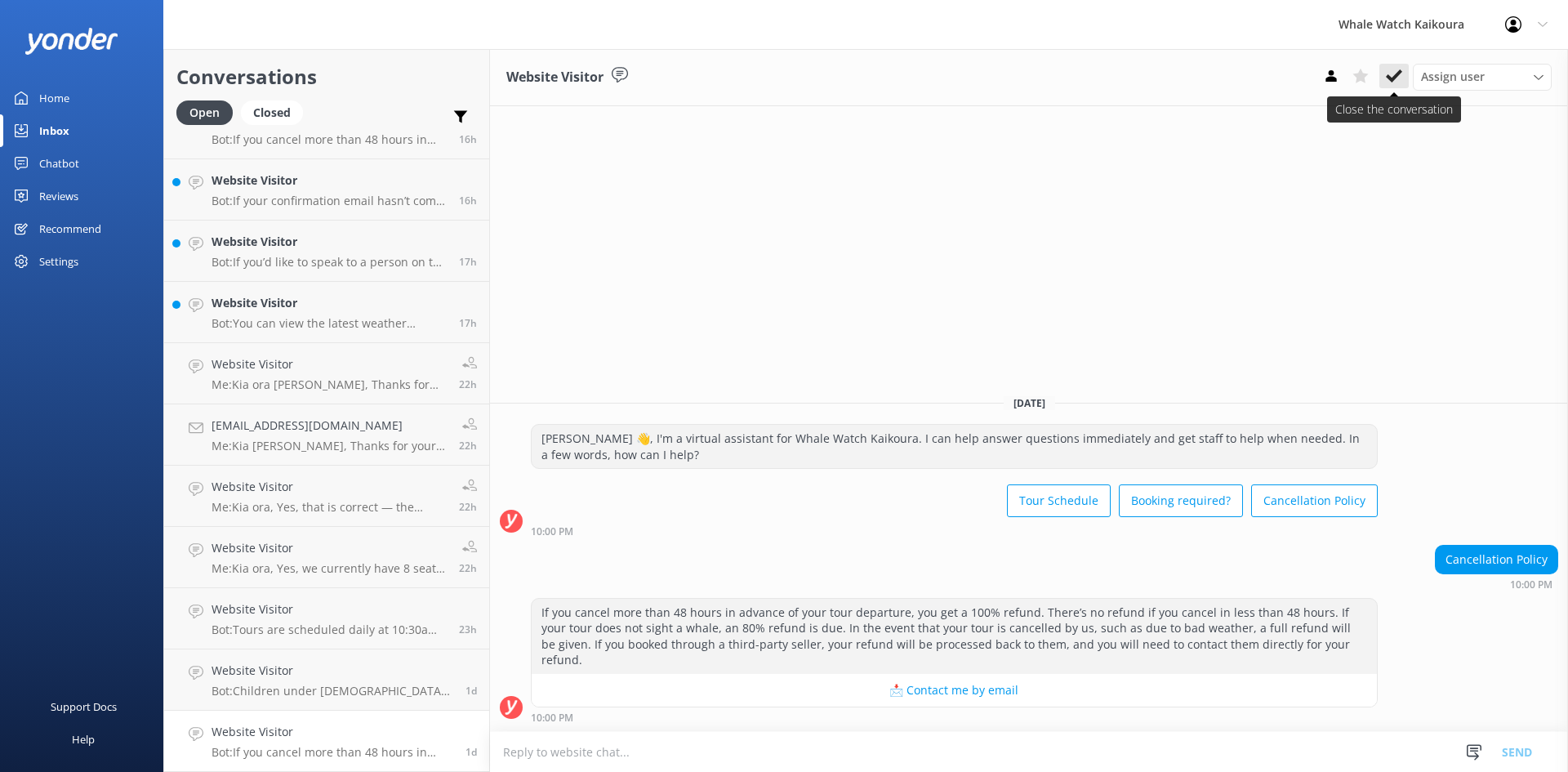
click at [1395, 72] on icon at bounding box center [1394, 76] width 17 height 17
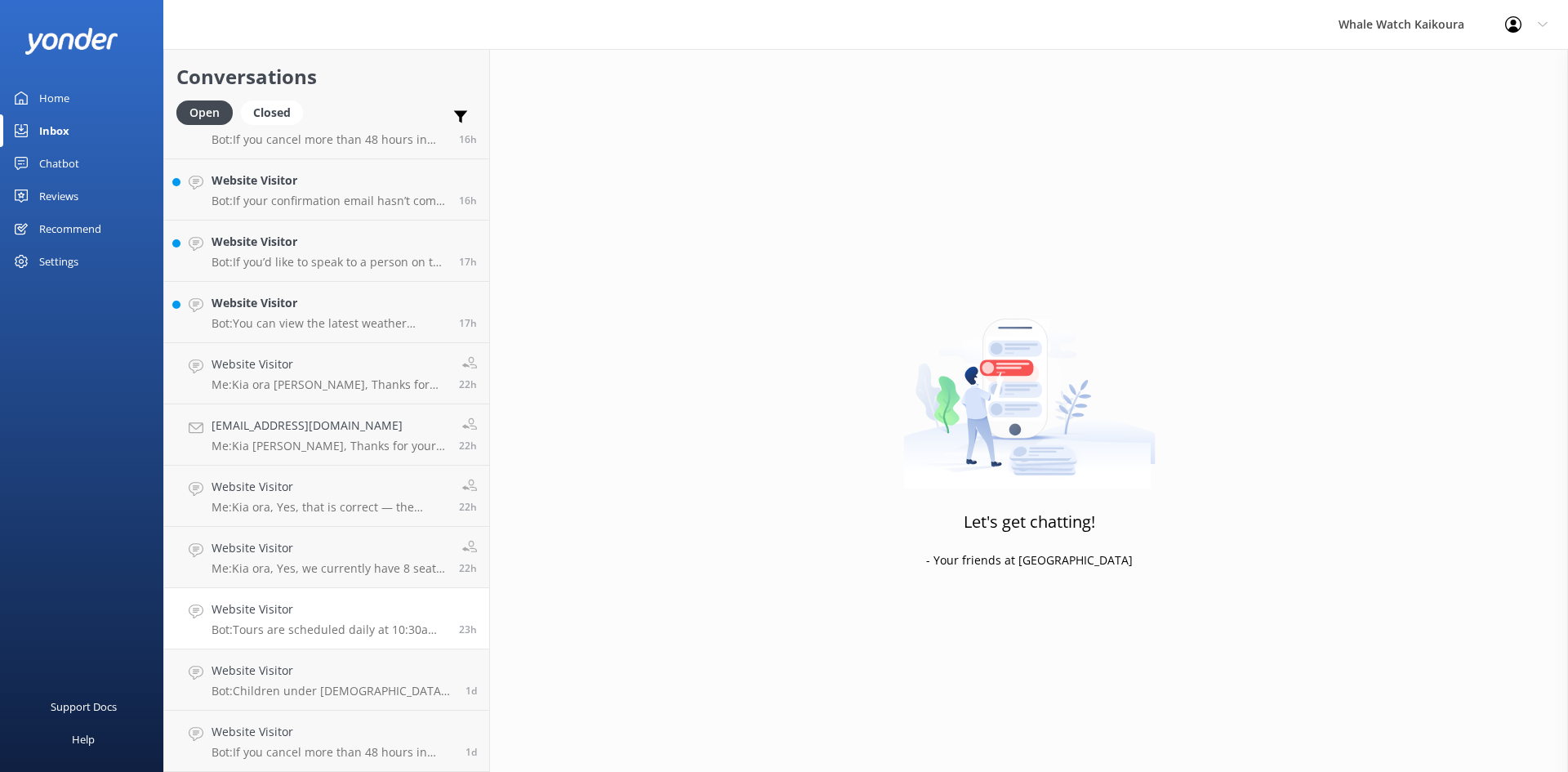
scroll to position [405, 0]
click at [328, 745] on div "Website Visitor Bot: Children under [DEMOGRAPHIC_DATA] are not permitted on our…" at bounding box center [333, 741] width 242 height 36
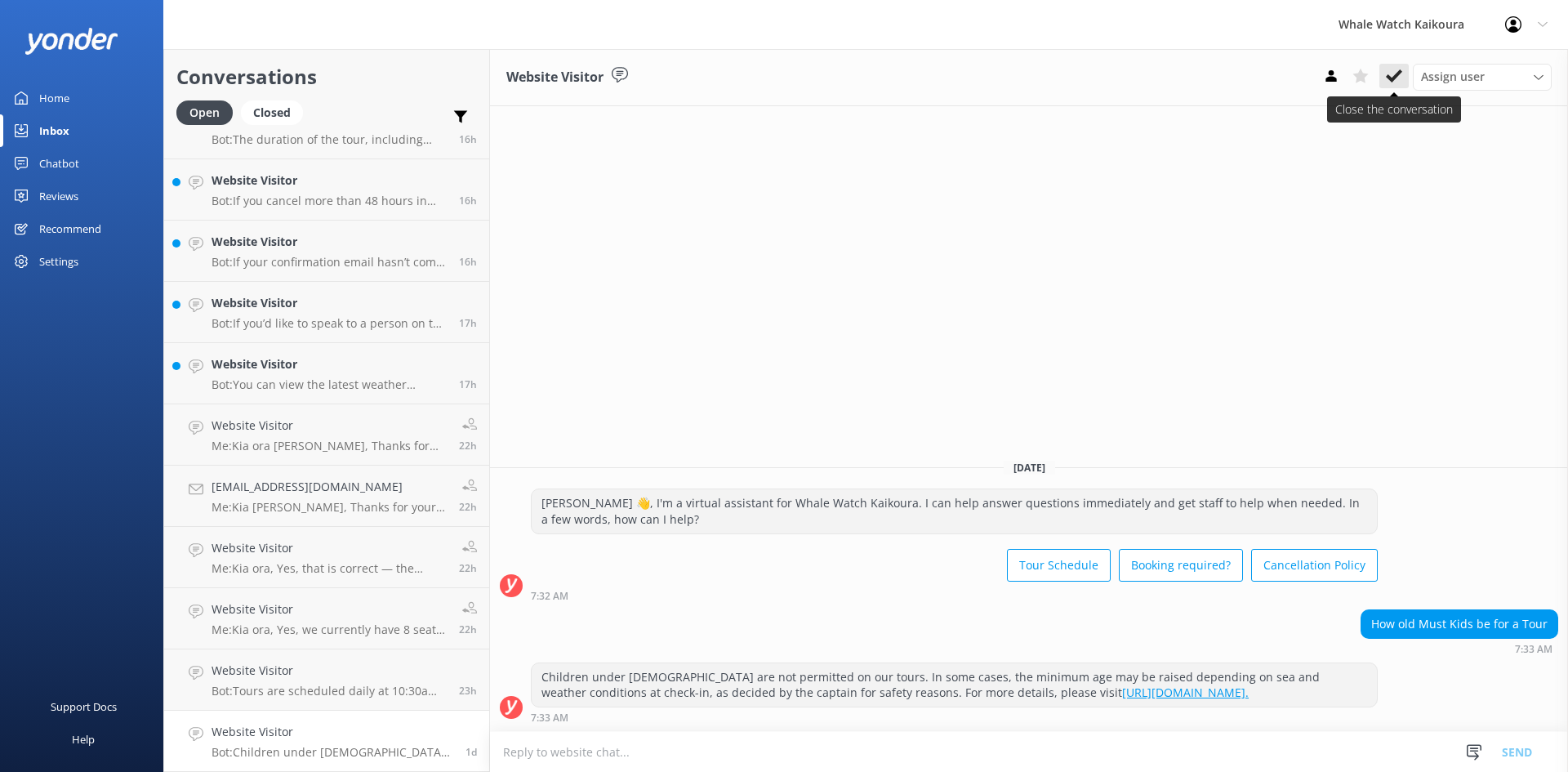
click at [1391, 72] on icon at bounding box center [1394, 76] width 17 height 17
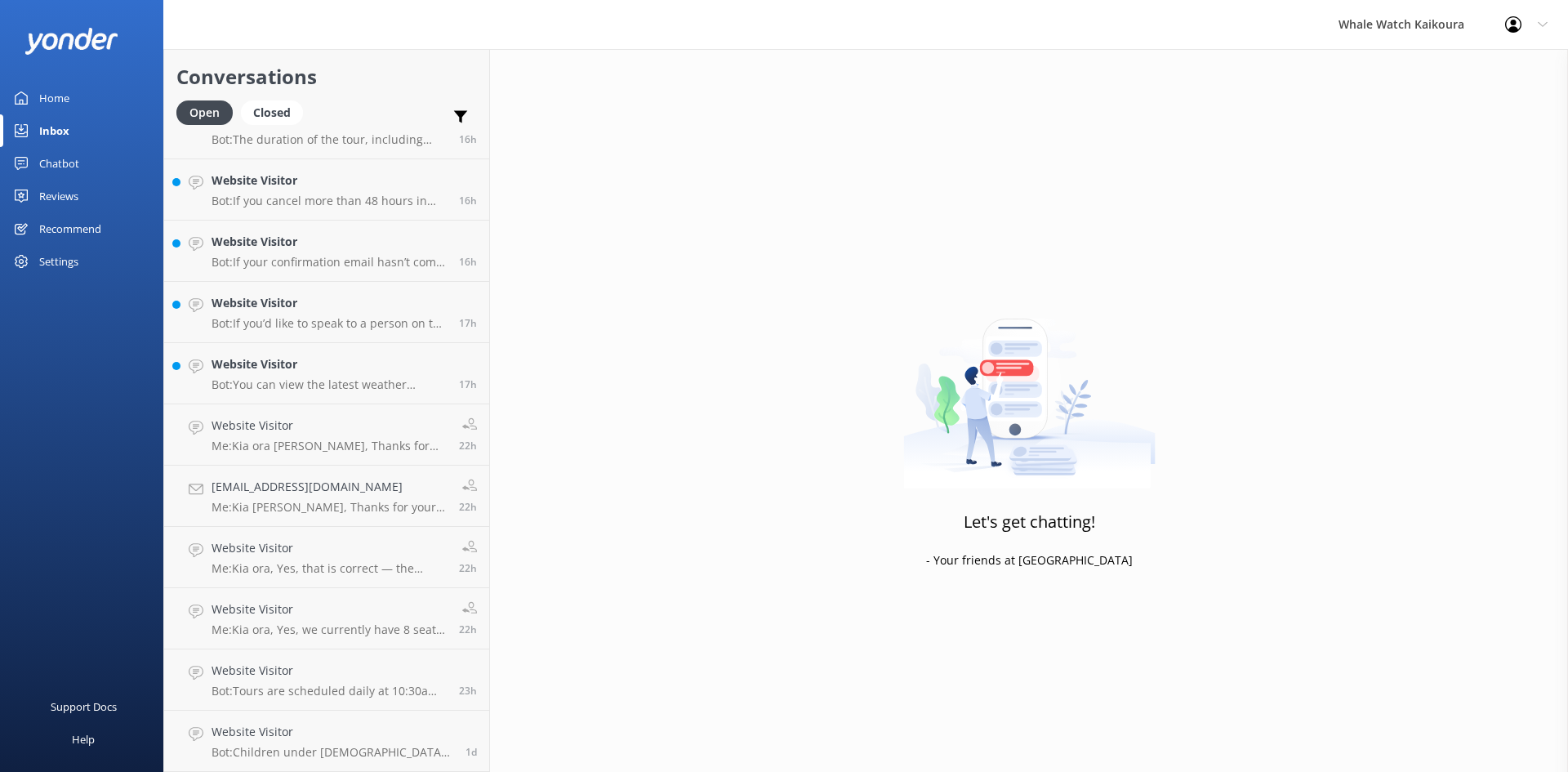
scroll to position [344, 0]
click at [310, 745] on div "Website Visitor Bot: Tours are scheduled daily at 10:30am year-round. As demand…" at bounding box center [329, 741] width 235 height 36
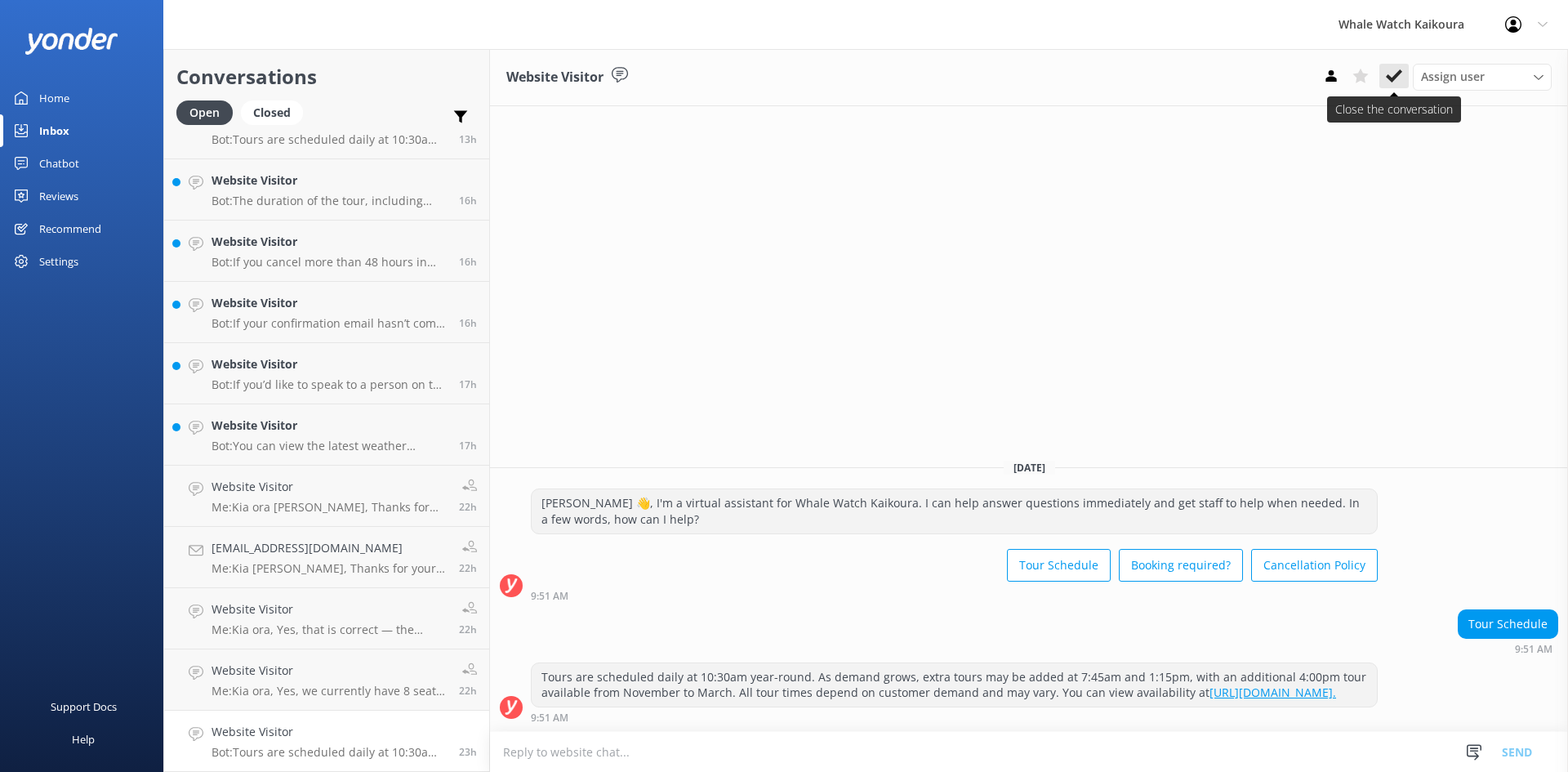
click at [1383, 81] on button at bounding box center [1394, 76] width 29 height 25
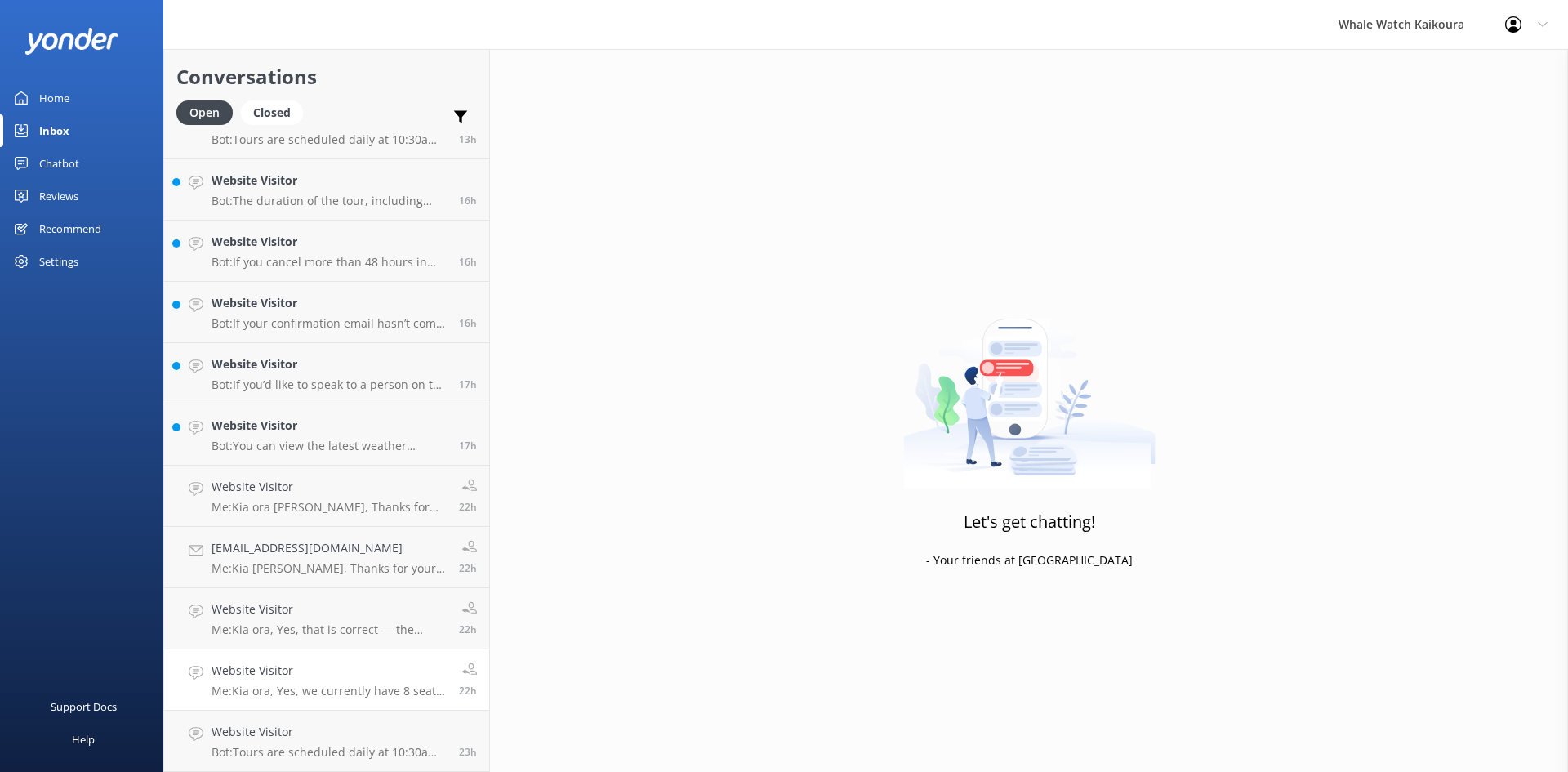
click at [336, 693] on p "Me: Kia ora, Yes, we currently have 8 seats available on the 10:30 AM tour [DAT…" at bounding box center [329, 691] width 235 height 15
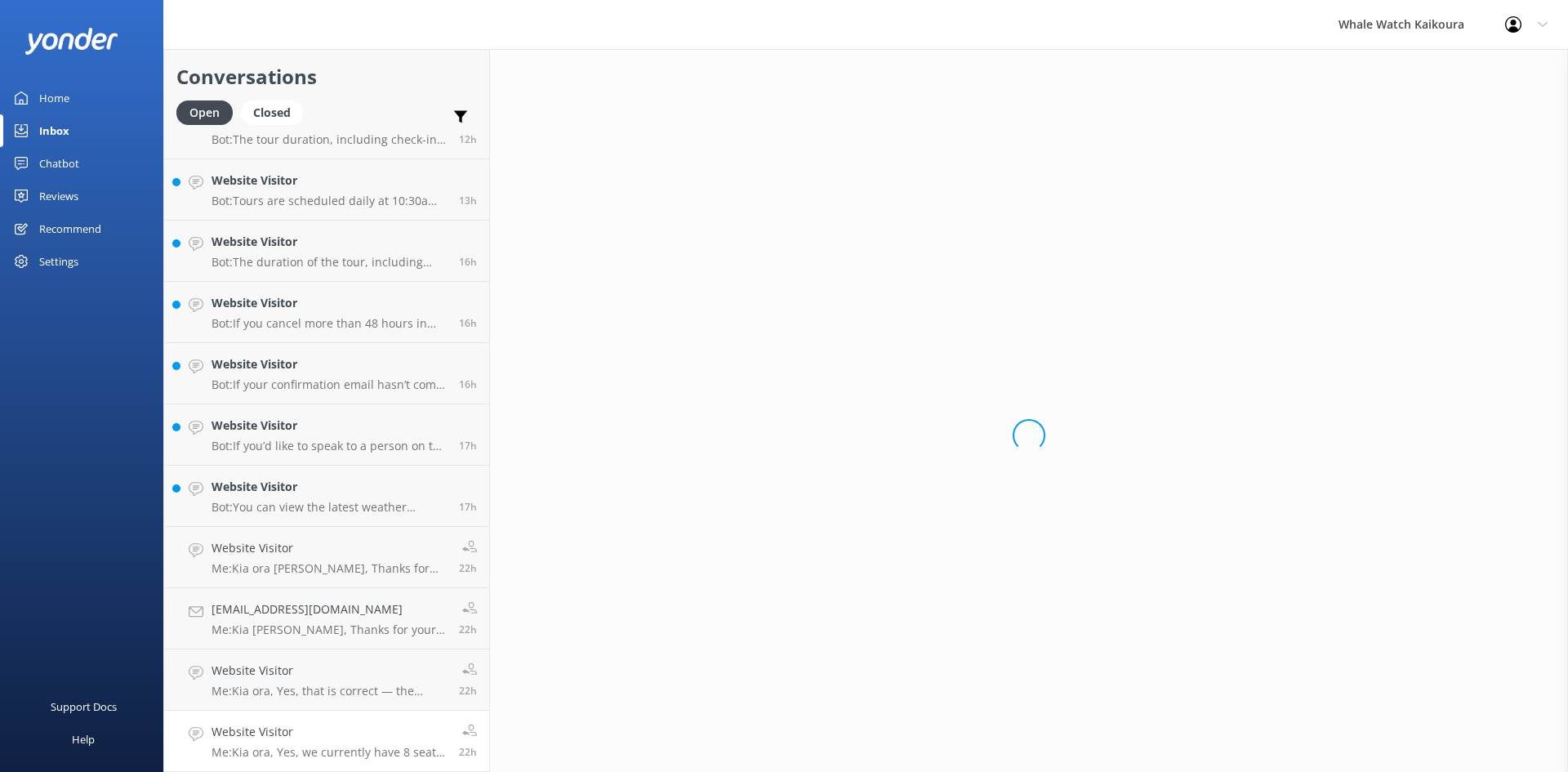
scroll to position [282, 0]
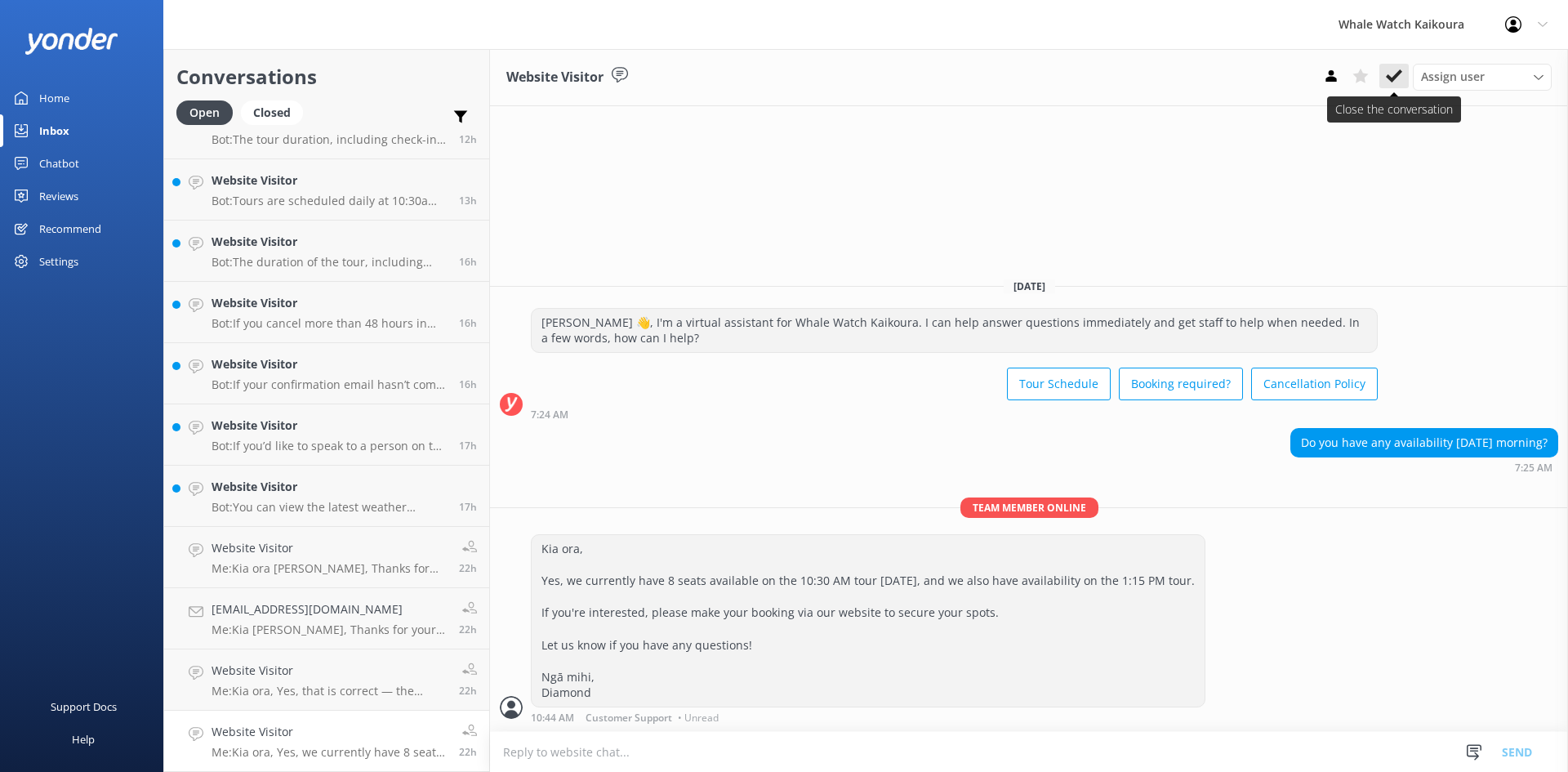
click at [1404, 82] on button at bounding box center [1394, 76] width 29 height 25
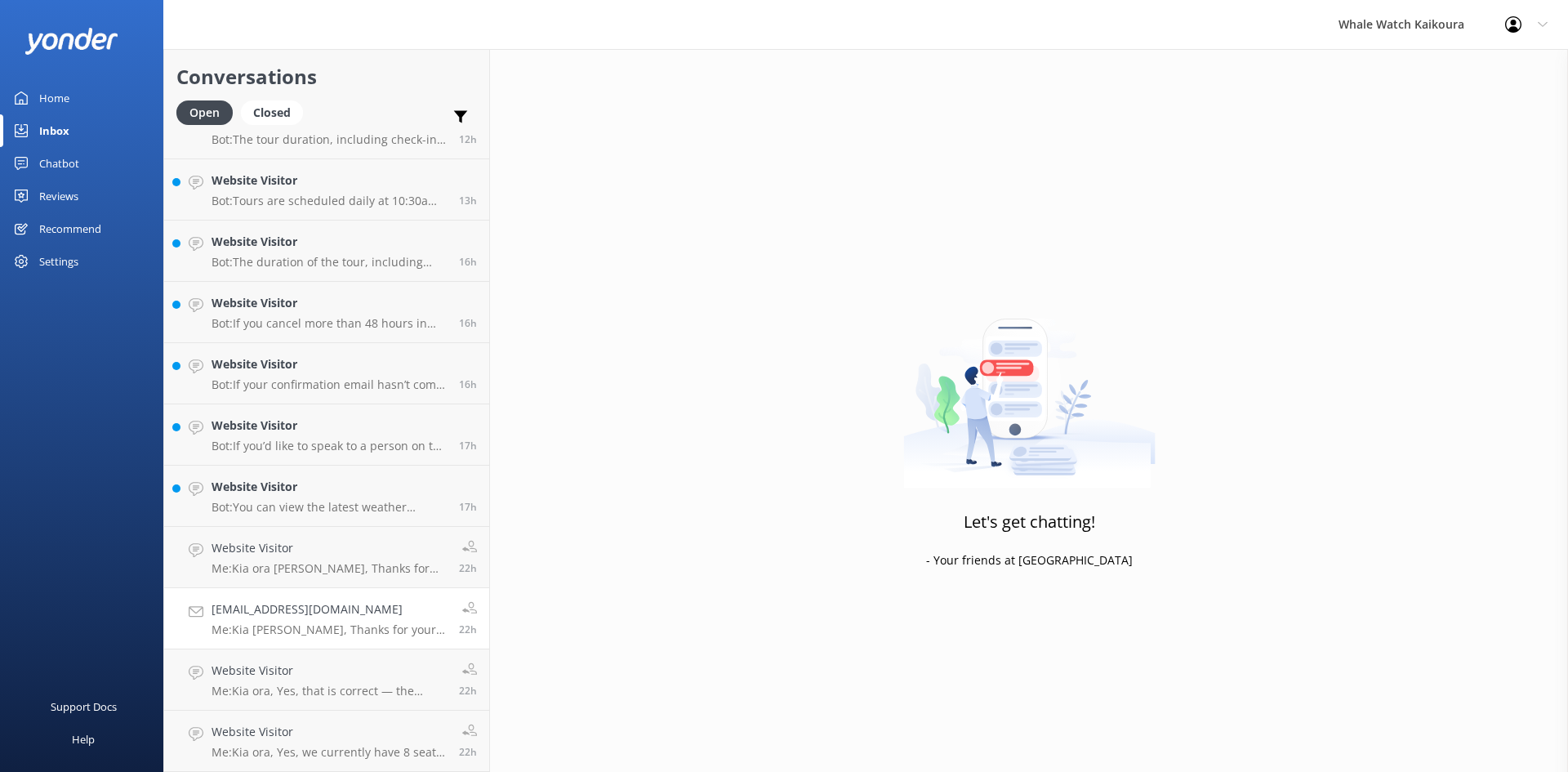
scroll to position [221, 0]
click at [360, 741] on h4 "Website Visitor" at bounding box center [329, 732] width 235 height 18
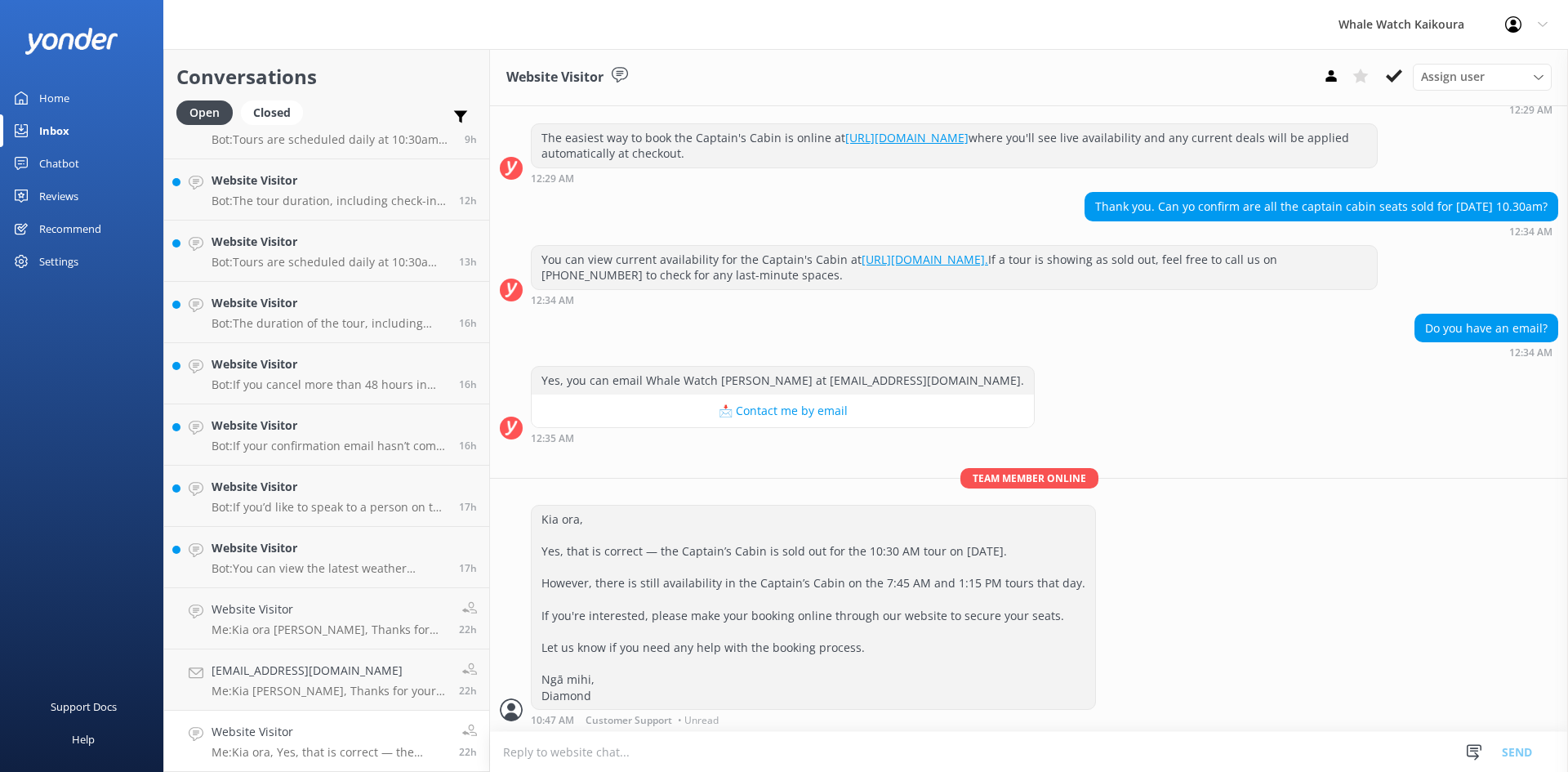
scroll to position [202, 0]
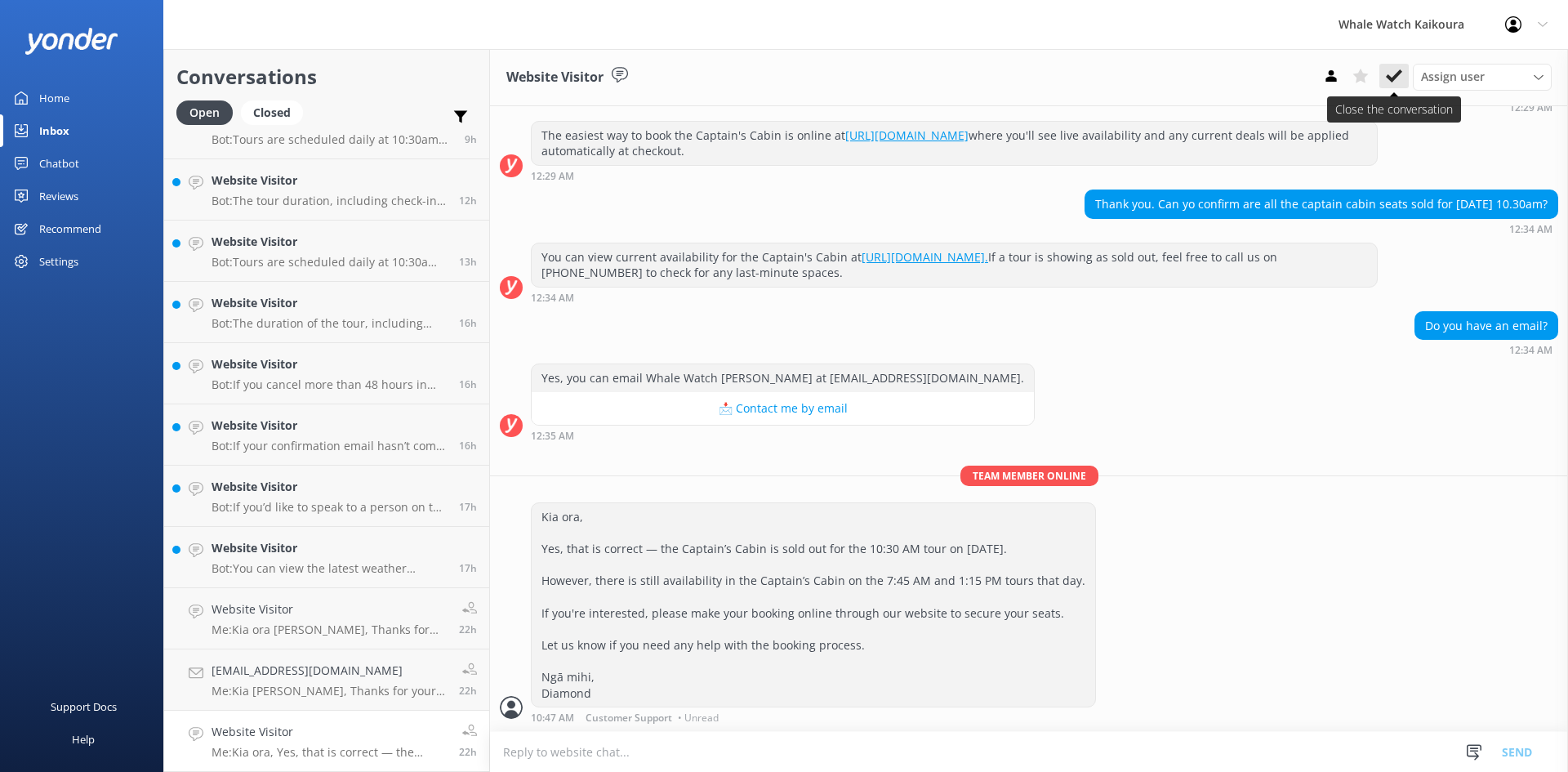
click at [1391, 76] on icon at bounding box center [1394, 76] width 17 height 17
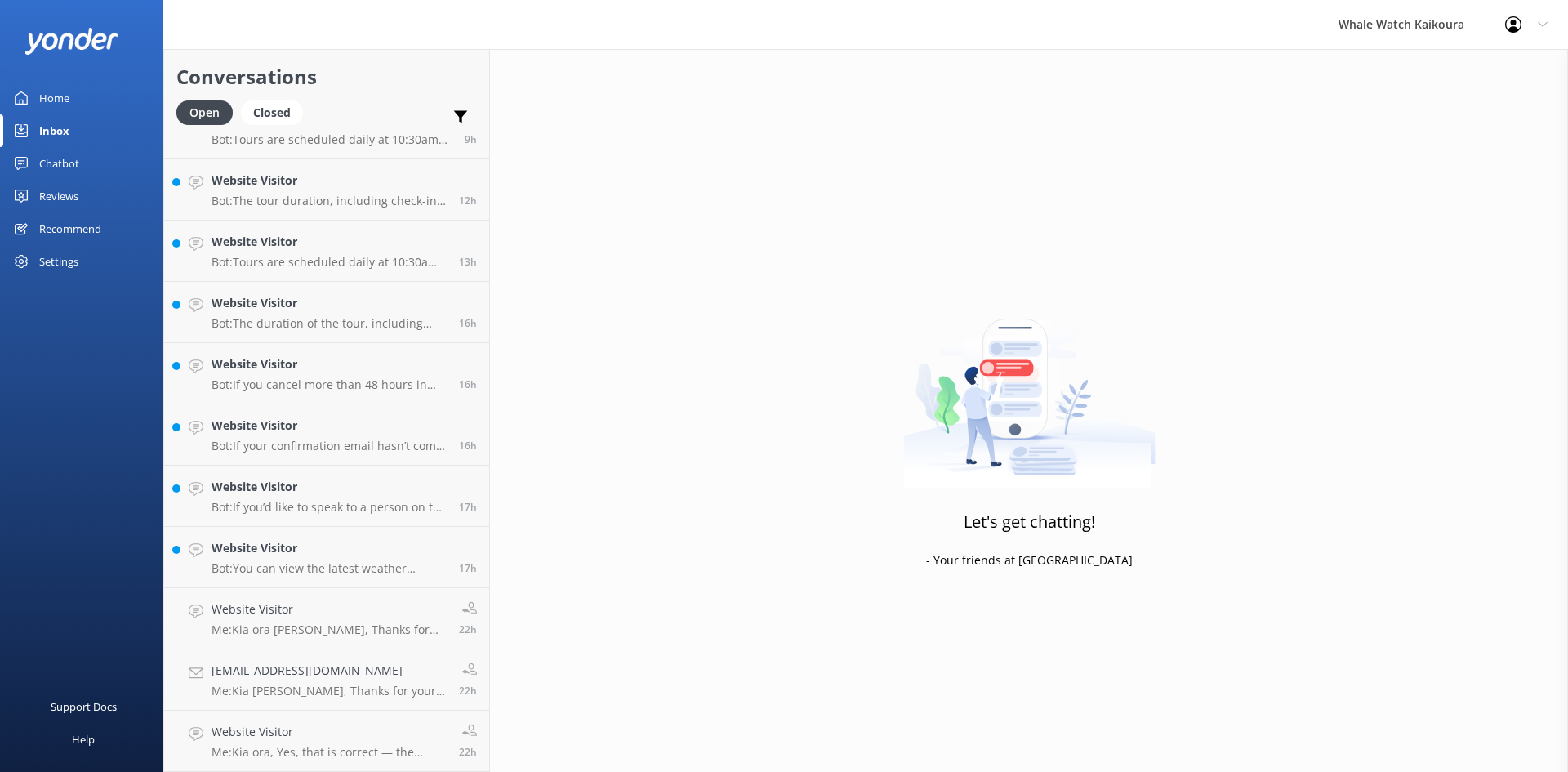
scroll to position [159, 0]
click at [437, 716] on link "[EMAIL_ADDRESS][DOMAIN_NAME] Me: Kia [PERSON_NAME], Thanks for your message. We…" at bounding box center [327, 741] width 325 height 61
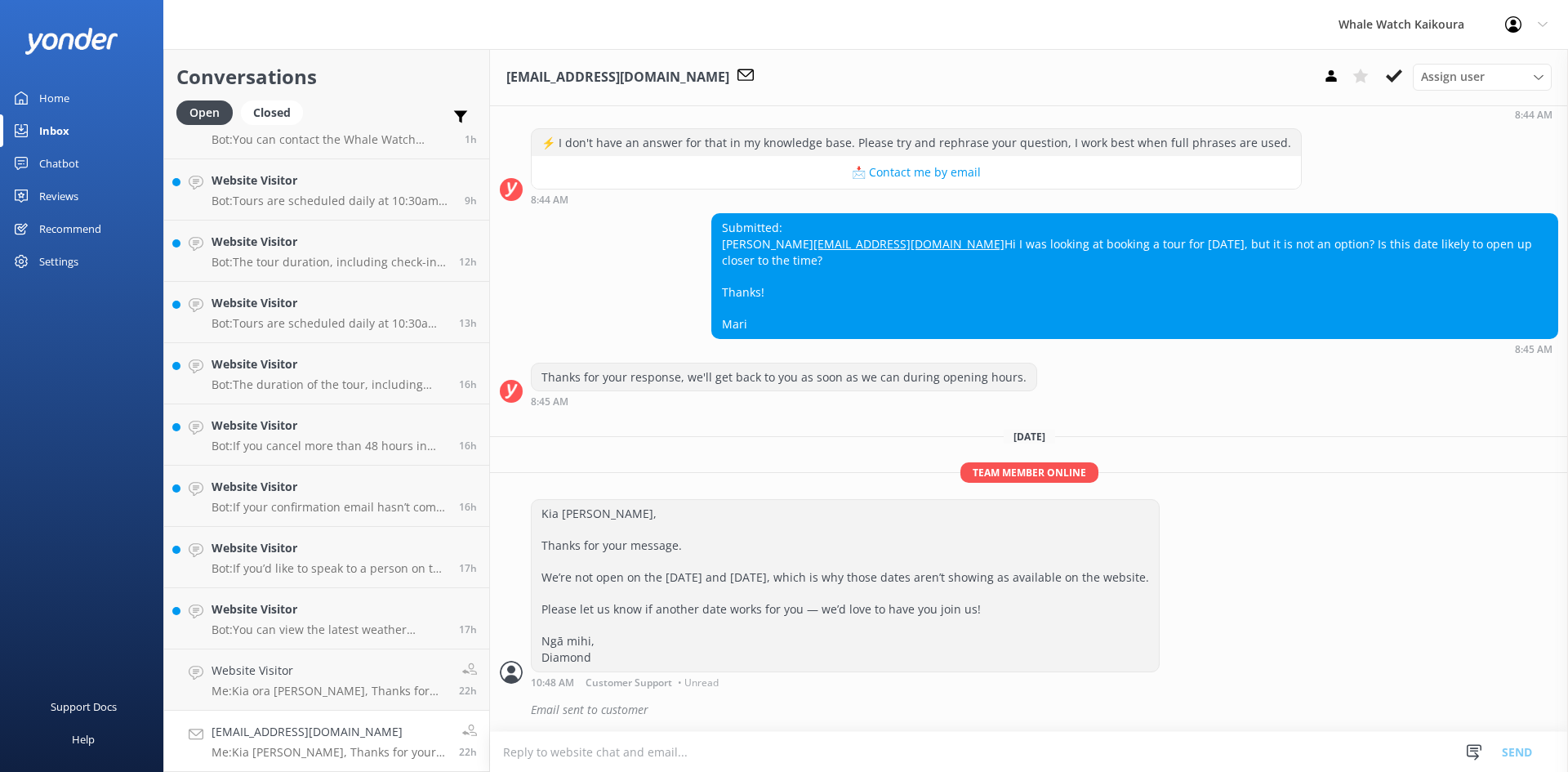
scroll to position [211, 0]
click at [1399, 75] on use at bounding box center [1394, 76] width 17 height 13
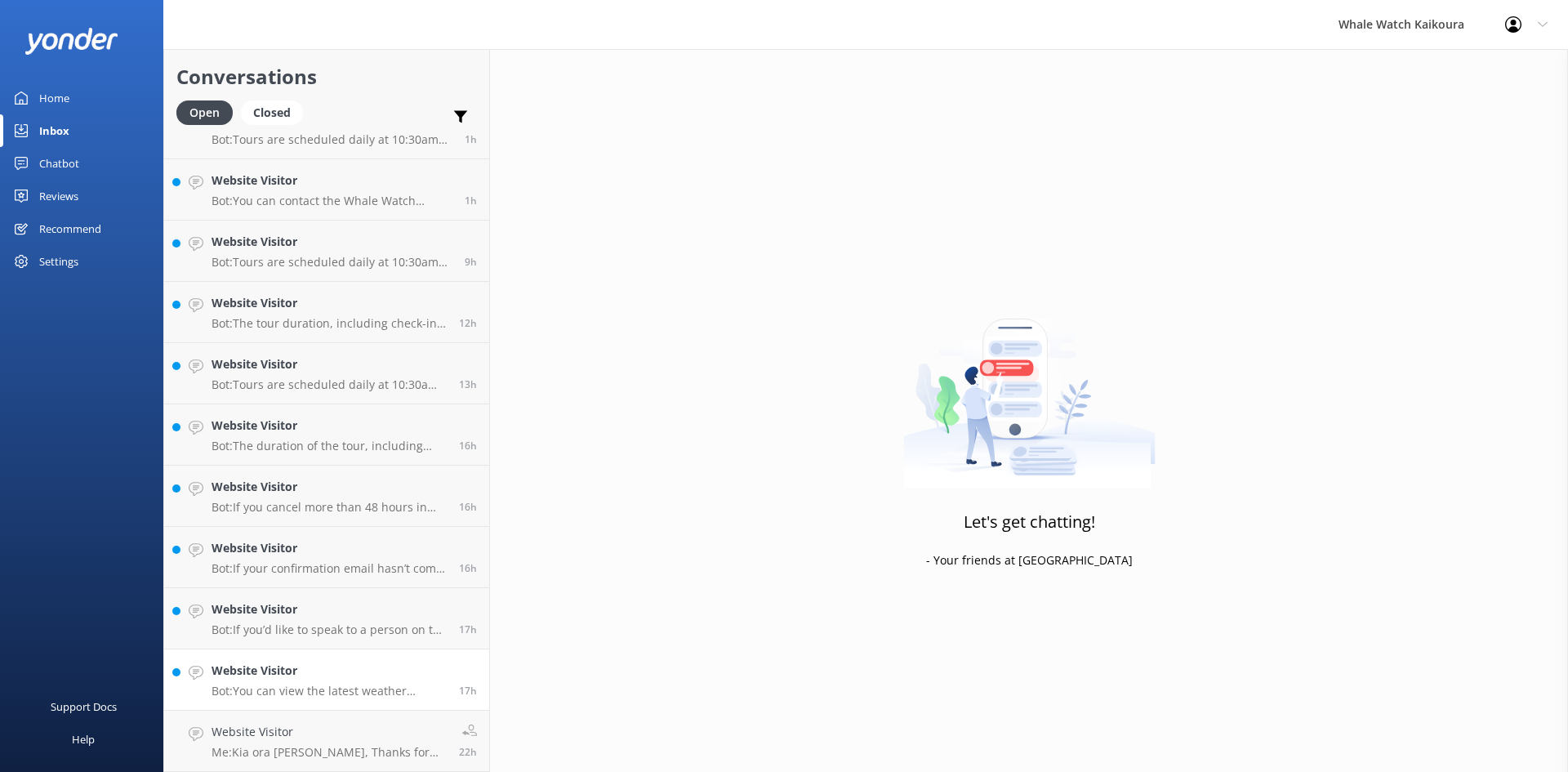
scroll to position [98, 0]
click at [333, 759] on p "Me: Kia ora [PERSON_NAME], Thanks for your message. I’ve located your booking f…" at bounding box center [329, 753] width 235 height 15
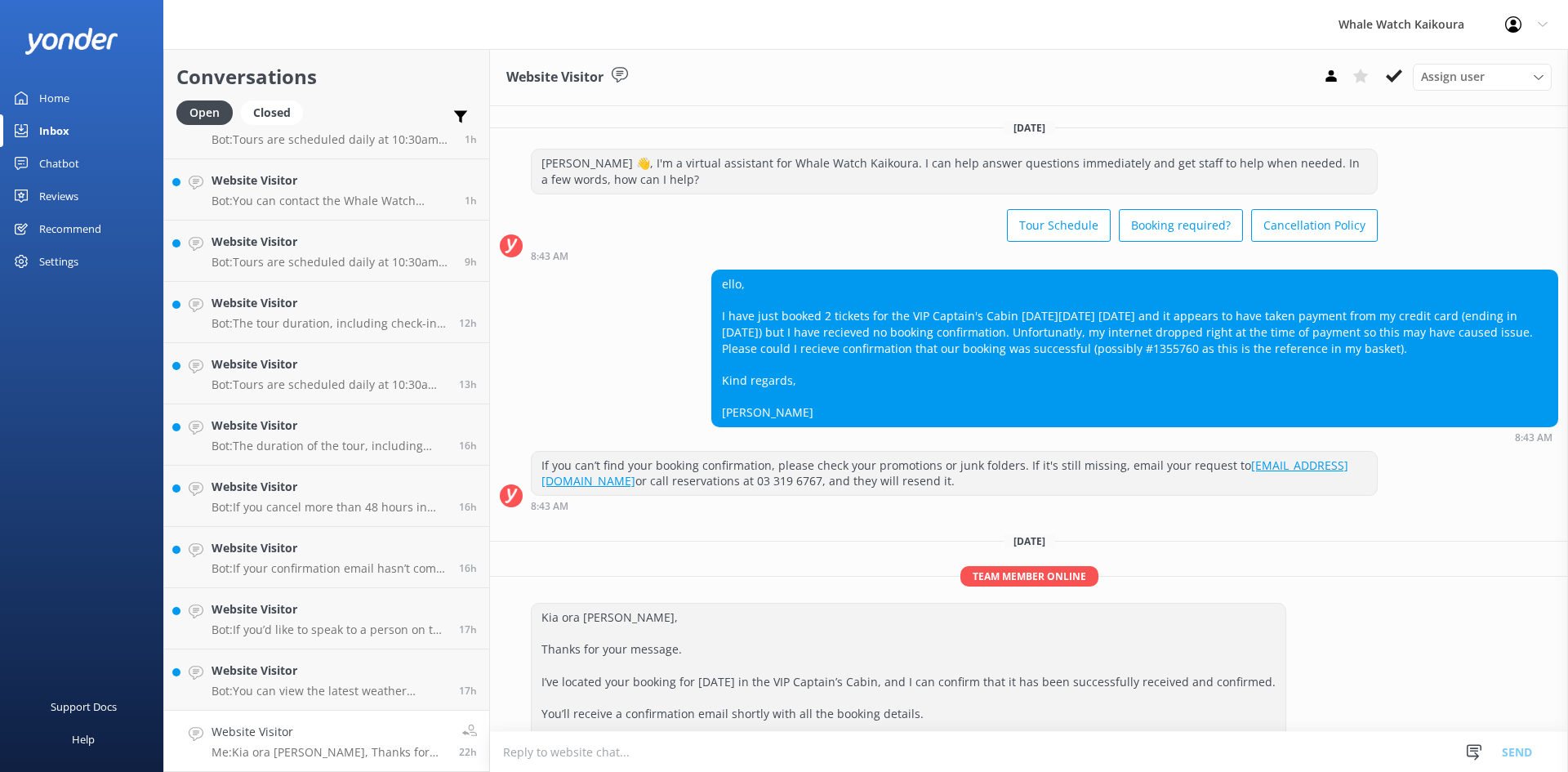
scroll to position [117, 0]
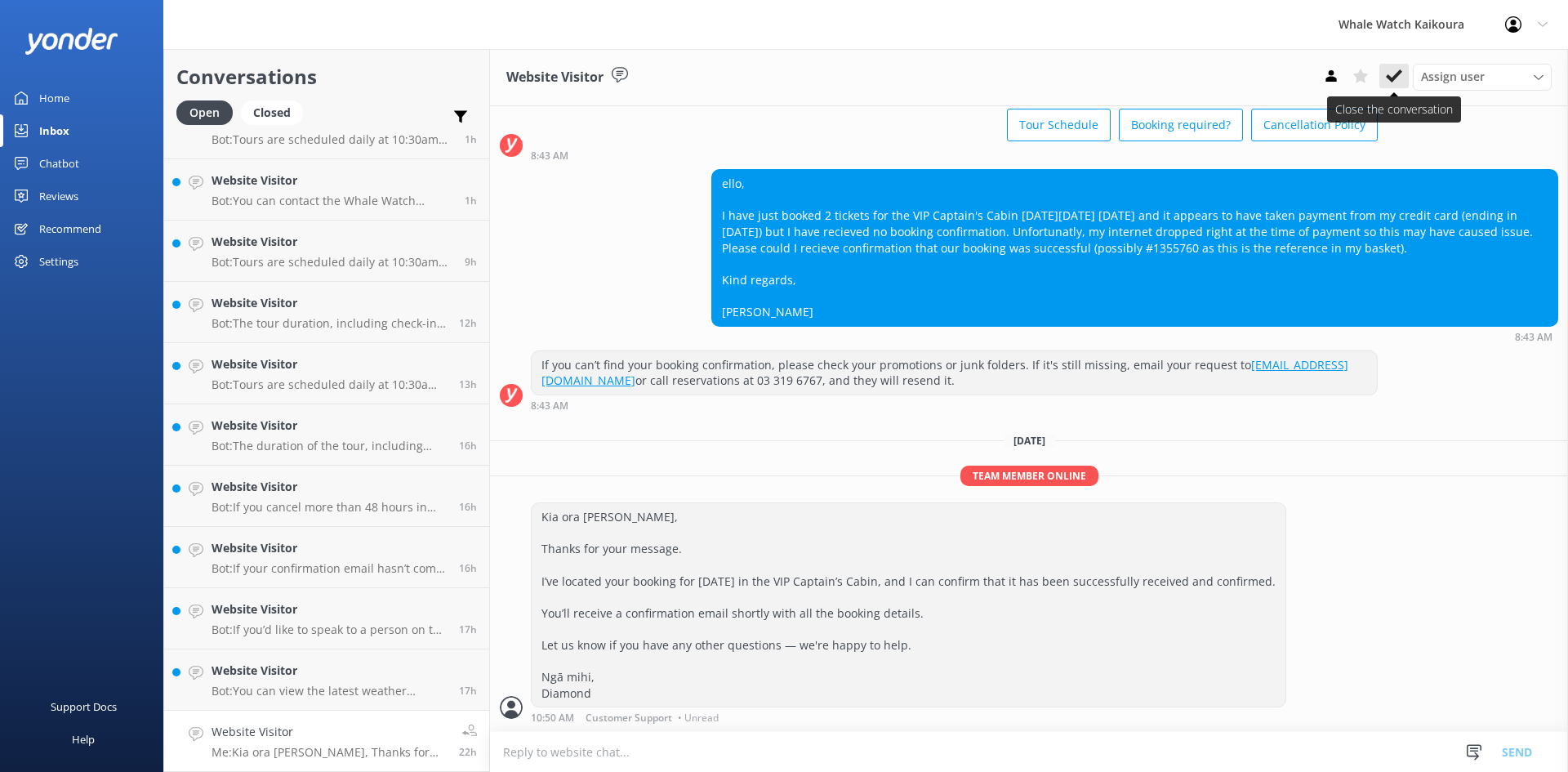
click at [1404, 74] on button at bounding box center [1394, 76] width 29 height 25
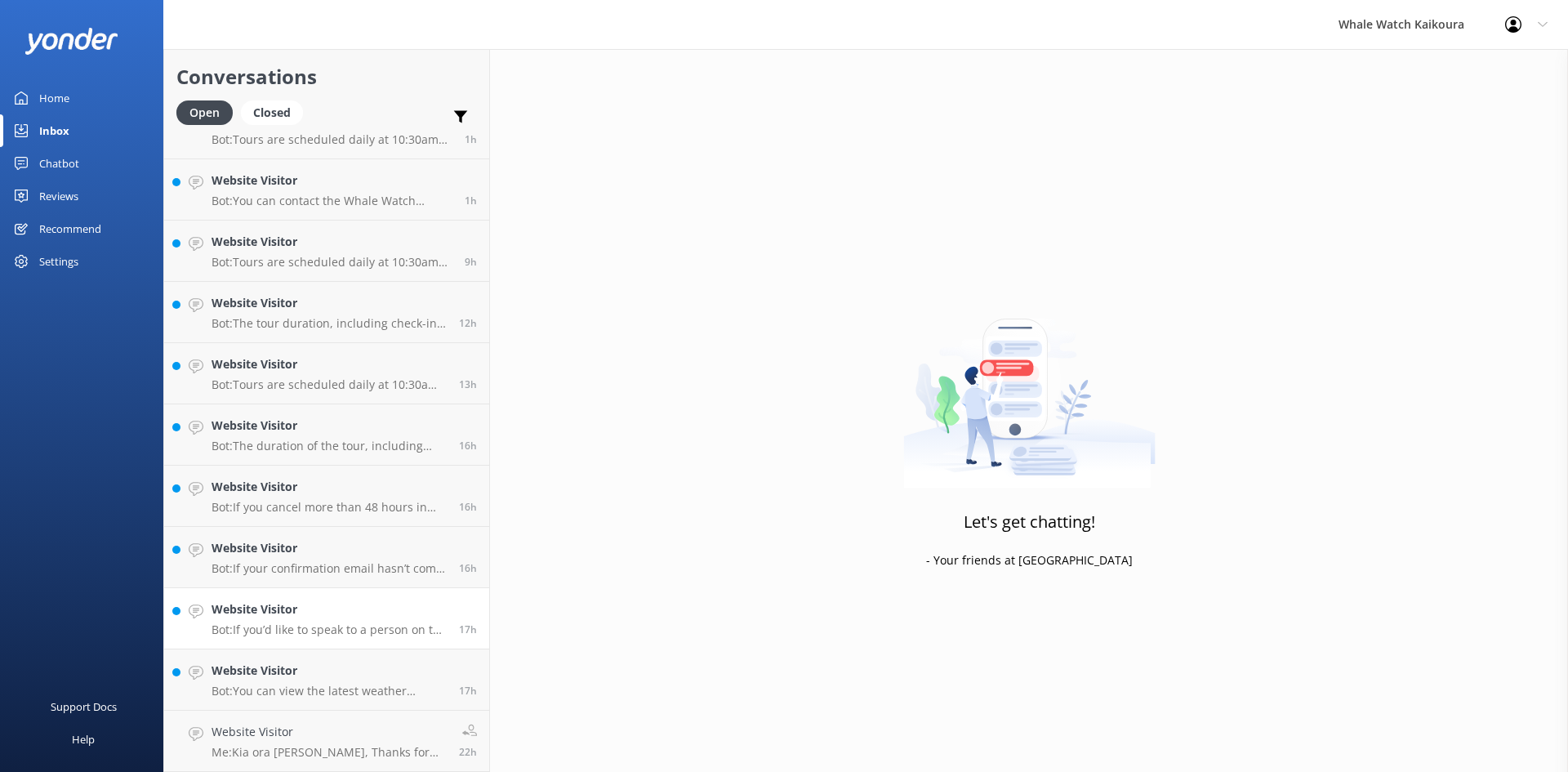
scroll to position [37, 0]
click at [324, 726] on h4 "Website Visitor" at bounding box center [329, 732] width 235 height 18
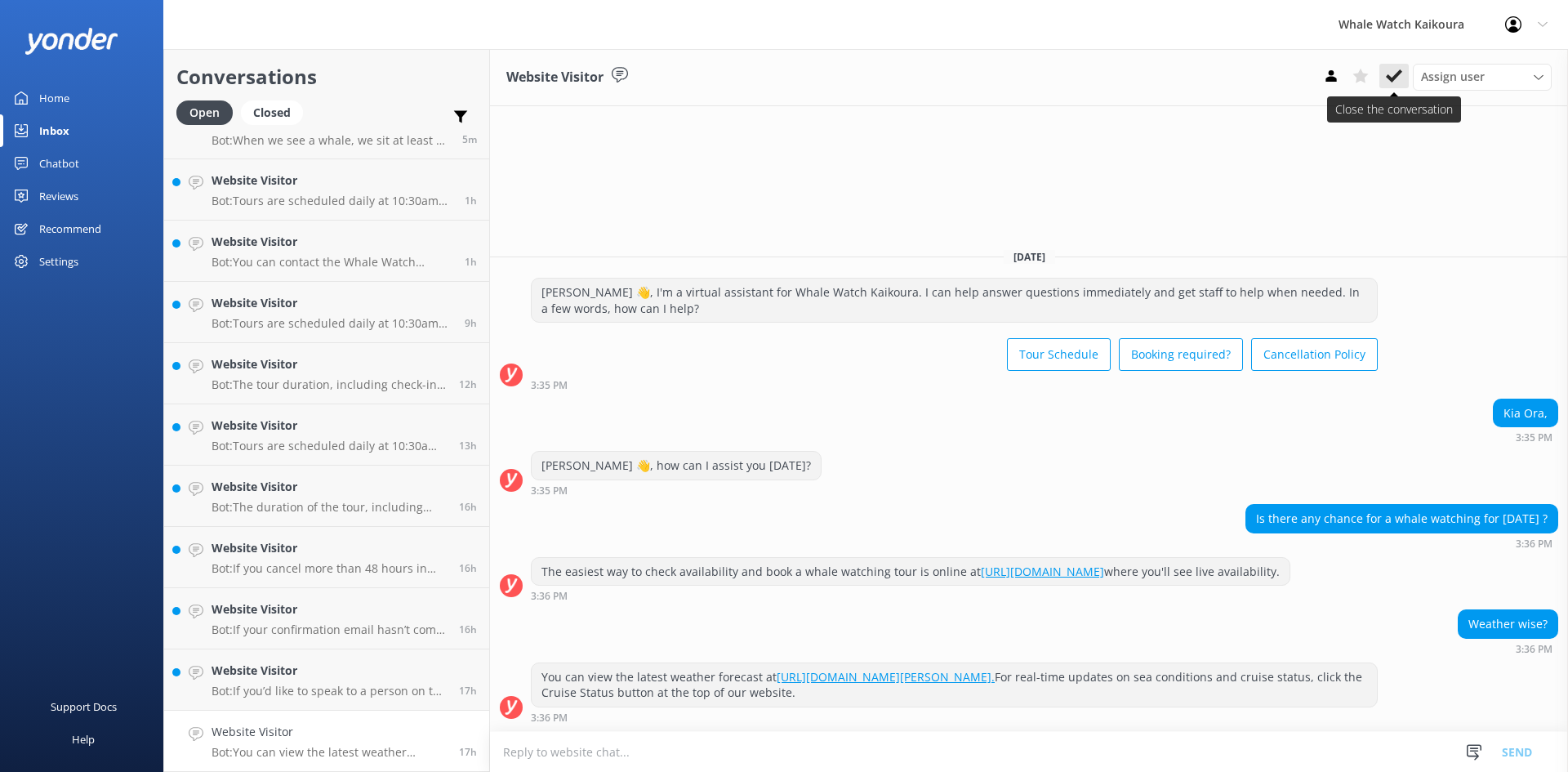
click at [1402, 66] on button at bounding box center [1394, 76] width 29 height 25
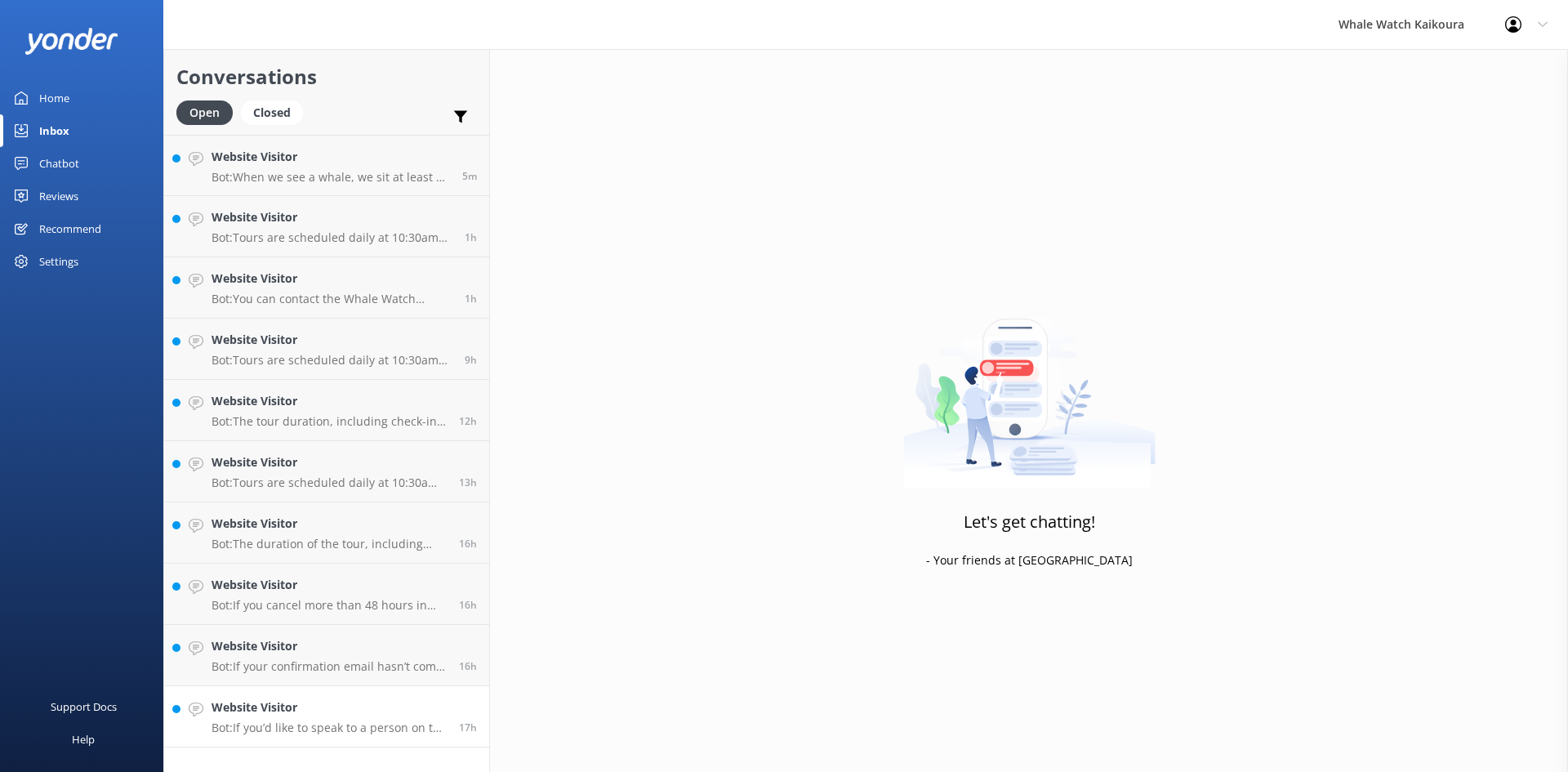
click at [332, 693] on link "Website Visitor Bot: If you’d like to speak to a person on the Whale Watch Kaik…" at bounding box center [327, 716] width 325 height 61
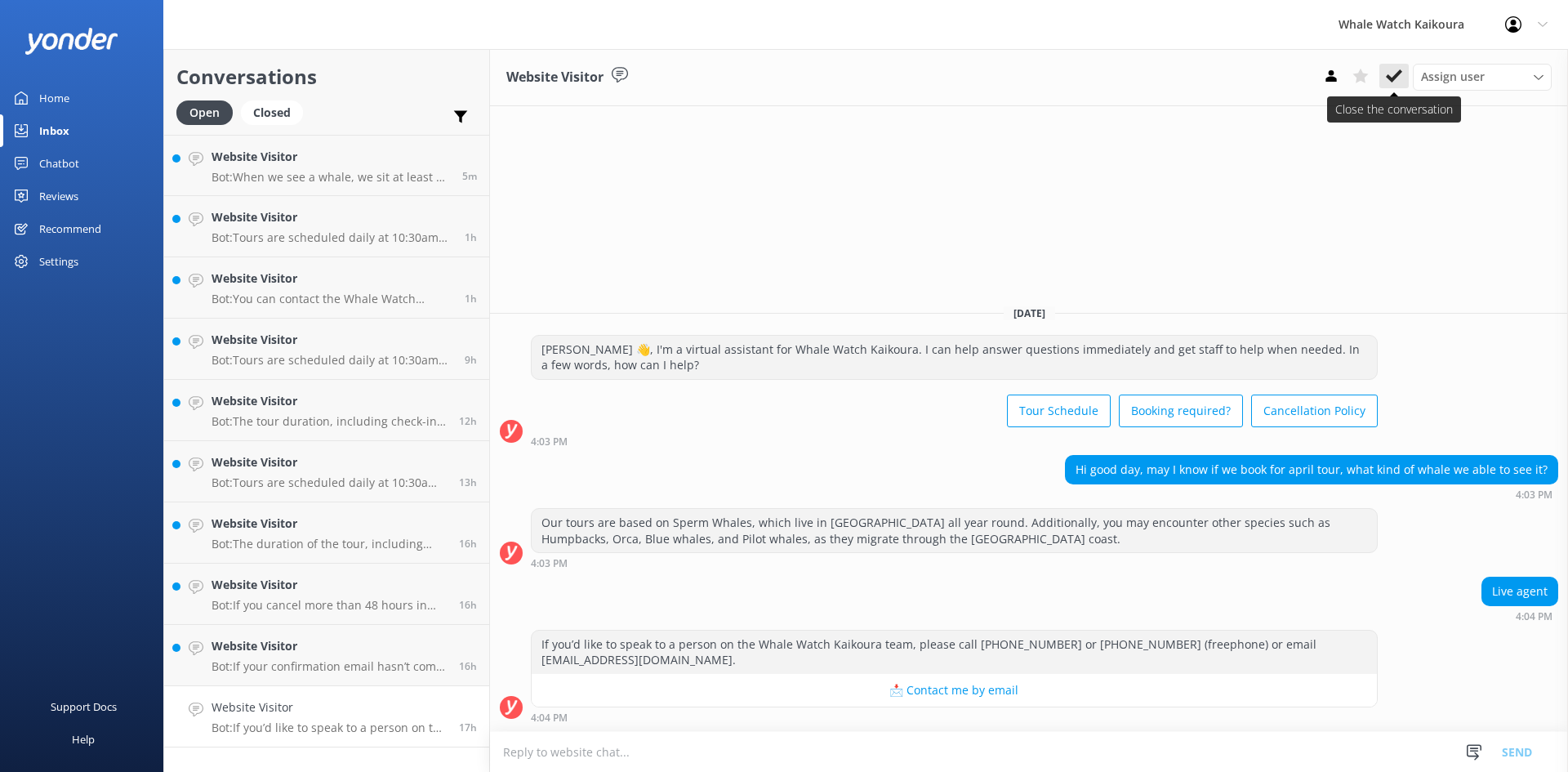
click at [1394, 82] on icon at bounding box center [1394, 76] width 17 height 17
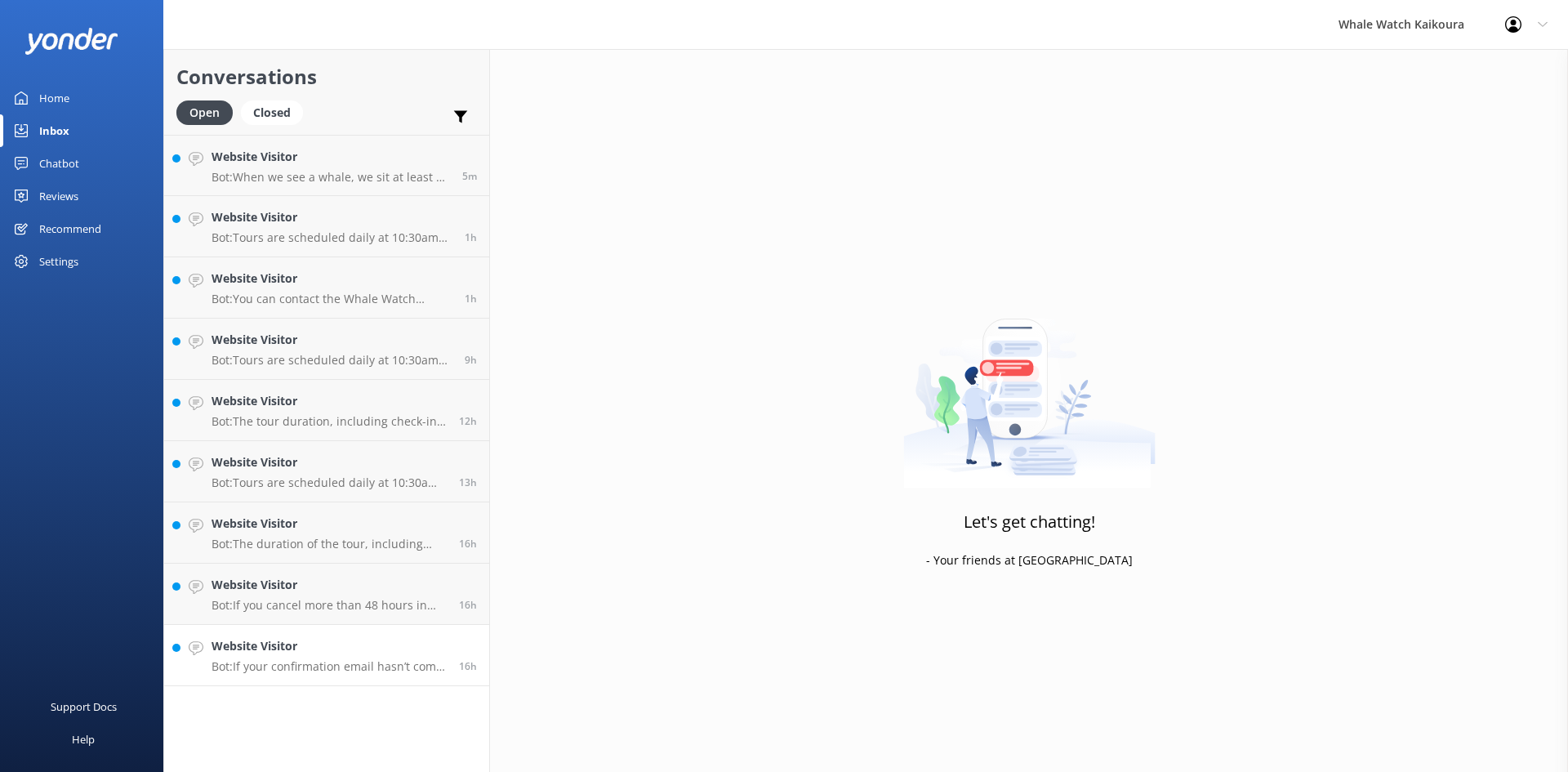
click at [320, 673] on p "Bot: If your confirmation email hasn’t come through, please contact us at [EMAI…" at bounding box center [329, 667] width 235 height 15
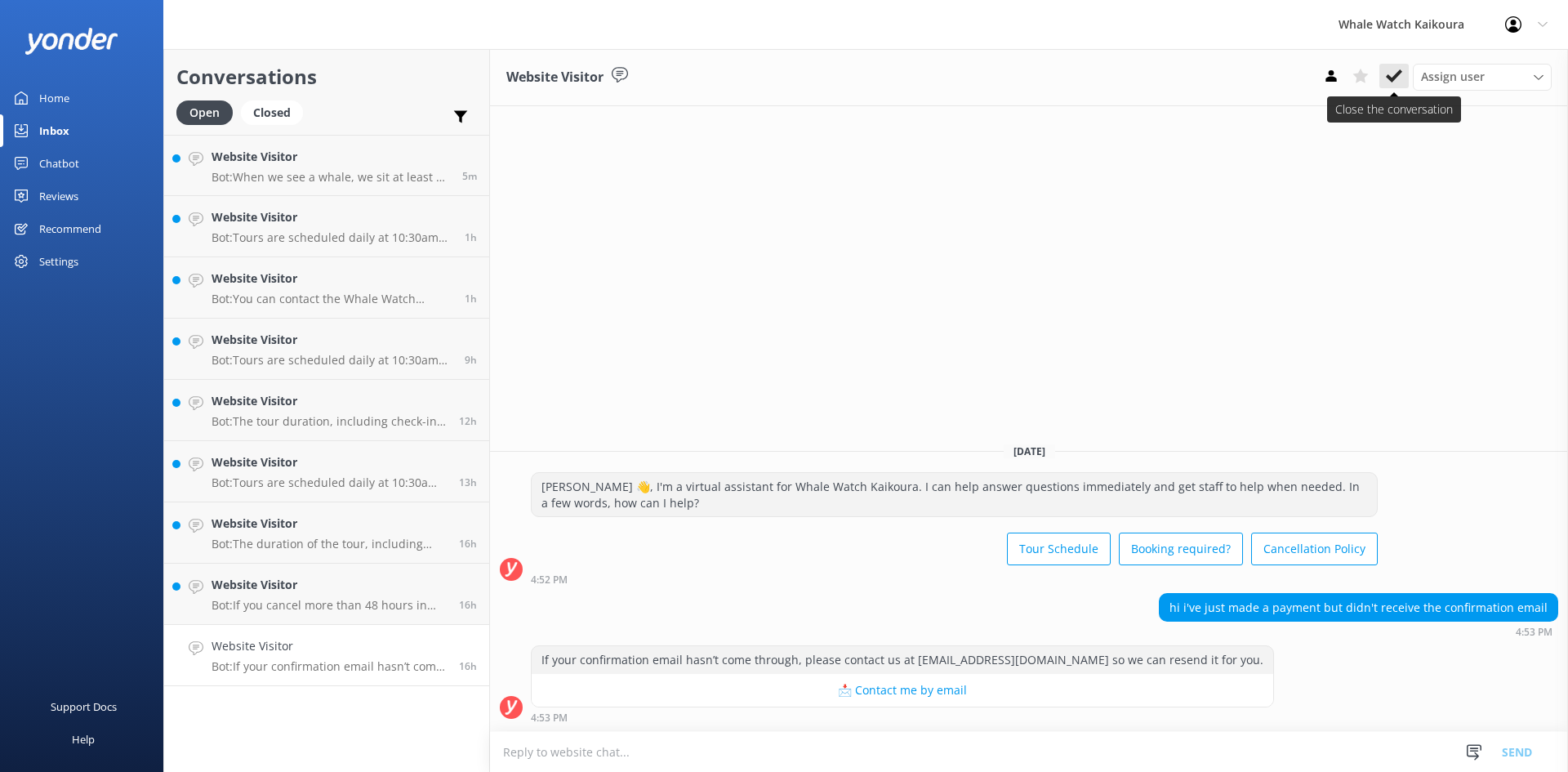
click at [1394, 75] on icon at bounding box center [1394, 76] width 17 height 17
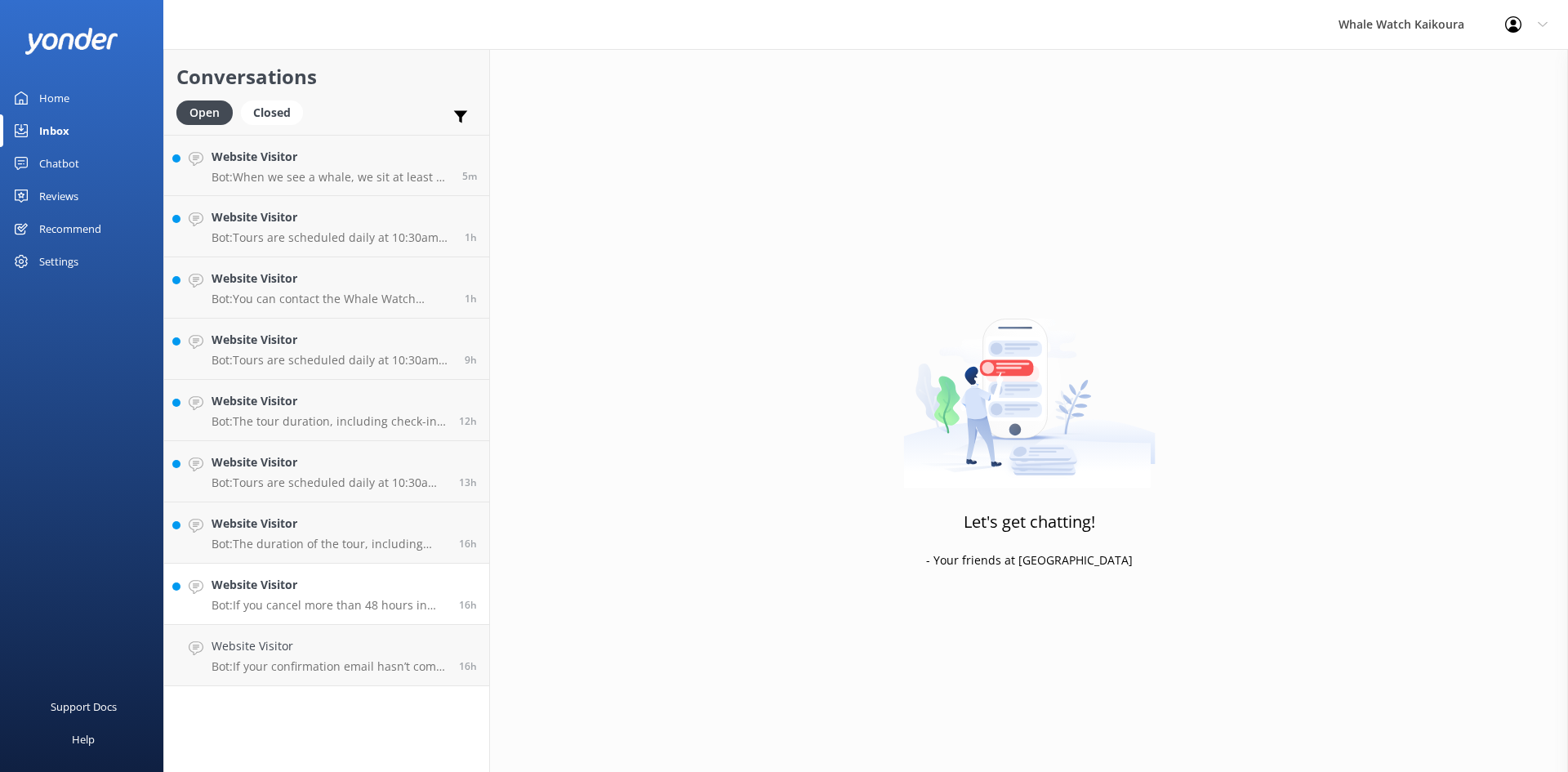
click at [264, 586] on h4 "Website Visitor" at bounding box center [329, 585] width 235 height 18
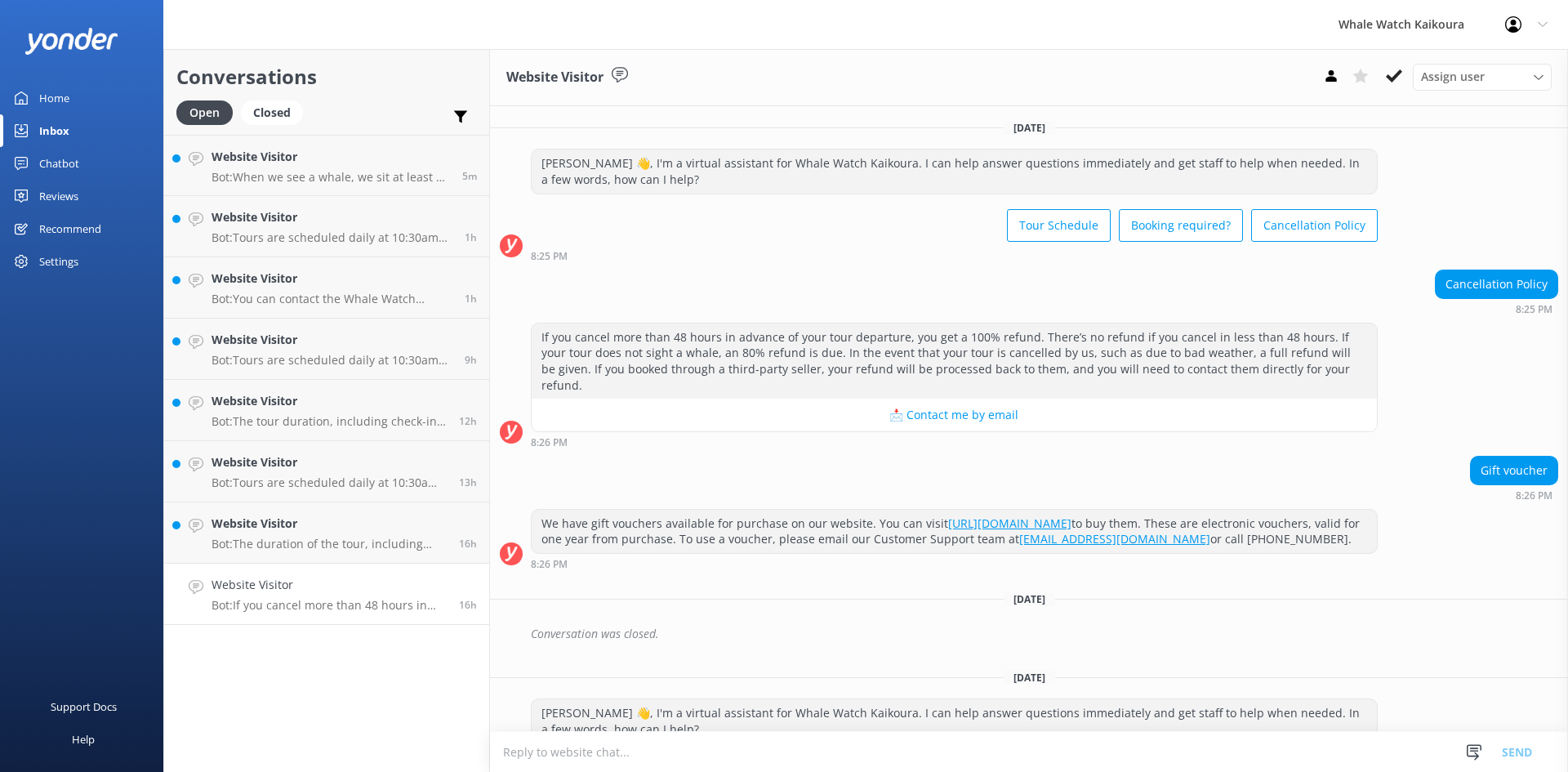
scroll to position [275, 0]
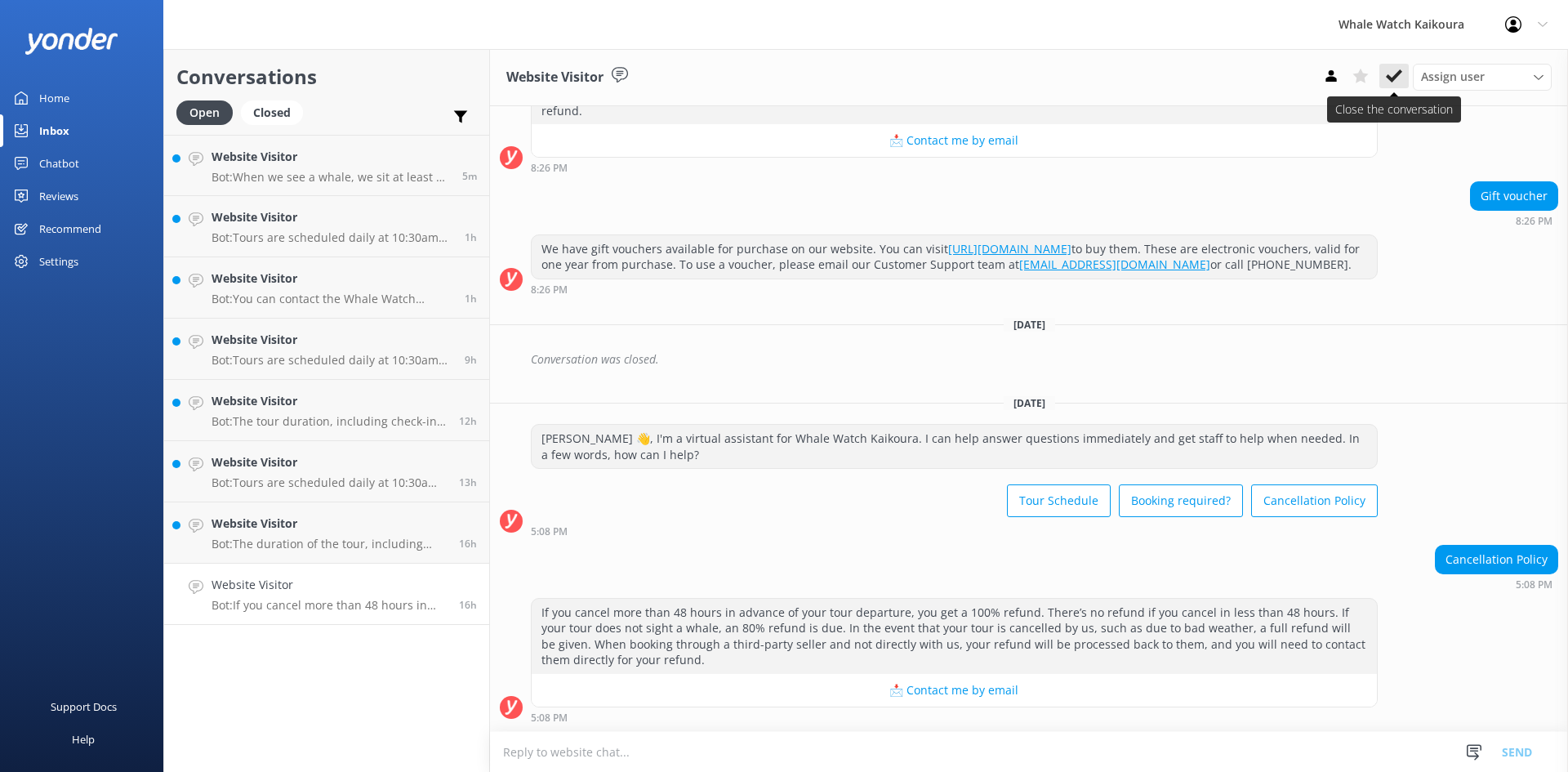
click at [1392, 76] on icon at bounding box center [1394, 76] width 17 height 17
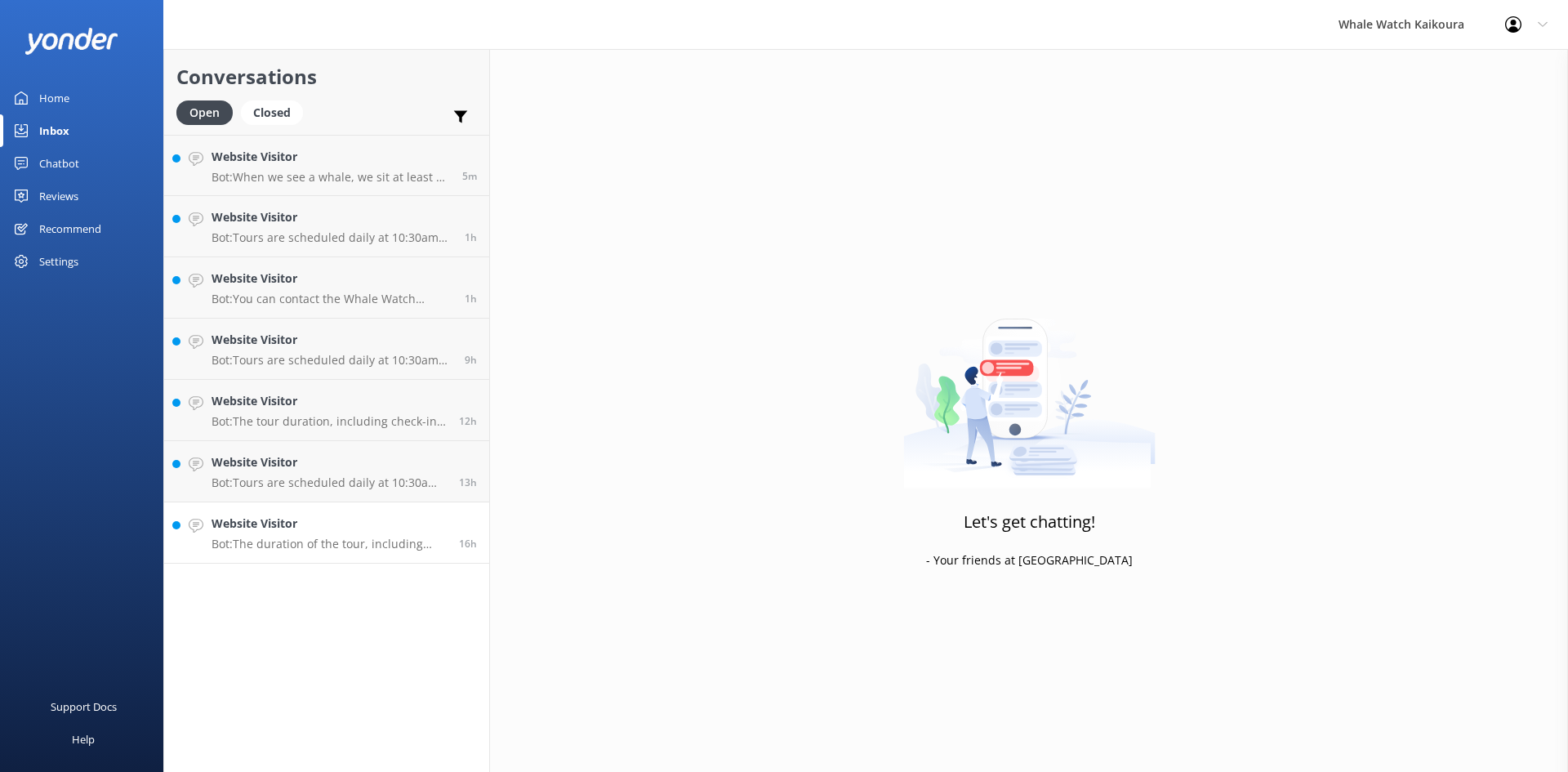
click at [356, 530] on h4 "Website Visitor" at bounding box center [329, 524] width 235 height 18
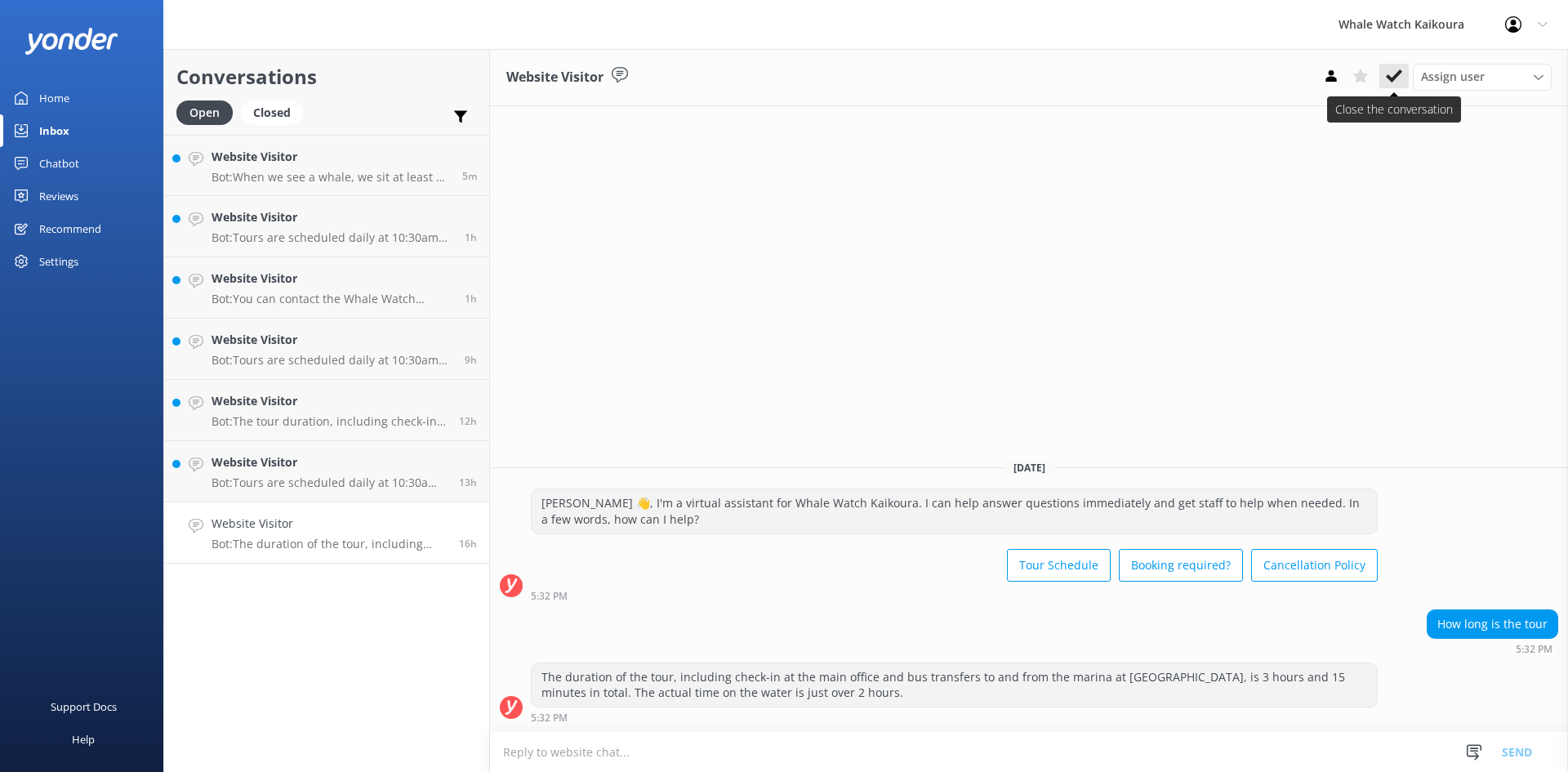
click at [1394, 67] on button at bounding box center [1394, 76] width 29 height 25
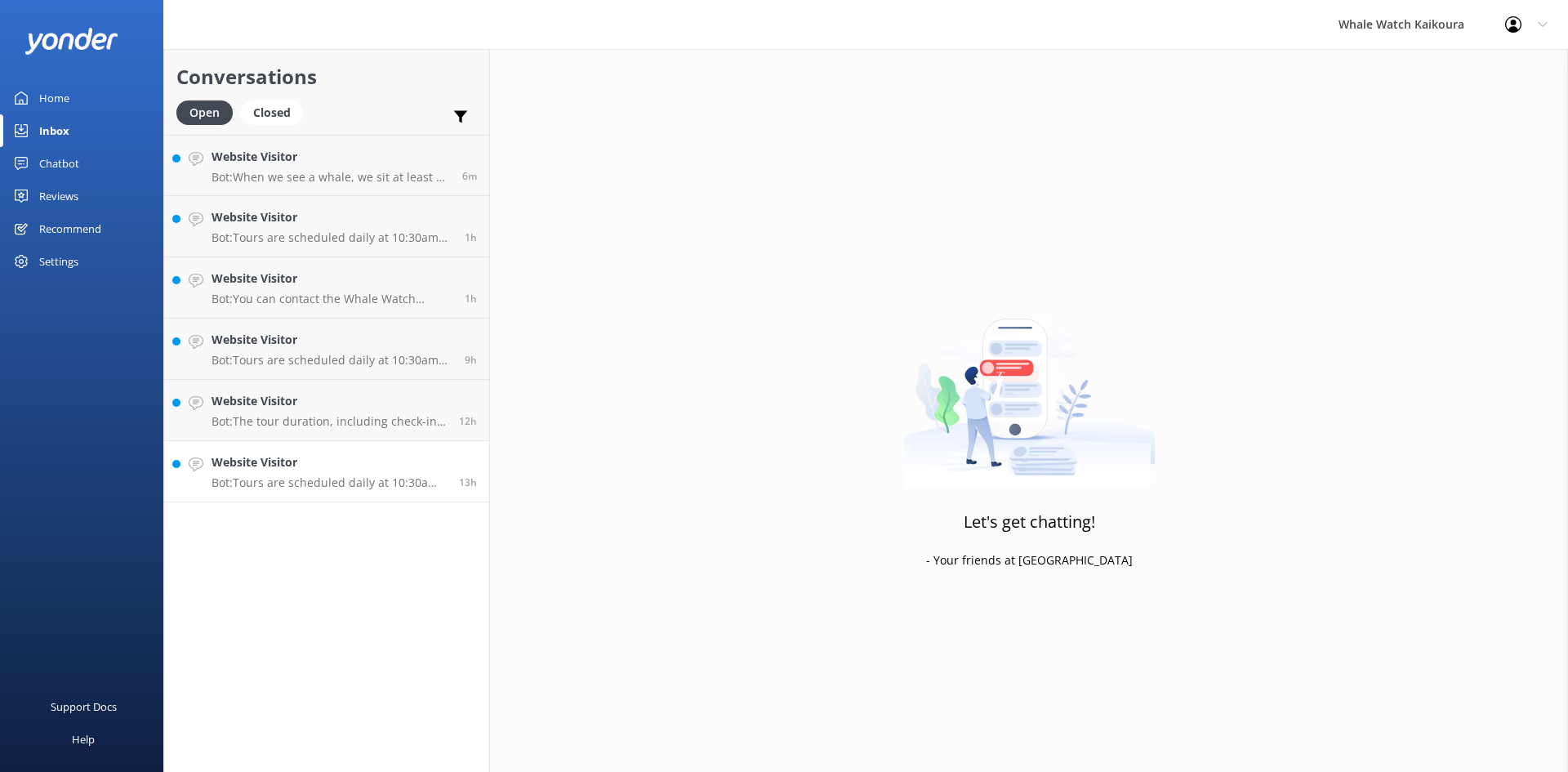
click at [329, 467] on h4 "Website Visitor" at bounding box center [329, 462] width 235 height 18
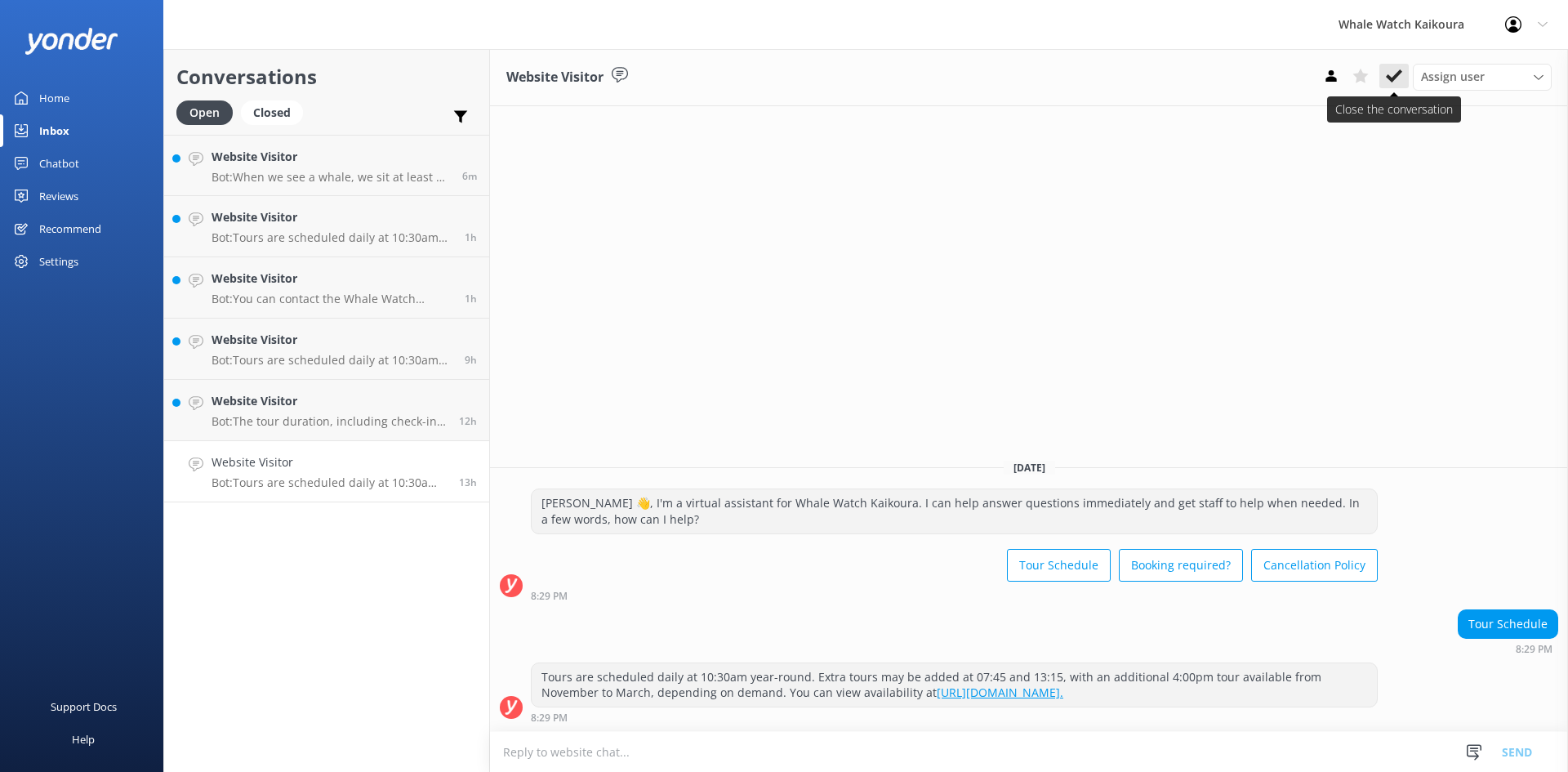
click at [1390, 74] on icon at bounding box center [1394, 76] width 17 height 17
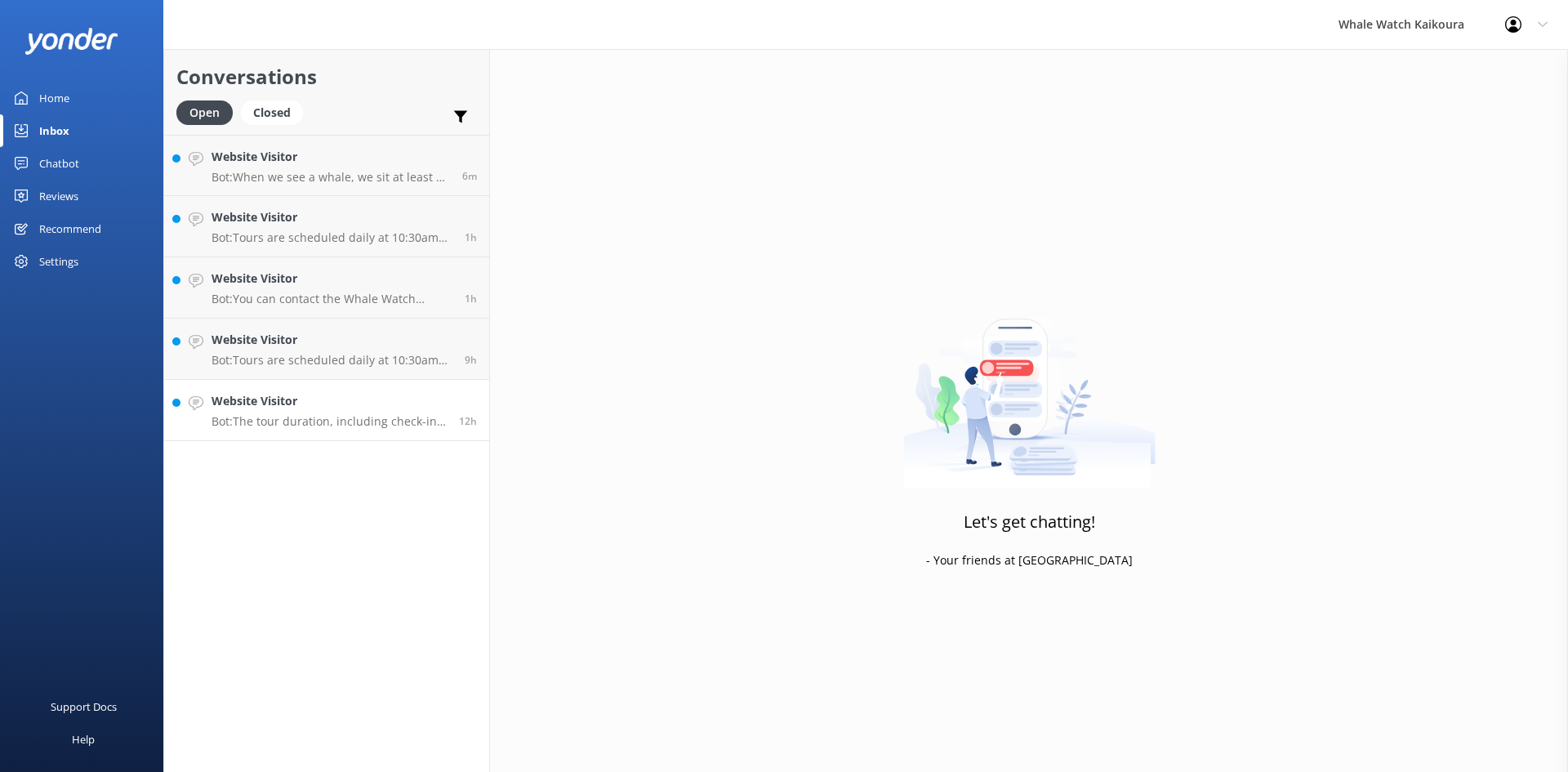
click at [328, 407] on h4 "Website Visitor" at bounding box center [329, 401] width 235 height 18
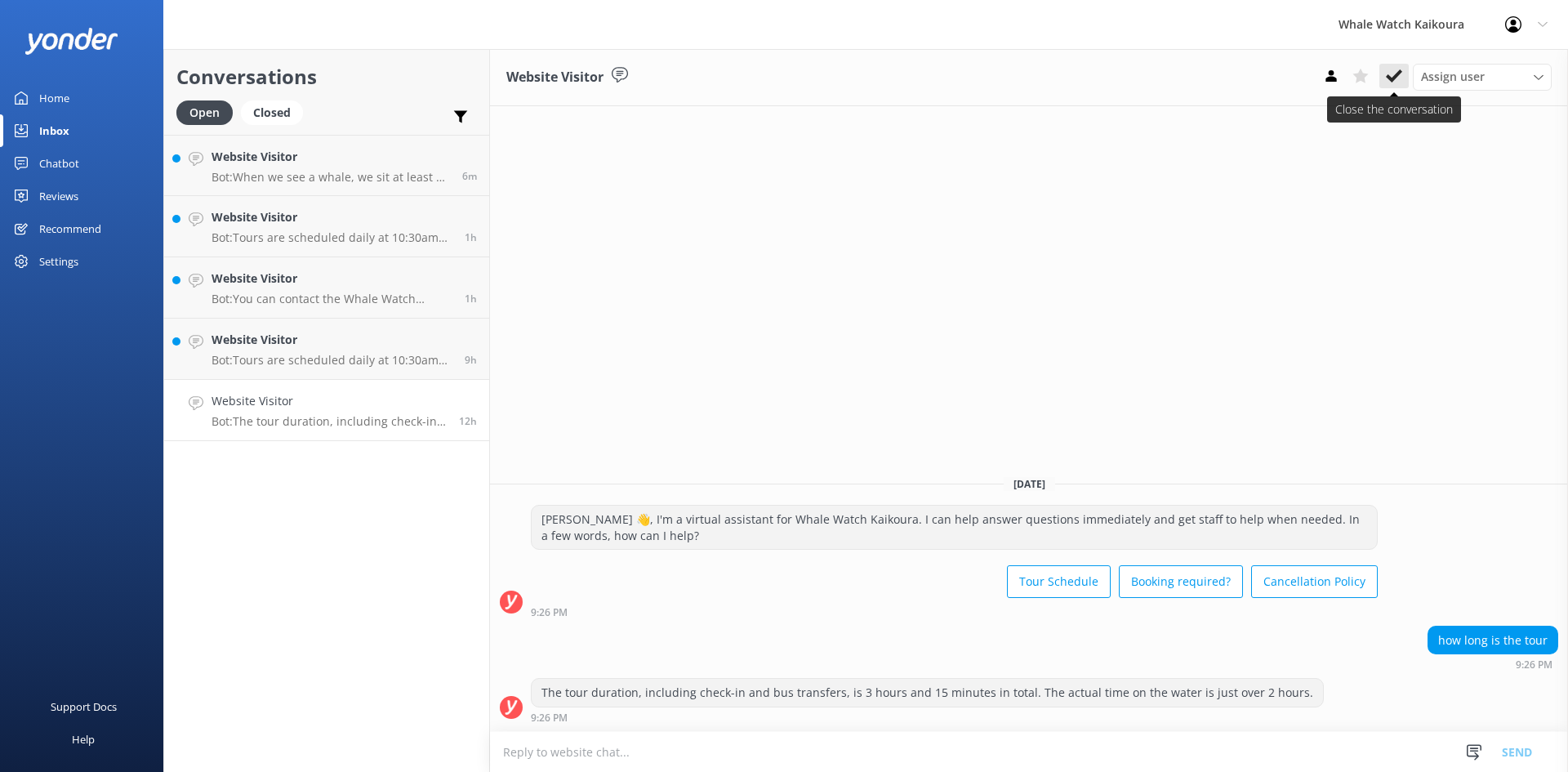
click at [1391, 78] on use at bounding box center [1394, 76] width 17 height 13
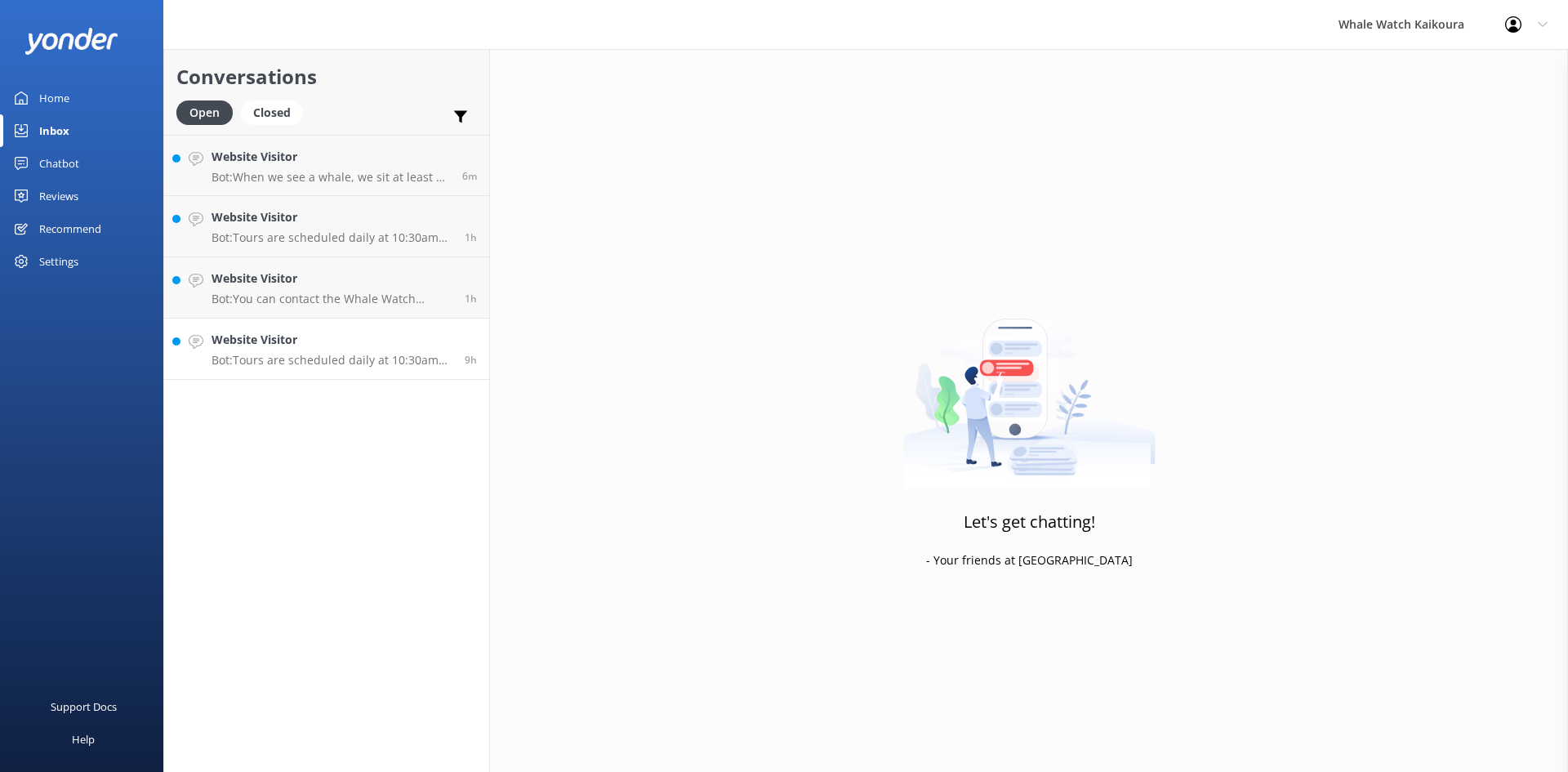
click at [347, 341] on h4 "Website Visitor" at bounding box center [332, 340] width 241 height 18
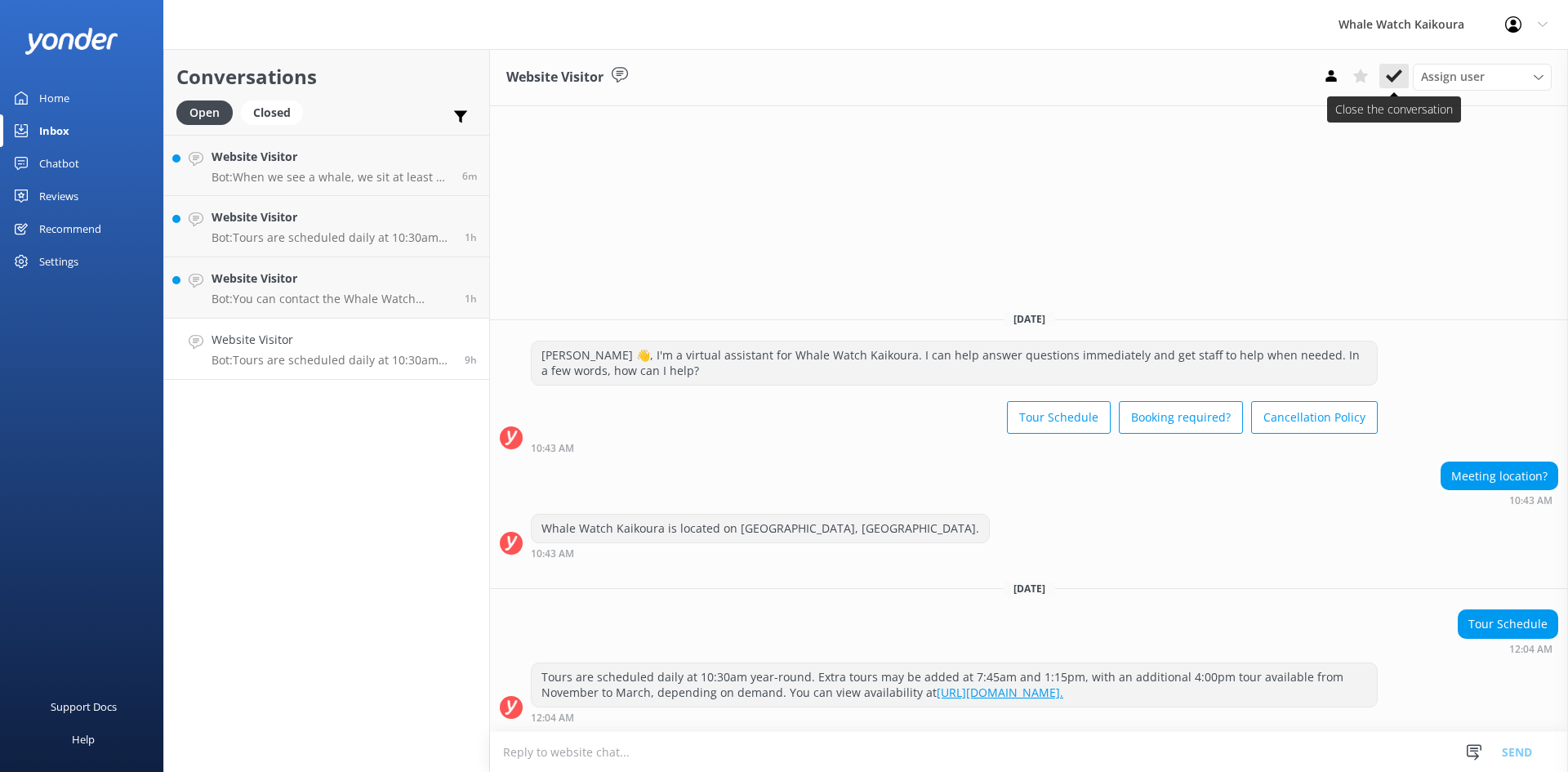
click at [1393, 79] on use at bounding box center [1394, 76] width 17 height 13
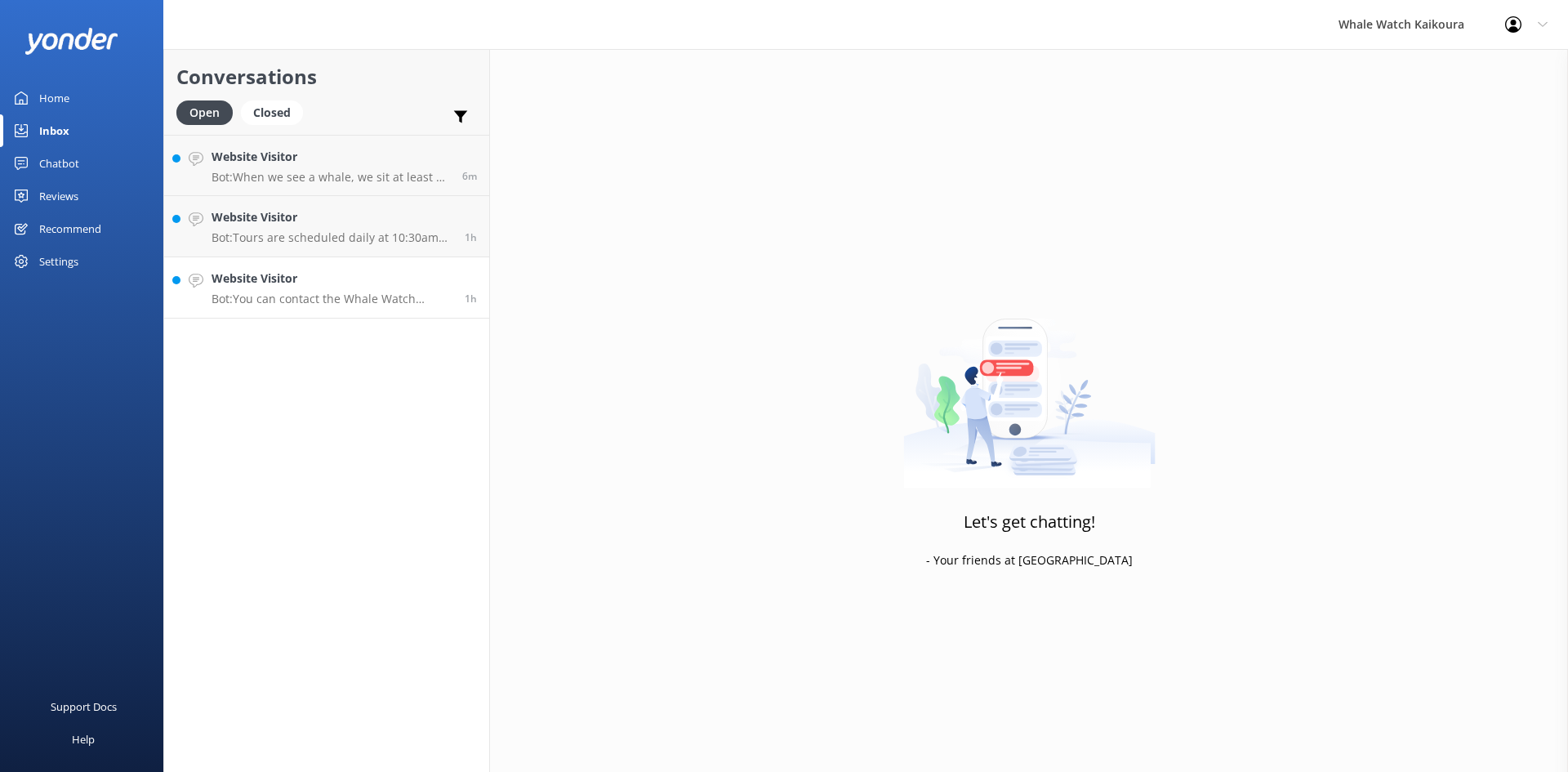
click at [283, 280] on h4 "Website Visitor" at bounding box center [332, 278] width 241 height 18
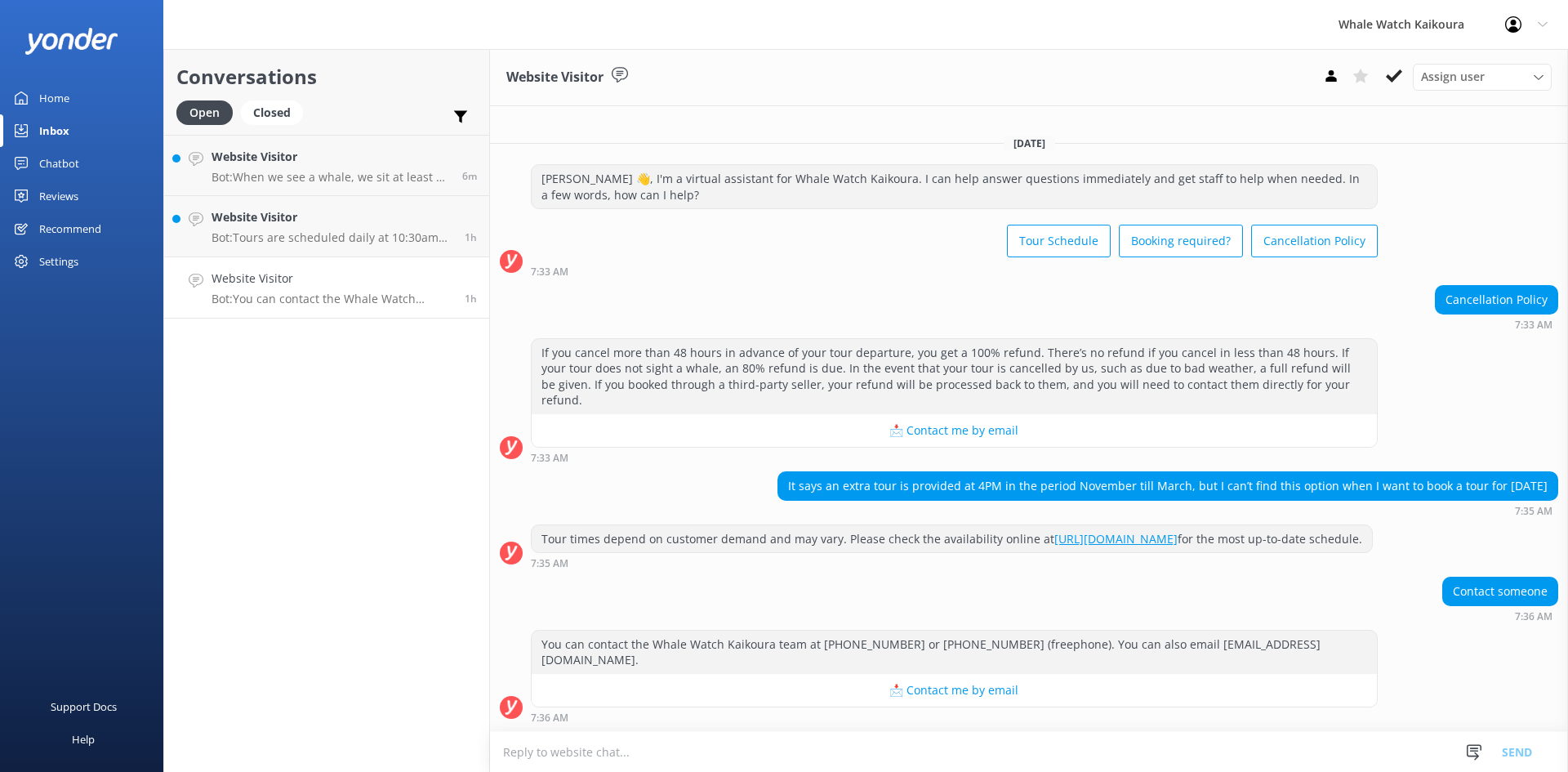
drag, startPoint x: 1390, startPoint y: 71, endPoint x: 1315, endPoint y: 84, distance: 76.1
click at [1390, 71] on icon at bounding box center [1394, 76] width 17 height 17
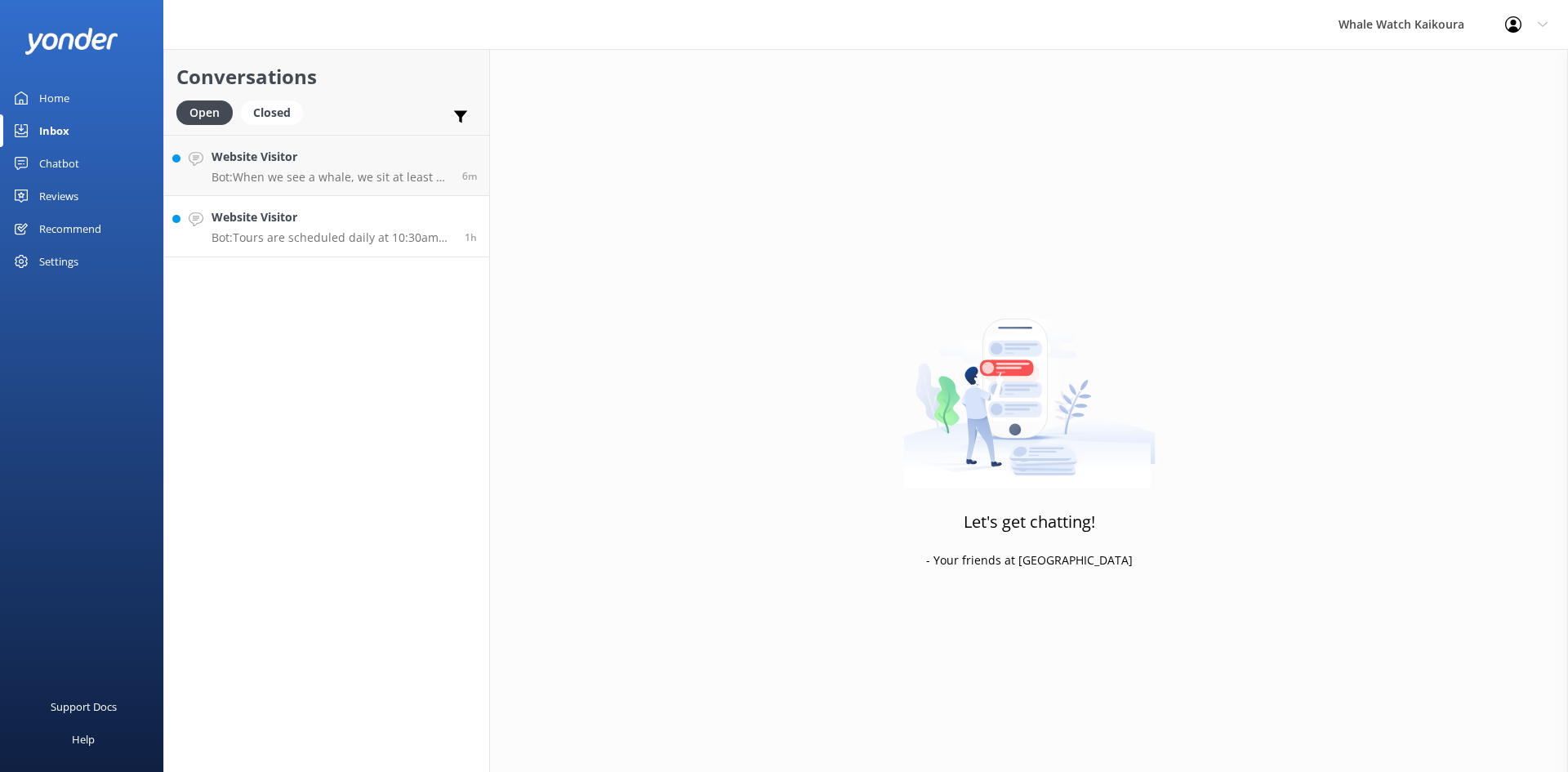
click at [401, 228] on div "Website Visitor Bot: Tours are scheduled daily at 10:30am year-round. Additiona…" at bounding box center [332, 226] width 241 height 36
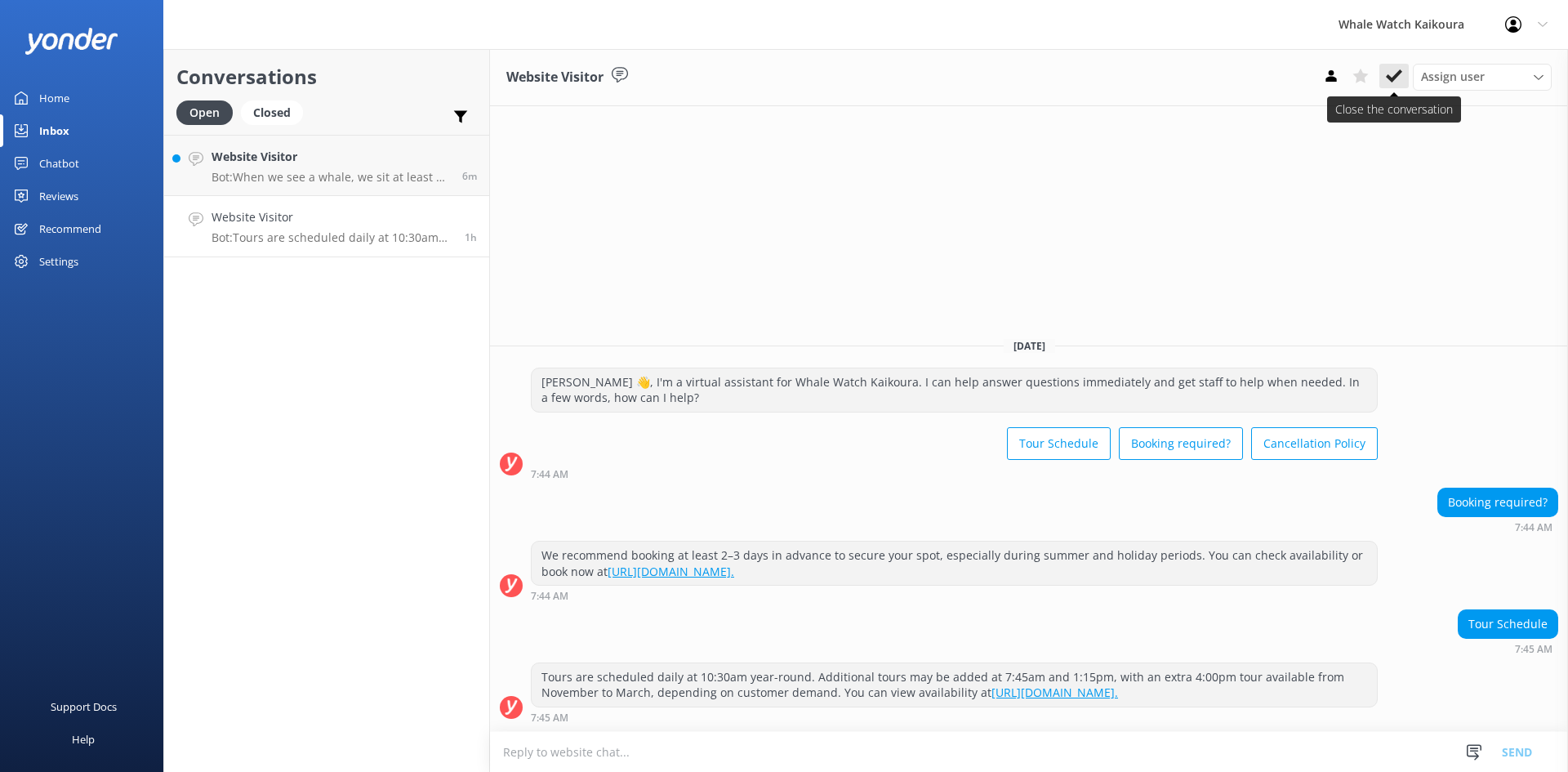
click at [1391, 76] on icon at bounding box center [1394, 76] width 17 height 17
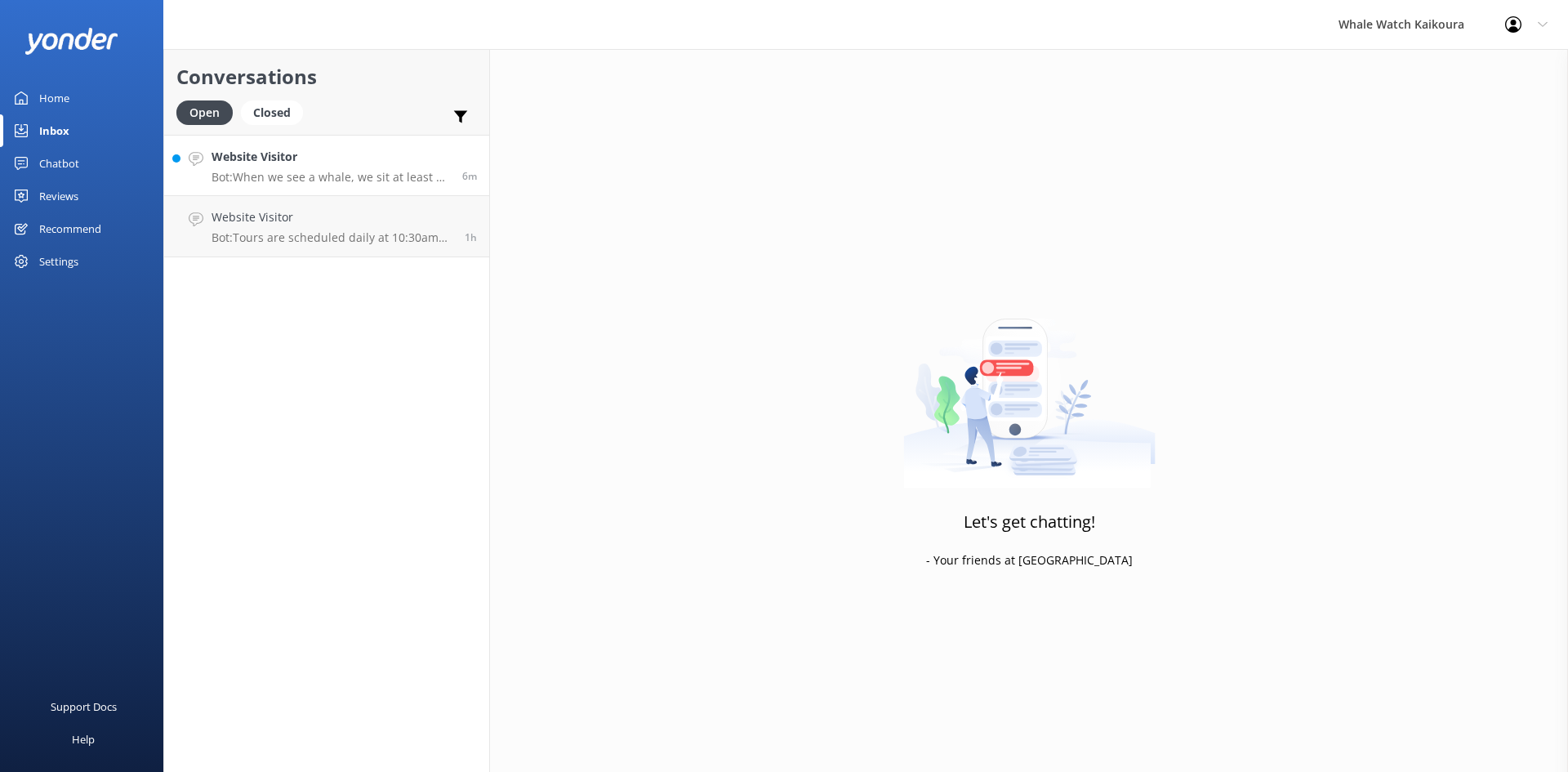
click at [414, 176] on p "Bot: When we see a whale, we sit at least 50 meters away from them." at bounding box center [331, 177] width 238 height 15
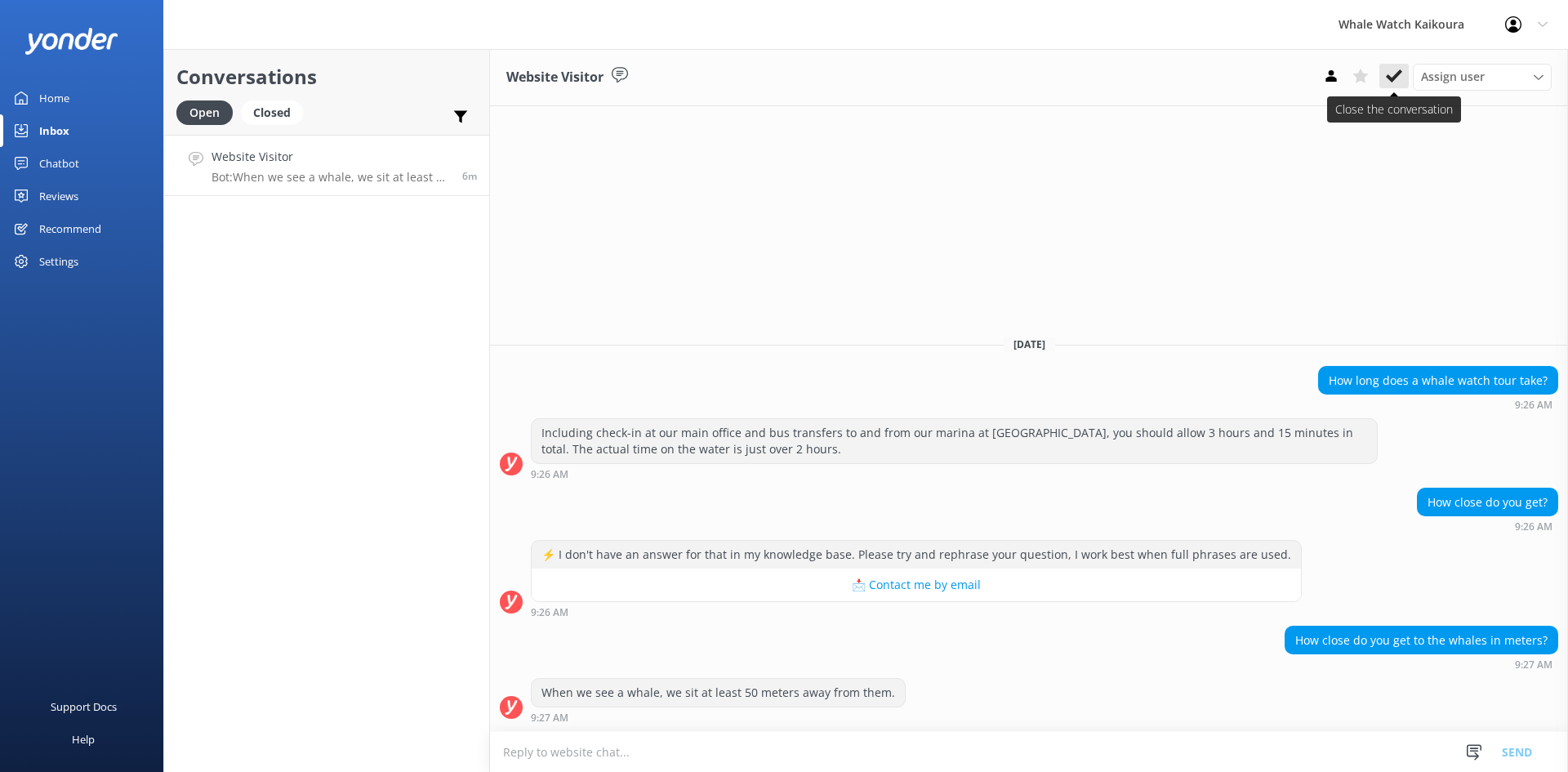
click at [1399, 82] on icon at bounding box center [1394, 76] width 17 height 17
